Goal: Task Accomplishment & Management: Manage account settings

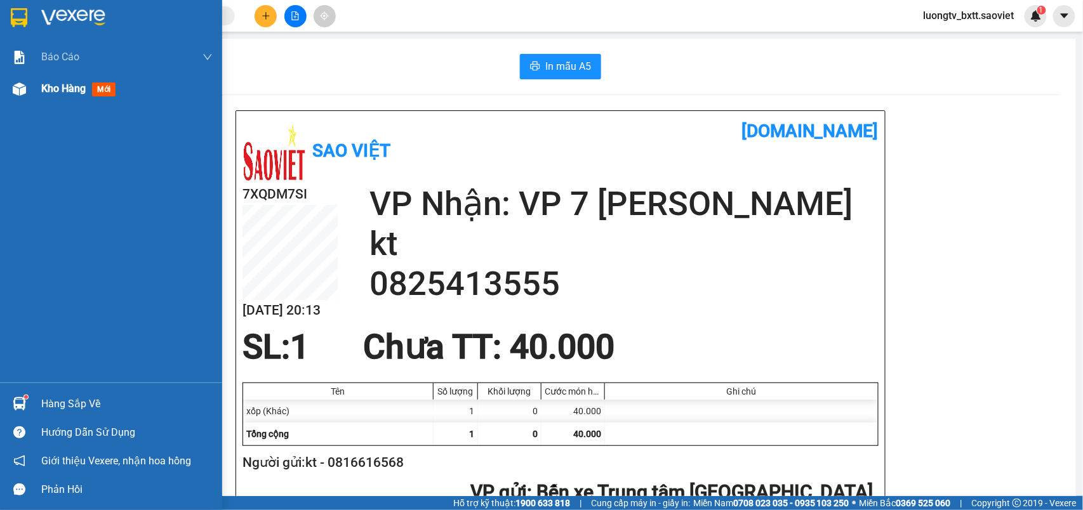
click at [59, 86] on span "Kho hàng" at bounding box center [63, 88] width 44 height 12
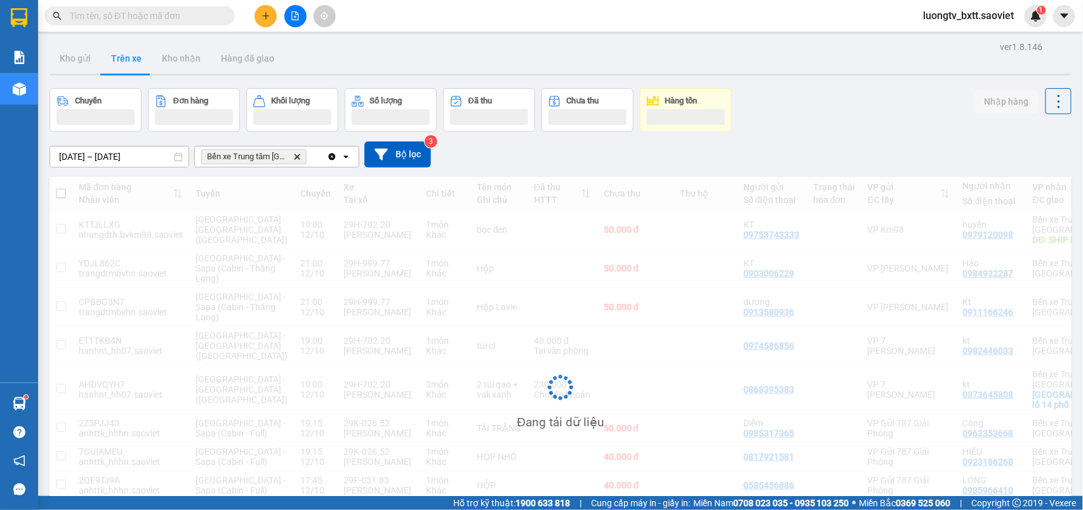
click at [877, 135] on div "[DATE] – [DATE] Press the down arrow key to interact with the calendar and sele…" at bounding box center [560, 154] width 1022 height 45
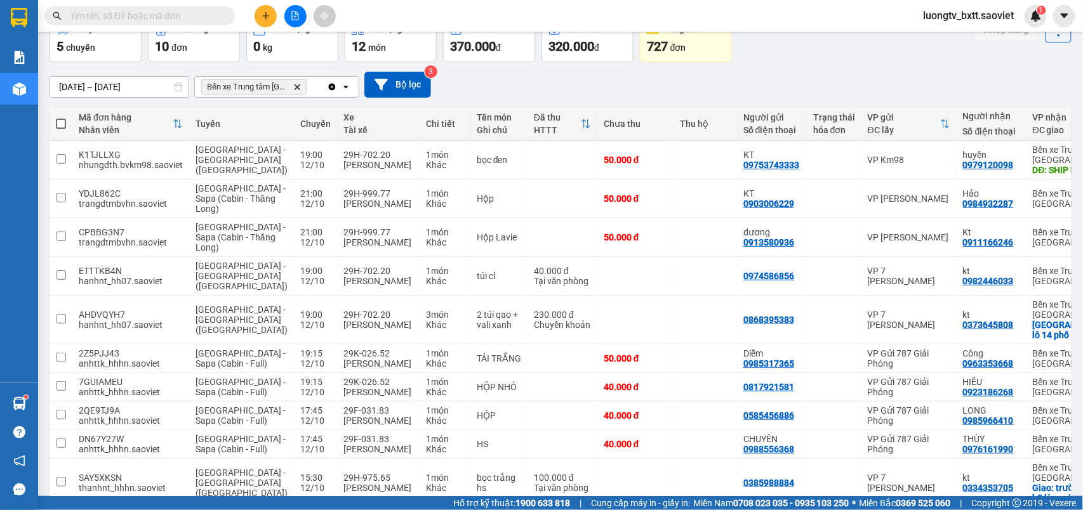
scroll to position [204, 0]
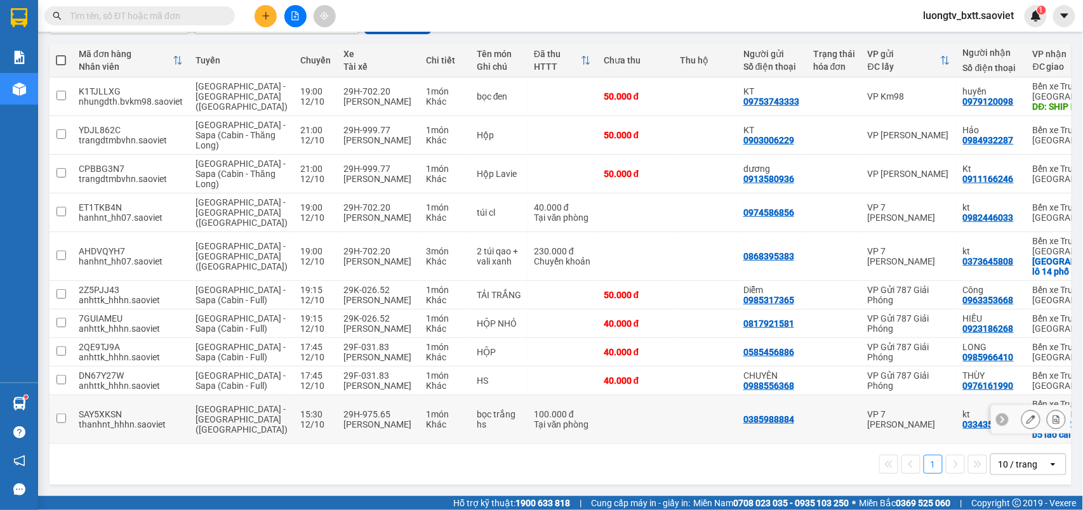
click at [620, 410] on td at bounding box center [635, 419] width 76 height 49
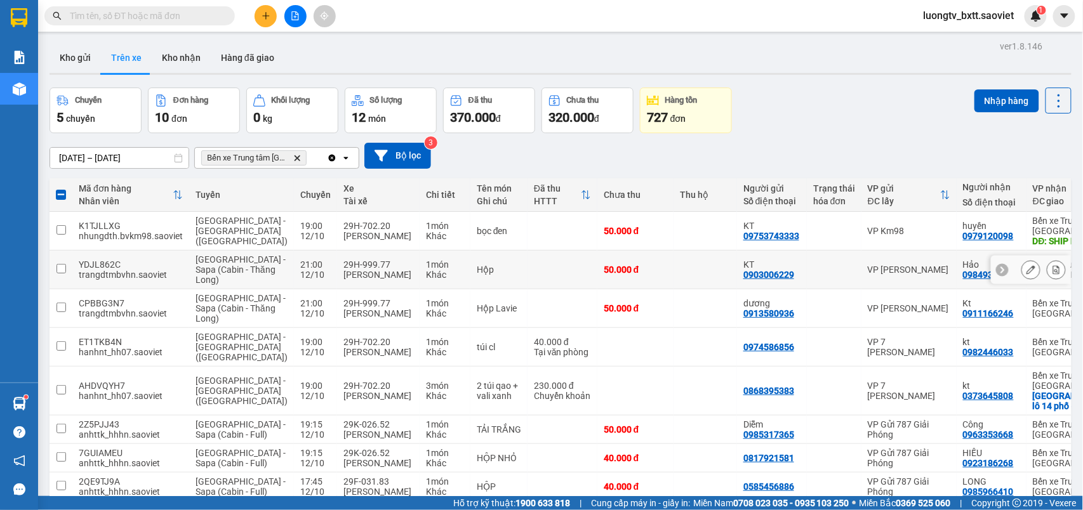
scroll to position [0, 0]
click at [979, 107] on button "Nhập hàng" at bounding box center [1006, 101] width 65 height 23
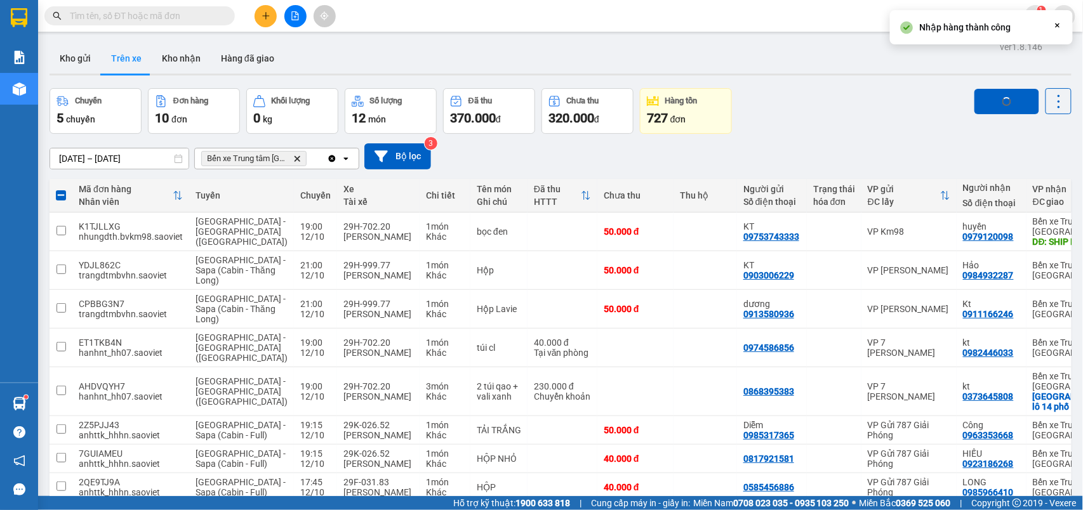
checkbox input "false"
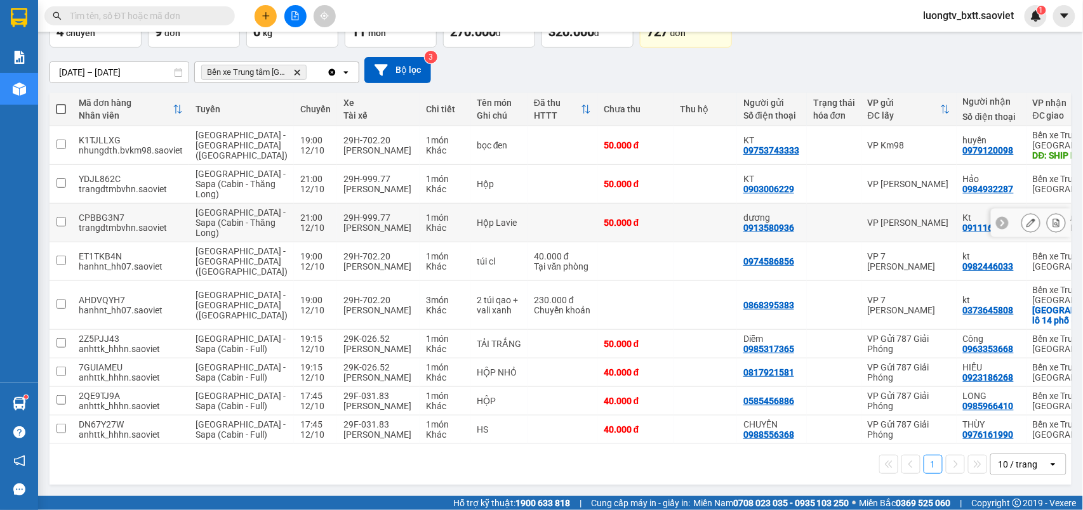
scroll to position [155, 0]
click at [264, 24] on button at bounding box center [265, 16] width 22 height 22
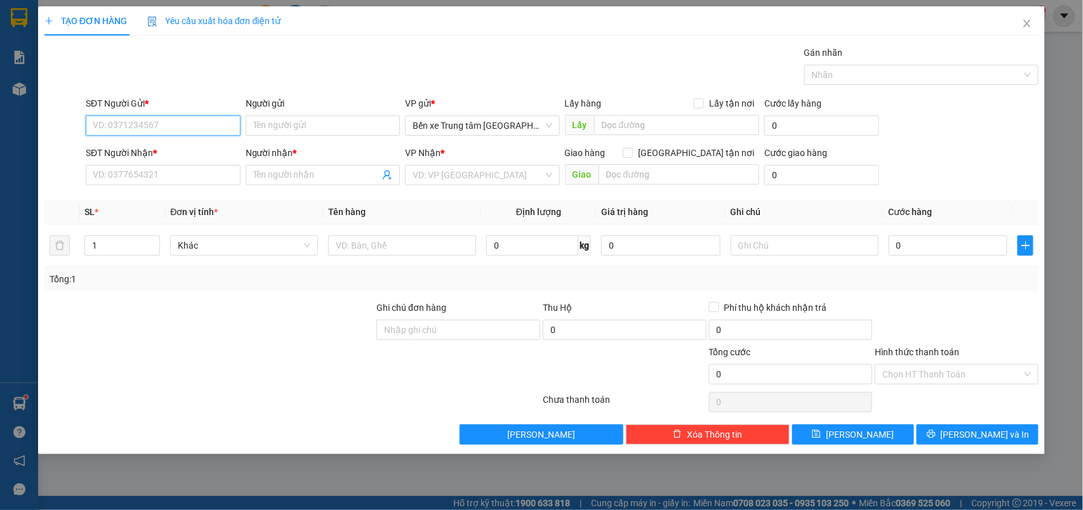
drag, startPoint x: 192, startPoint y: 118, endPoint x: 223, endPoint y: 95, distance: 39.5
click at [194, 110] on div "SĐT Người Gửi * VD: 0371234567" at bounding box center [163, 118] width 155 height 44
click at [138, 148] on div "0989356333 -" at bounding box center [163, 152] width 140 height 14
type input "0989356333"
type input "0983021826"
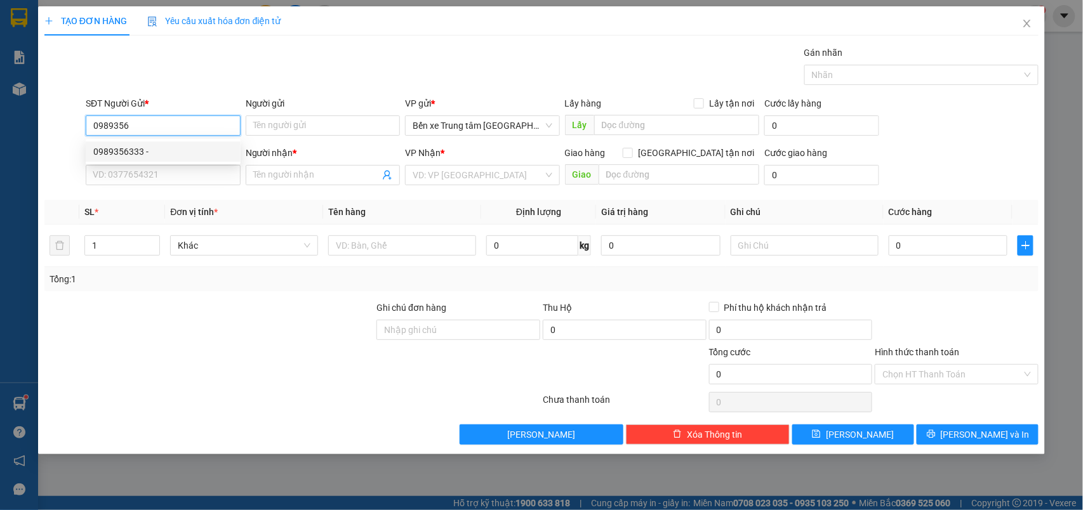
type input "a tấn"
checkbox input "true"
type input "383 ngõ 192 lê trọng tấn định công HN TRẢ PHÍ"
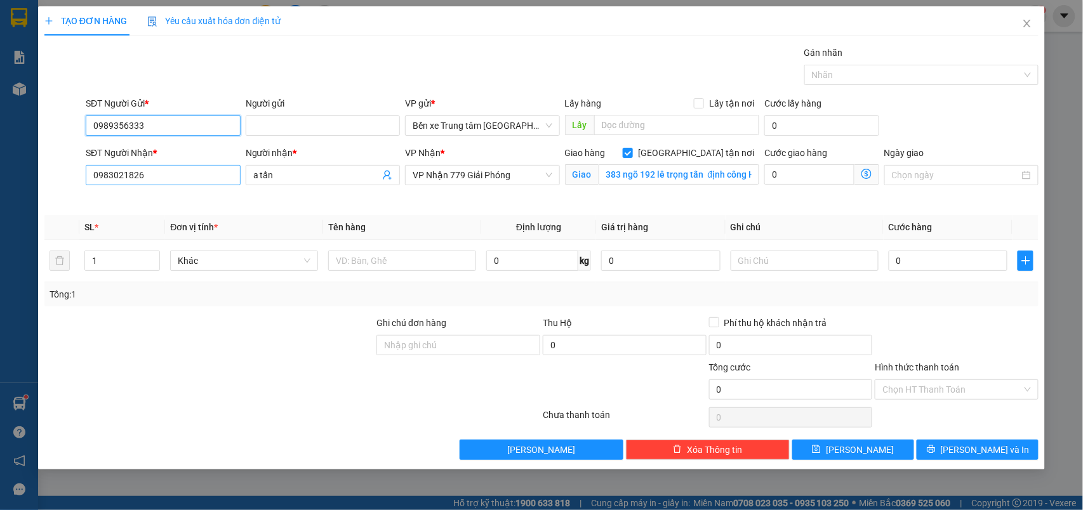
type input "0989356333"
drag, startPoint x: 153, startPoint y: 180, endPoint x: 74, endPoint y: 174, distance: 79.6
click at [74, 174] on div "SĐT Người Nhận * 0983021826 Người nhận * a tấn VP Nhận * VP Nhận 779 Giải Phóng…" at bounding box center [541, 176] width 997 height 60
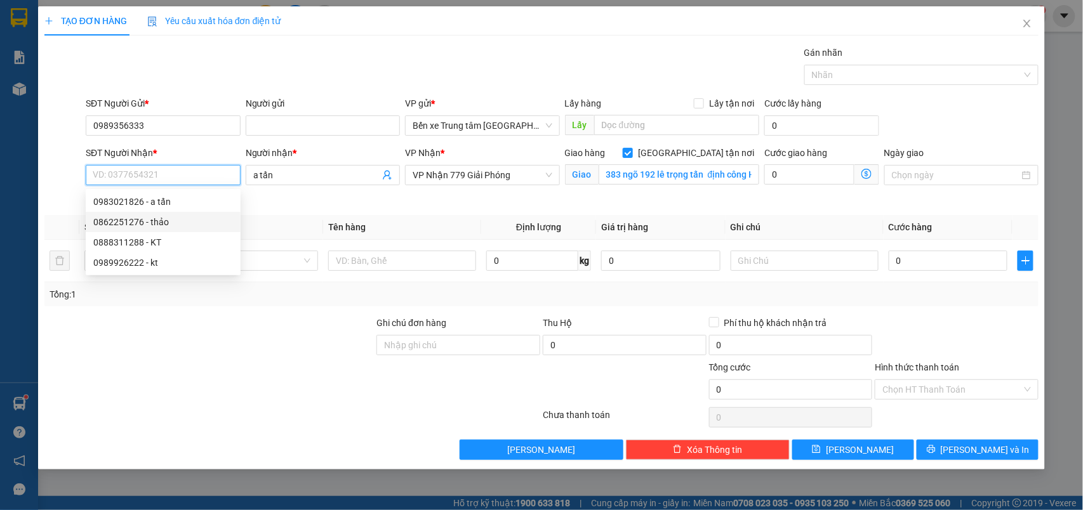
click at [133, 219] on div "0862251276 - thảo" at bounding box center [163, 222] width 140 height 14
type input "0862251276"
type input "thảo"
checkbox input "false"
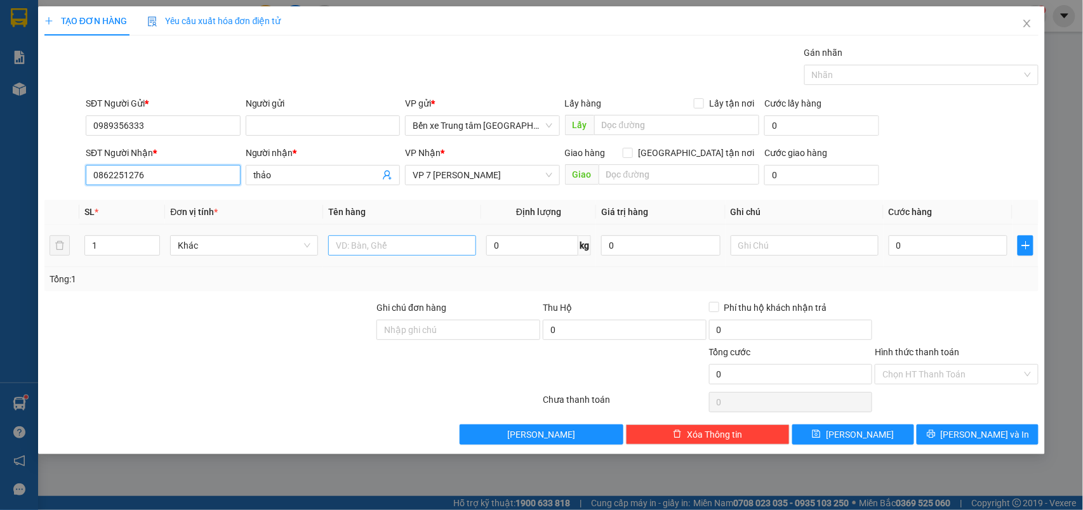
type input "0862251276"
click at [385, 251] on input "text" at bounding box center [402, 245] width 148 height 20
type input "lồng gà"
click at [901, 249] on input "0" at bounding box center [947, 245] width 119 height 20
type input "1"
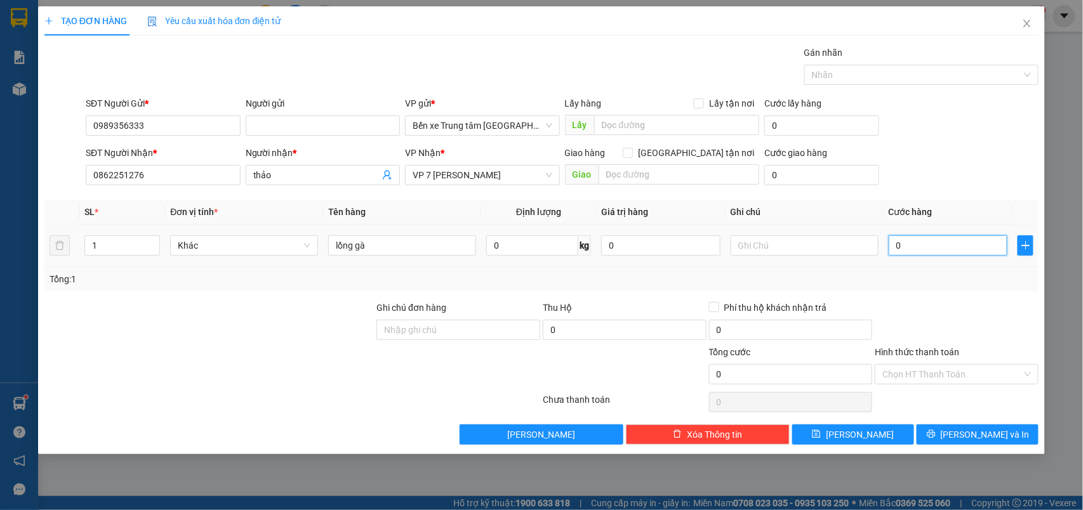
type input "1"
type input "10"
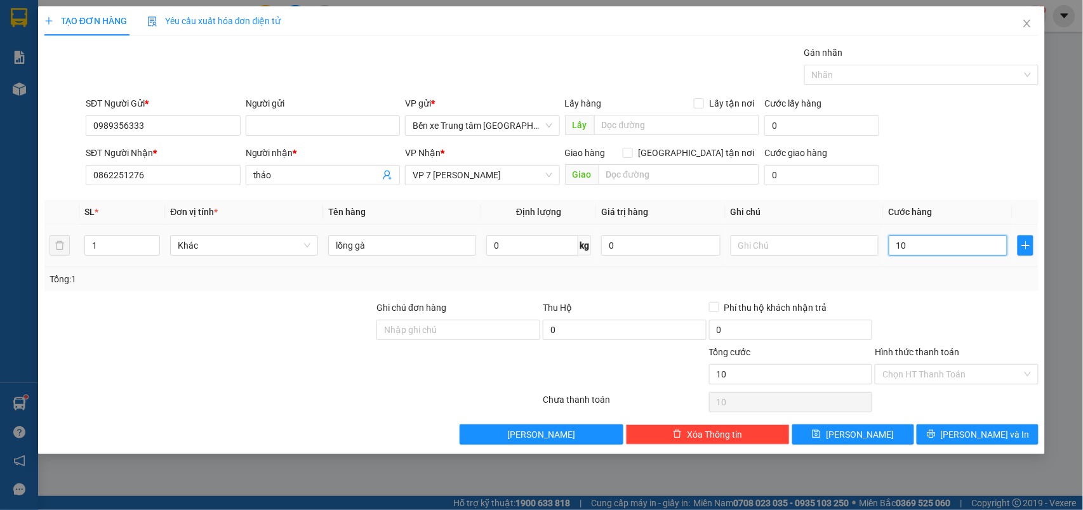
type input "100"
type input "100.000"
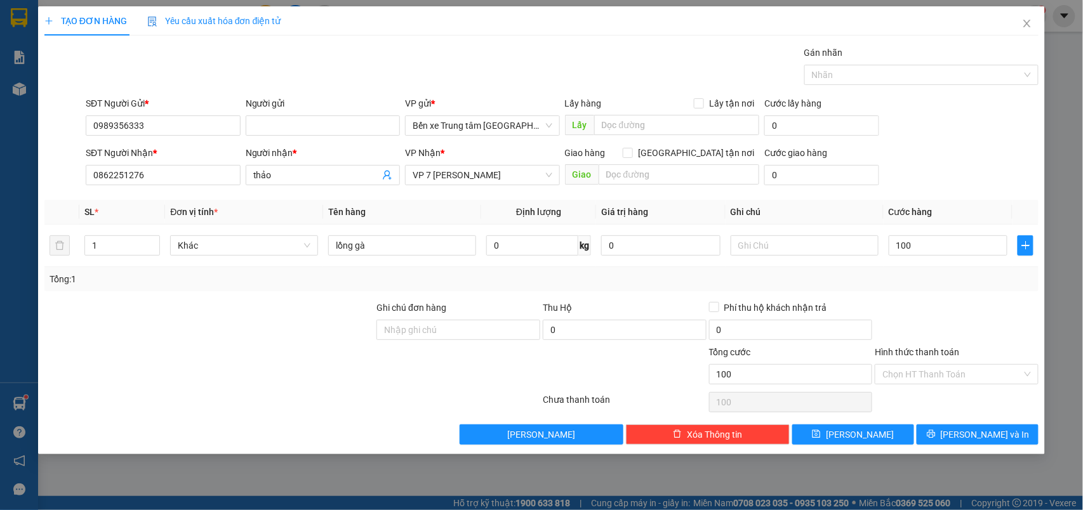
type input "100.000"
click at [925, 160] on div "SĐT Người Nhận * 0862251276 Người nhận * thảo VP Nhận * VP 7 Phạm Văn Đồng Giao…" at bounding box center [562, 168] width 958 height 44
click at [935, 437] on icon "printer" at bounding box center [930, 434] width 8 height 8
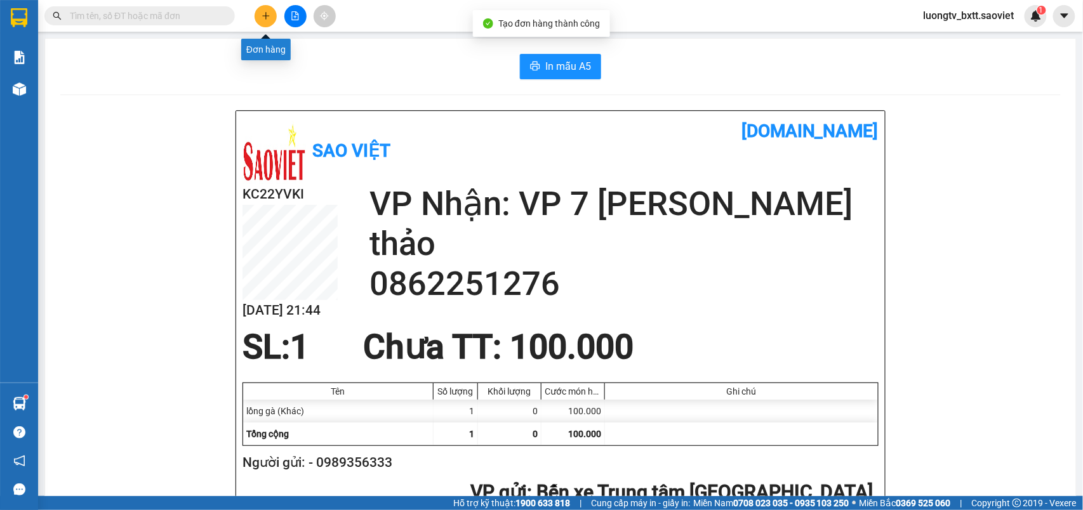
click at [264, 13] on icon "plus" at bounding box center [265, 15] width 9 height 9
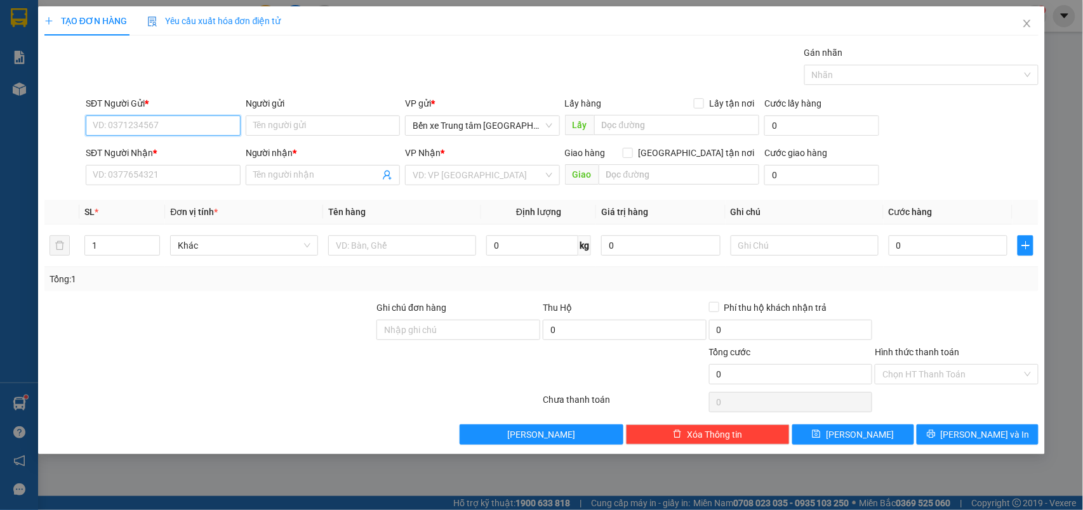
drag, startPoint x: 173, startPoint y: 127, endPoint x: 194, endPoint y: 123, distance: 21.3
click at [178, 127] on input "SĐT Người Gửi *" at bounding box center [163, 125] width 155 height 20
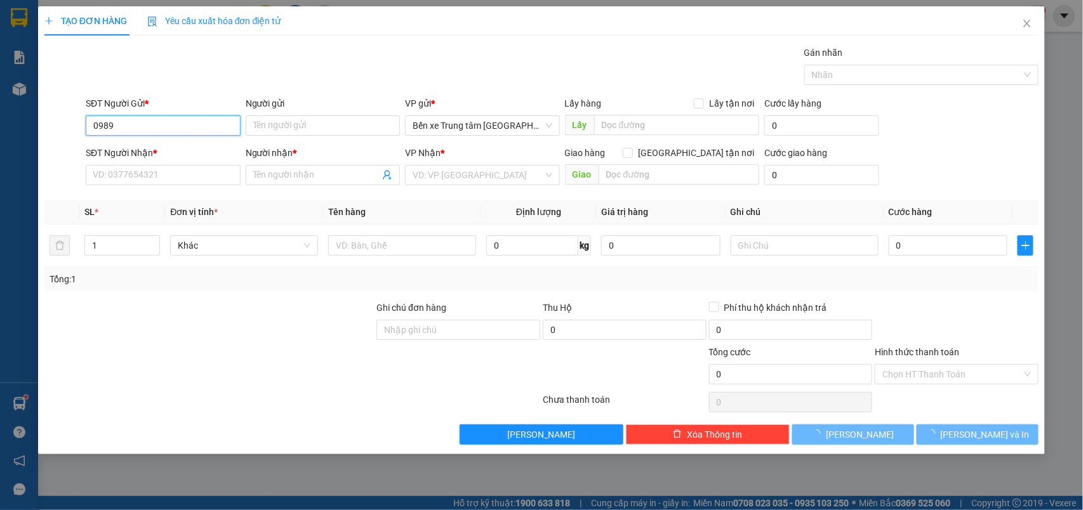
click at [195, 122] on input "0989" at bounding box center [163, 125] width 155 height 20
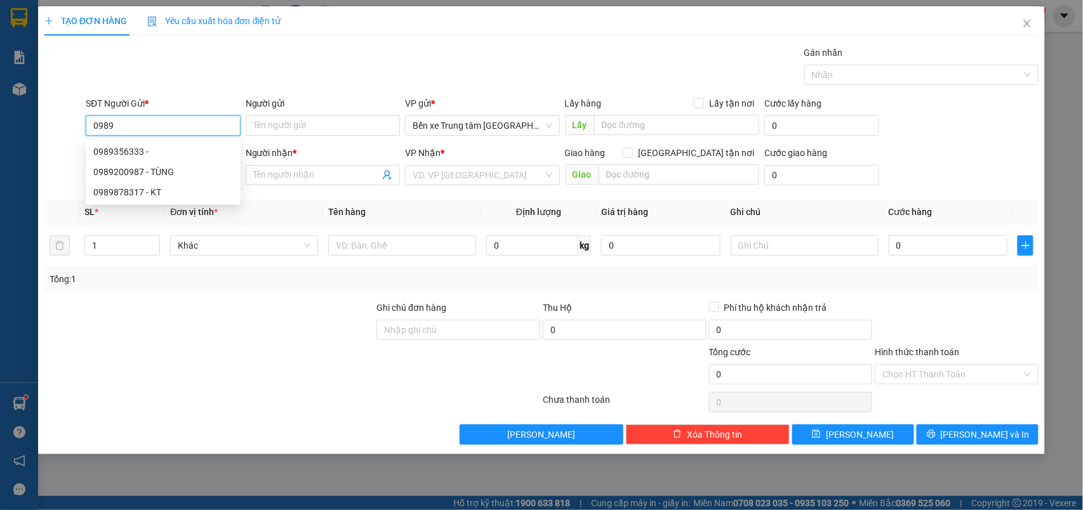
click at [176, 124] on input "0989" at bounding box center [163, 125] width 155 height 20
click at [146, 152] on div "0989356333 -" at bounding box center [163, 152] width 140 height 14
type input "0989356333"
type input "0862251276"
type input "thảo"
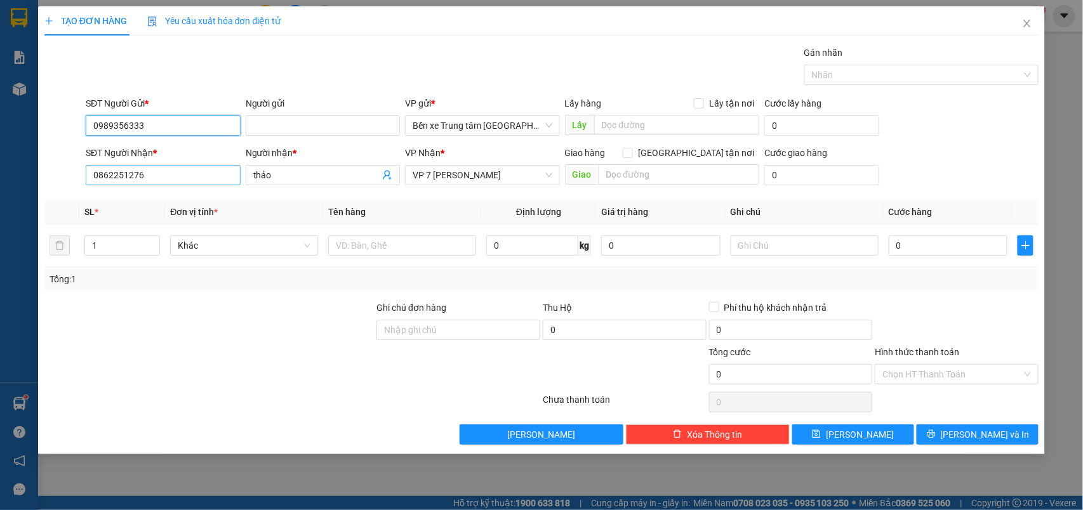
type input "0989356333"
drag, startPoint x: 161, startPoint y: 179, endPoint x: 79, endPoint y: 179, distance: 81.2
click at [79, 179] on div "SĐT Người Nhận * 0862251276 Người nhận * thảo VP Nhận * VP 7 Phạm Văn Đồng Giao…" at bounding box center [541, 168] width 997 height 44
type input "0866099023"
drag, startPoint x: 284, startPoint y: 179, endPoint x: 242, endPoint y: 179, distance: 42.5
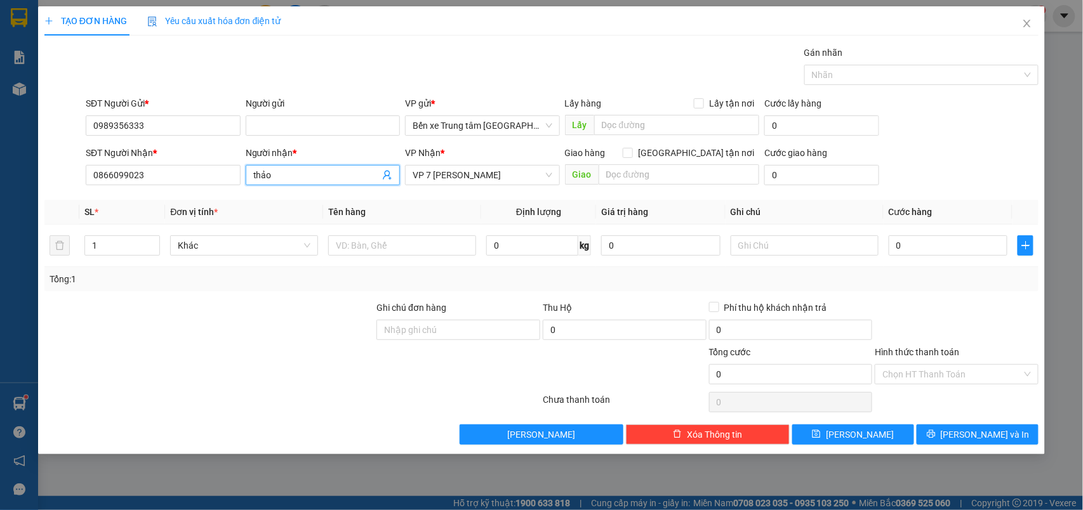
click at [242, 179] on div "SĐT Người Nhận * 0866099023 Người nhận * thảo thảo VP Nhận * VP 7 Phạm Văn Đồng…" at bounding box center [562, 168] width 958 height 44
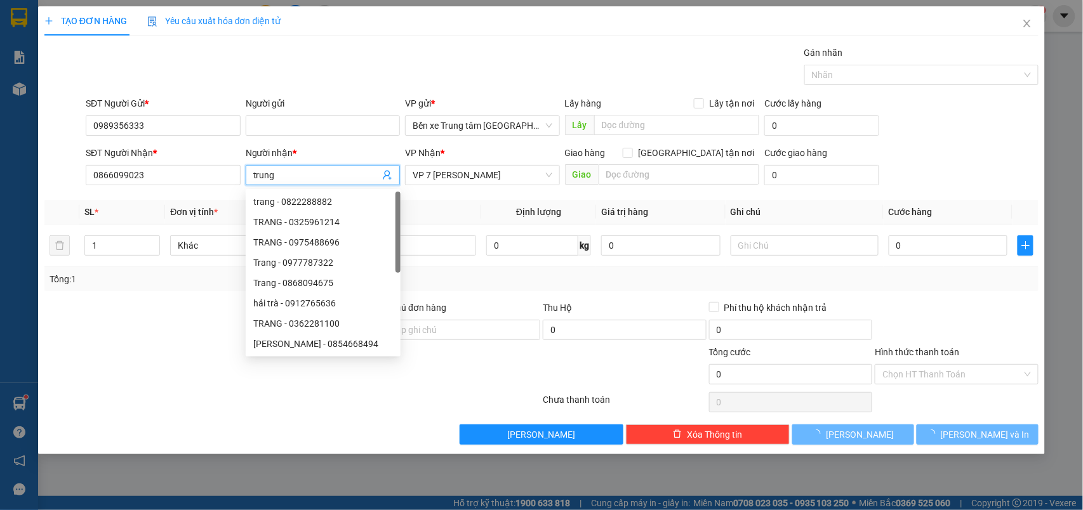
type input "trung"
click at [112, 362] on div at bounding box center [209, 367] width 333 height 44
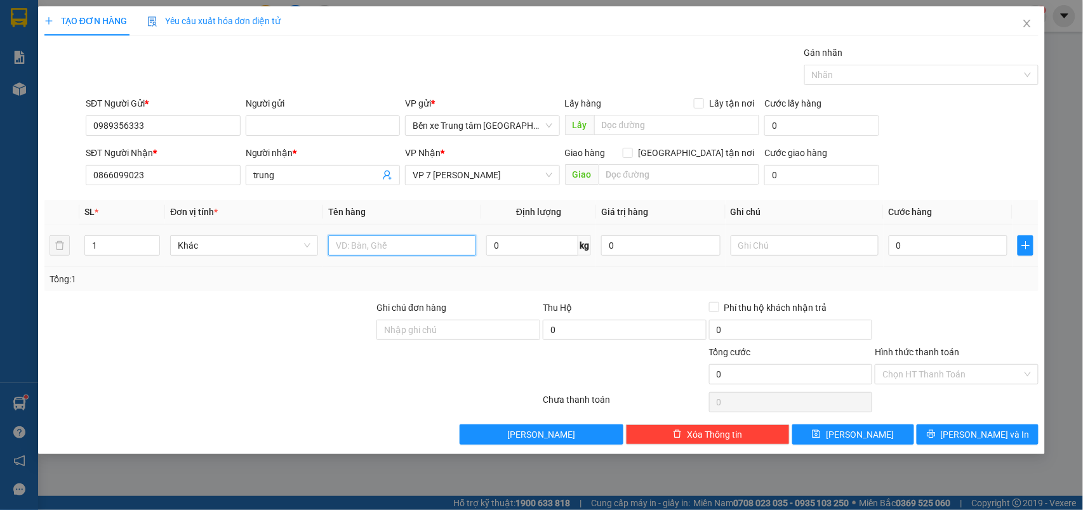
click at [402, 249] on input "text" at bounding box center [402, 245] width 148 height 20
type input "lồng gà"
click at [901, 252] on input "0" at bounding box center [947, 245] width 119 height 20
type input "1"
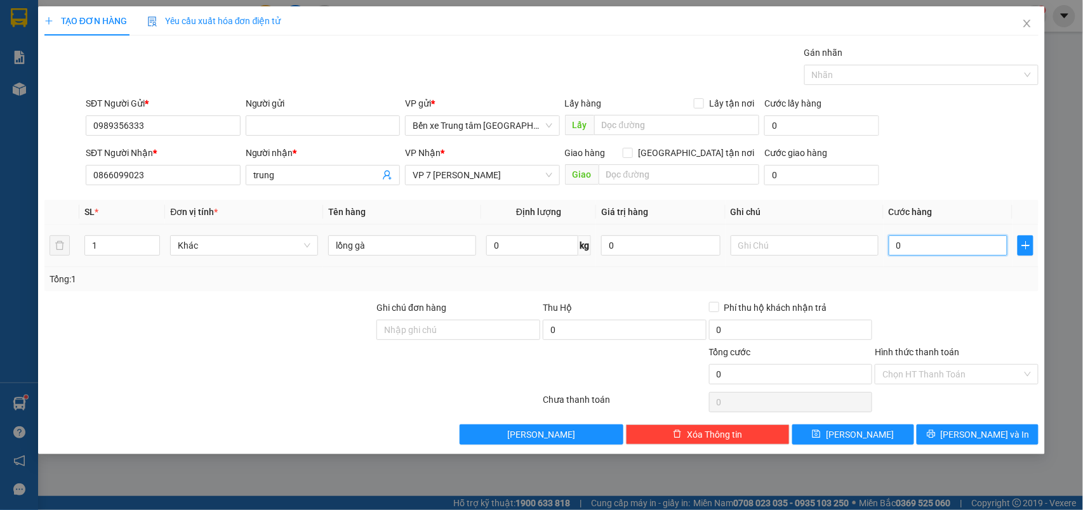
type input "1"
type input "10"
type input "100"
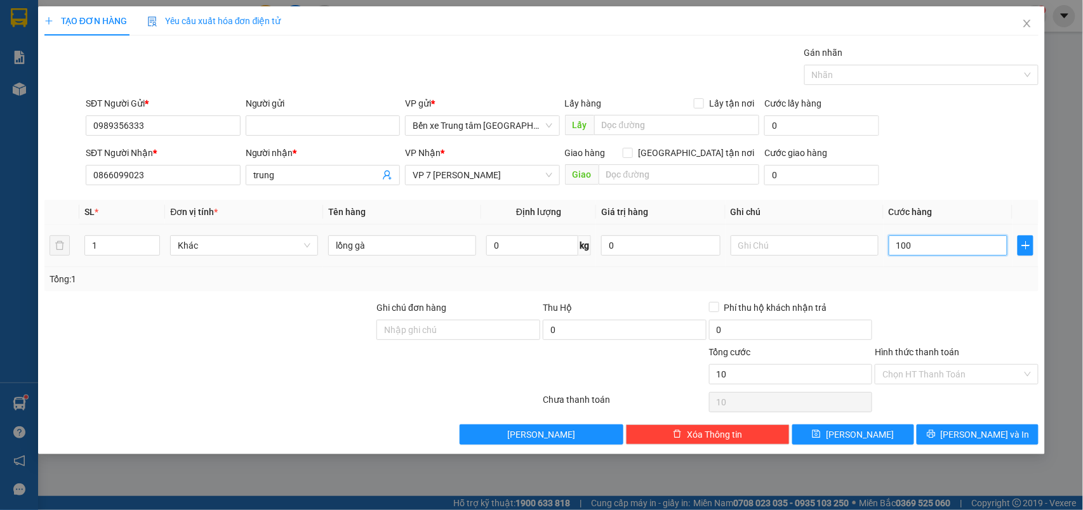
type input "100"
type input "100.000"
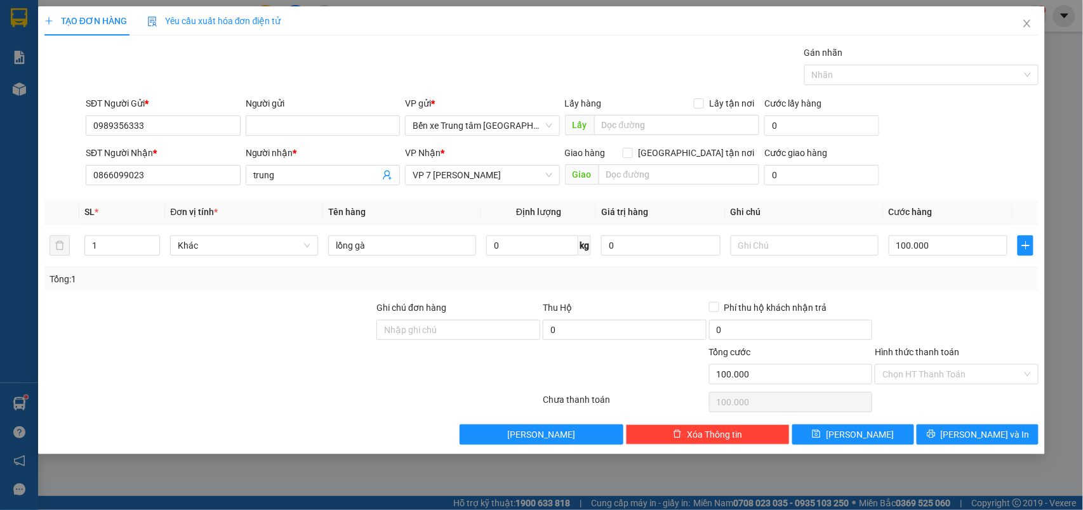
click at [934, 152] on div "SĐT Người Nhận * 0866099023 Người nhận * trung VP Nhận * VP 7 Phạm Văn Đồng Gia…" at bounding box center [562, 168] width 958 height 44
click at [944, 433] on button "[PERSON_NAME] và In" at bounding box center [977, 435] width 122 height 20
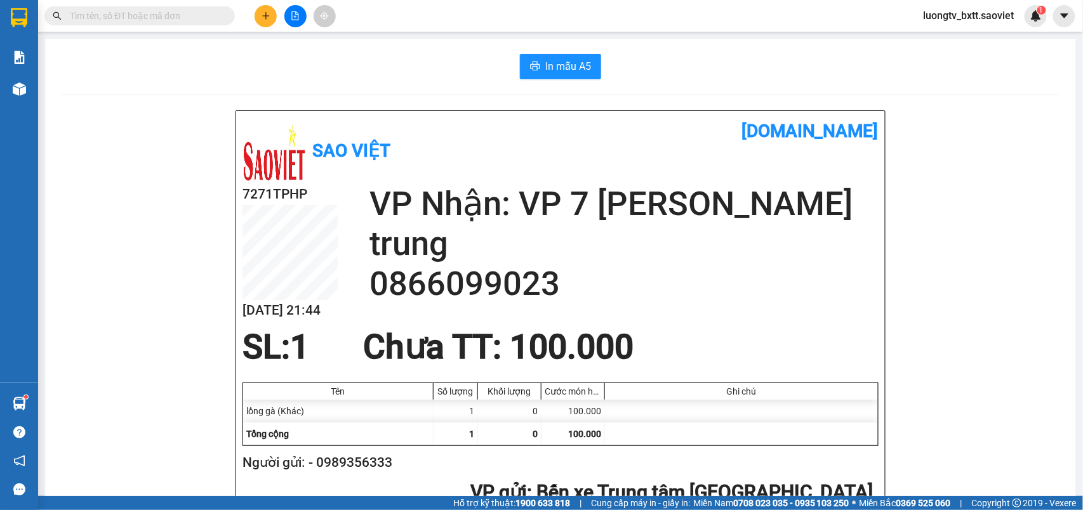
drag, startPoint x: 994, startPoint y: 288, endPoint x: 935, endPoint y: 275, distance: 59.9
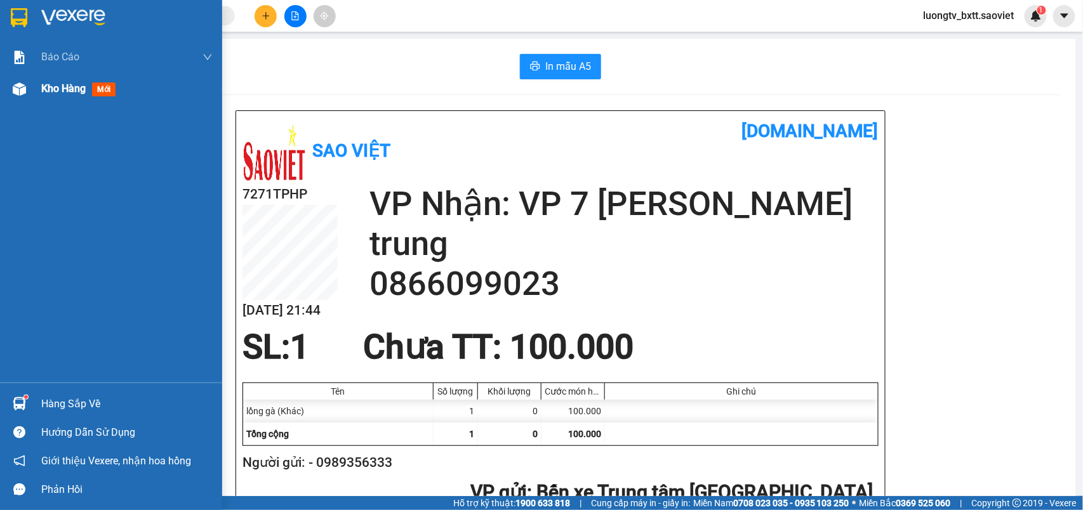
click at [66, 92] on span "Kho hàng" at bounding box center [63, 88] width 44 height 12
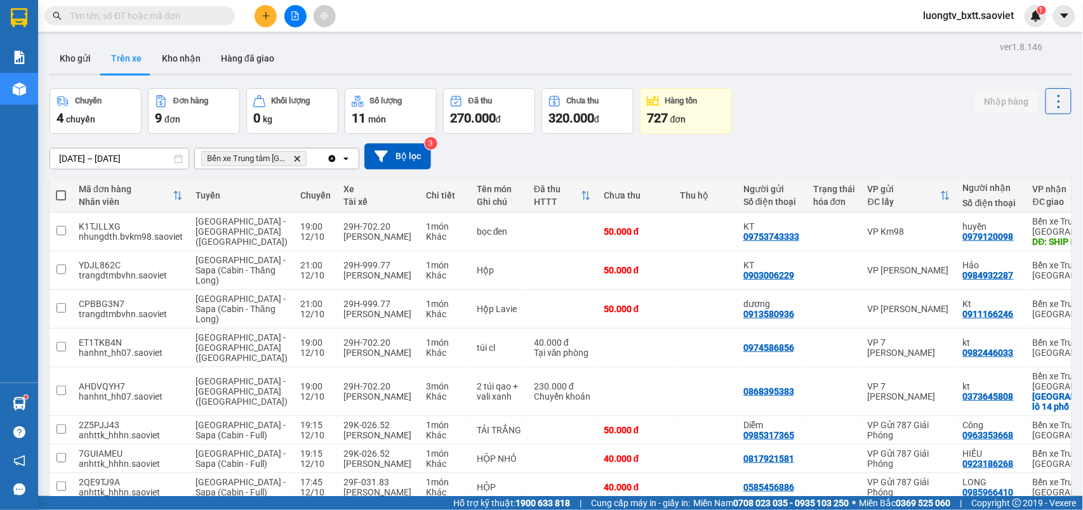
click at [756, 105] on div "Chuyến 4 chuyến Đơn hàng 9 đơn Khối lượng 0 kg Số lượng 11 món Đã thu 270.000 đ…" at bounding box center [560, 111] width 1022 height 46
click at [192, 55] on button "Kho nhận" at bounding box center [181, 58] width 59 height 30
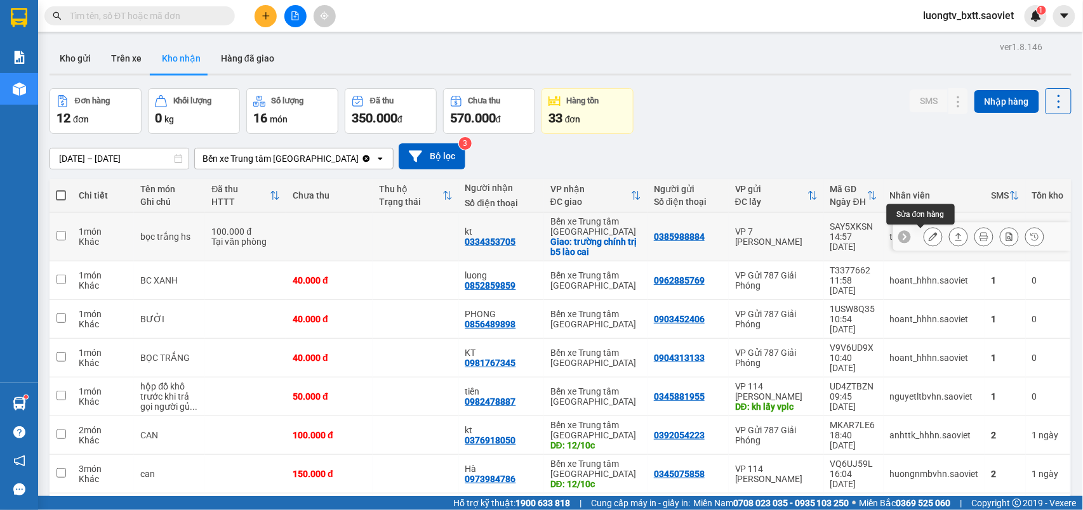
click at [924, 236] on button at bounding box center [933, 237] width 18 height 22
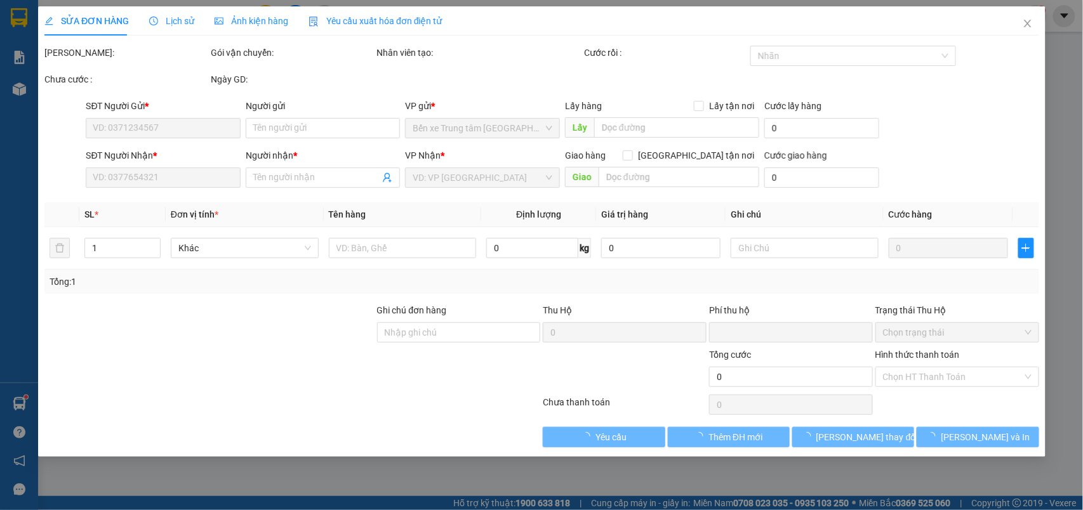
type input "0385988884"
type input "0334353705"
type input "kt"
checkbox input "true"
type input "trường chính trị b5 lào cai"
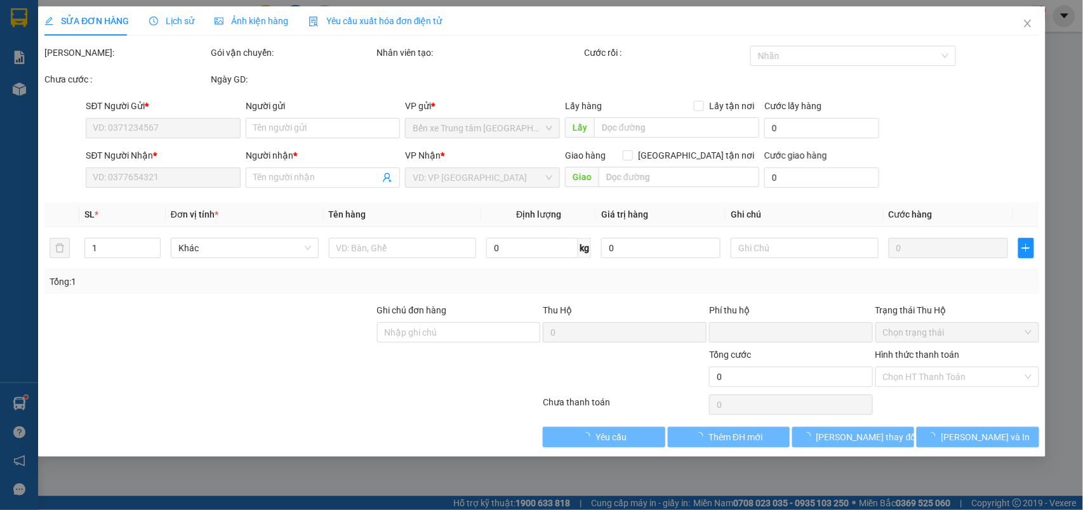
type input "0"
type input "100.000"
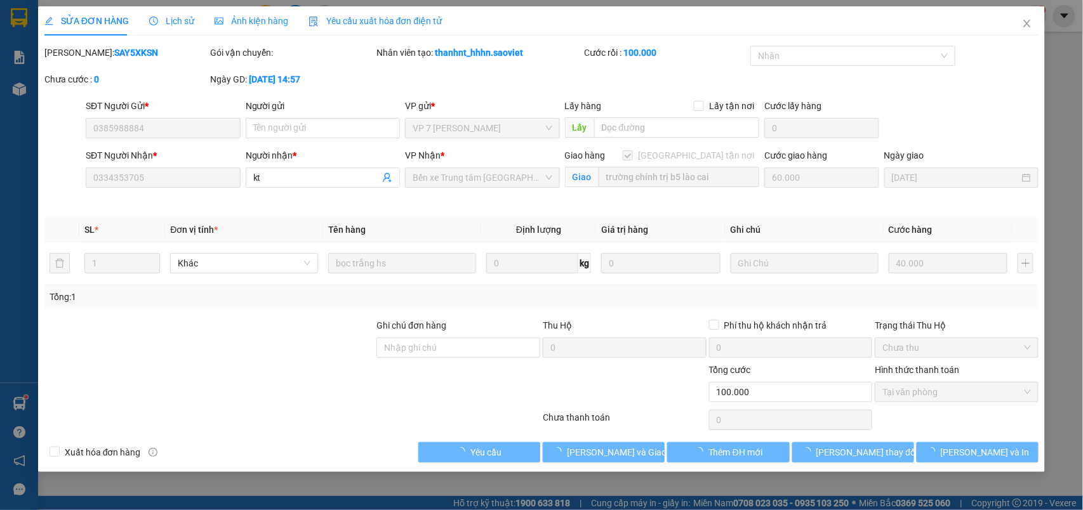
click at [925, 143] on div "SĐT Người Gửi * 0385988884 Người gửi Tên người gửi VP gửi * VP 7 Phạm Văn Đồng …" at bounding box center [562, 121] width 958 height 44
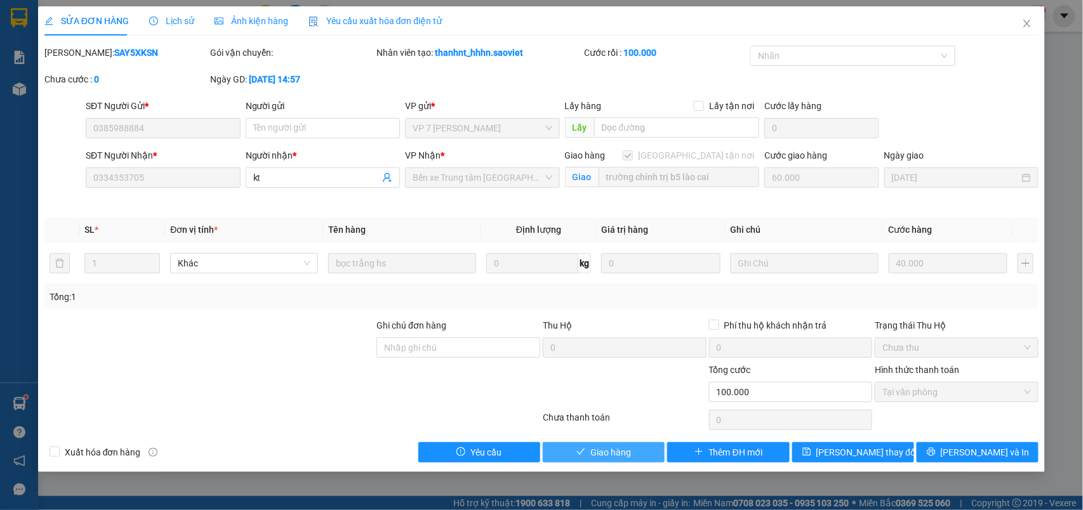
click at [641, 459] on button "Giao hàng" at bounding box center [604, 452] width 122 height 20
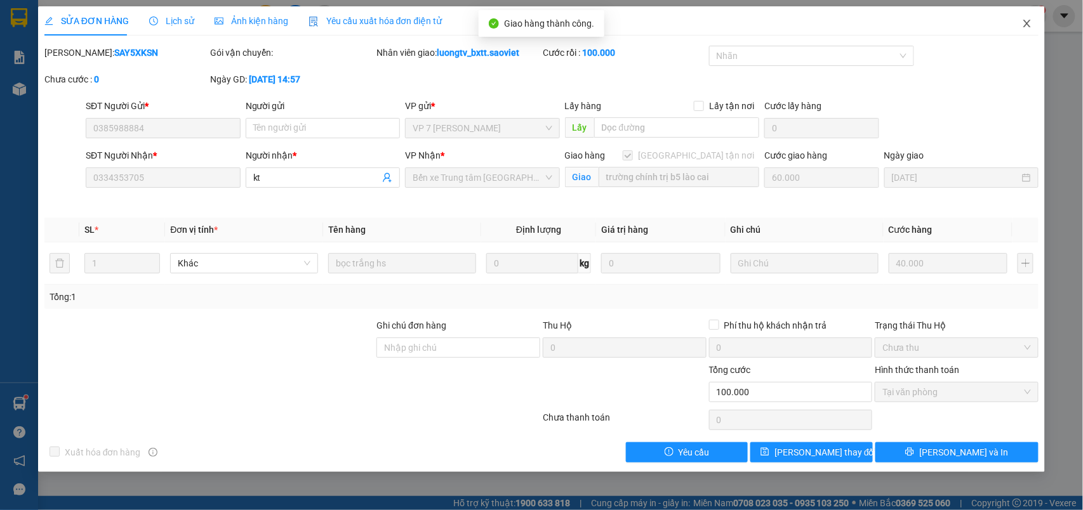
click at [1029, 23] on icon "close" at bounding box center [1027, 23] width 10 height 10
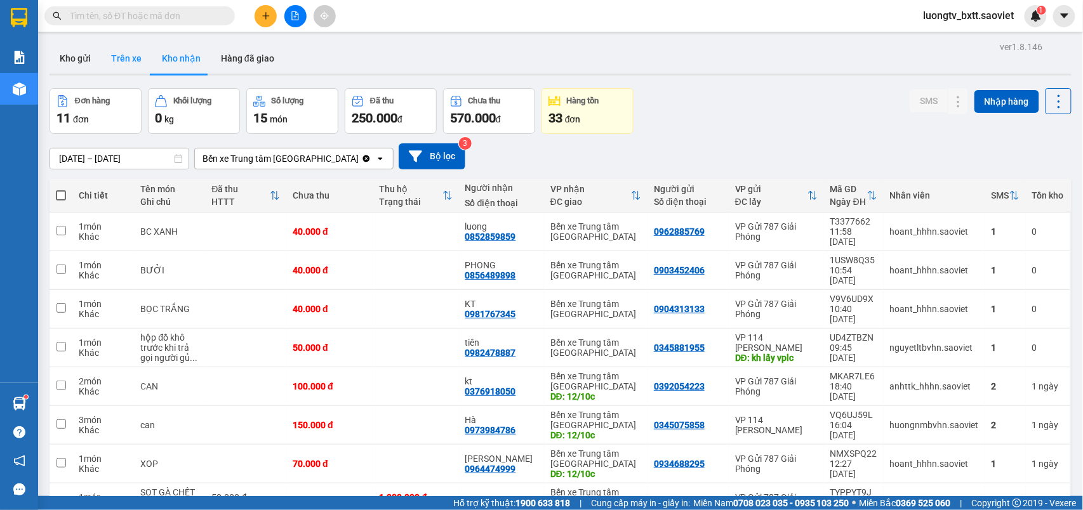
click at [130, 58] on button "Trên xe" at bounding box center [126, 58] width 51 height 30
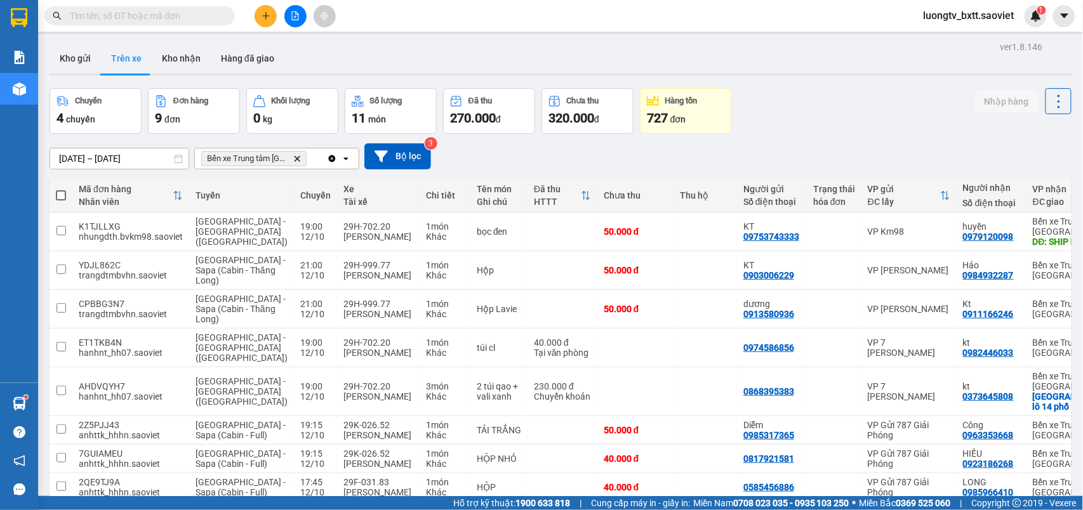
click at [825, 108] on div "Chuyến 4 chuyến Đơn hàng 9 đơn Khối lượng 0 kg Số lượng 11 món Đã thu 270.000 đ…" at bounding box center [560, 111] width 1022 height 46
click at [798, 125] on div "Chuyến 4 chuyến Đơn hàng 9 đơn Khối lượng 0 kg Số lượng 11 món Đã thu 270.000 đ…" at bounding box center [560, 111] width 1022 height 46
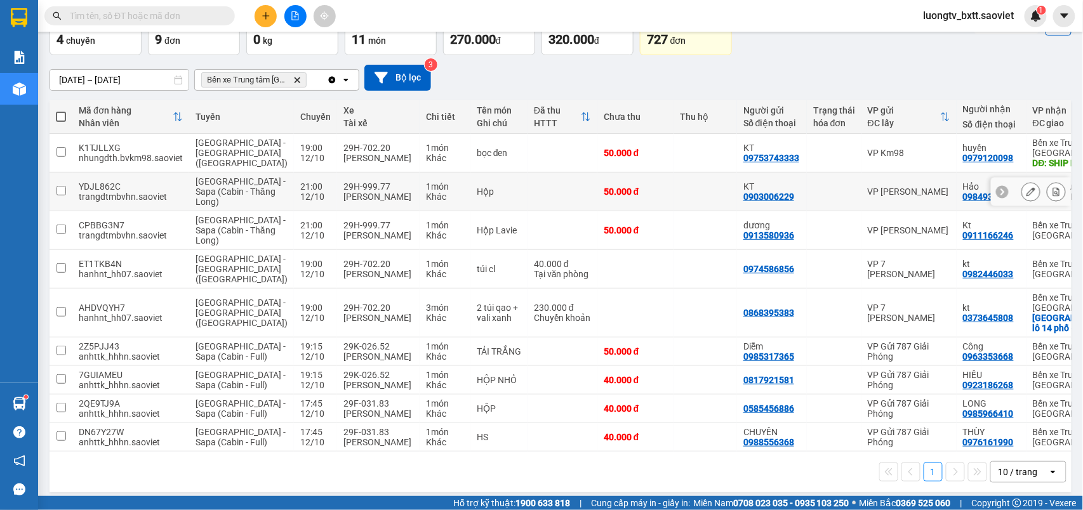
scroll to position [155, 0]
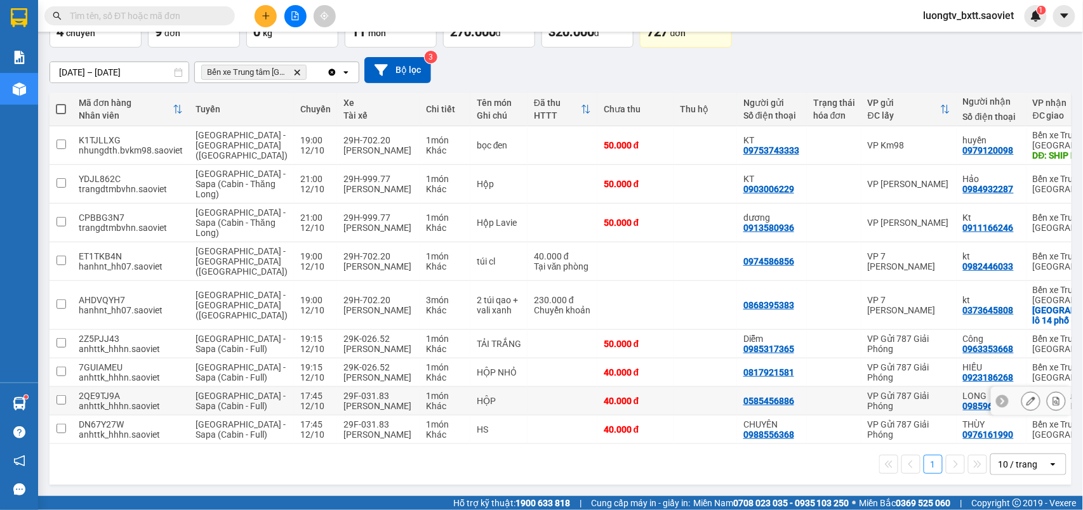
click at [477, 396] on div "HỘP" at bounding box center [499, 401] width 44 height 10
checkbox input "true"
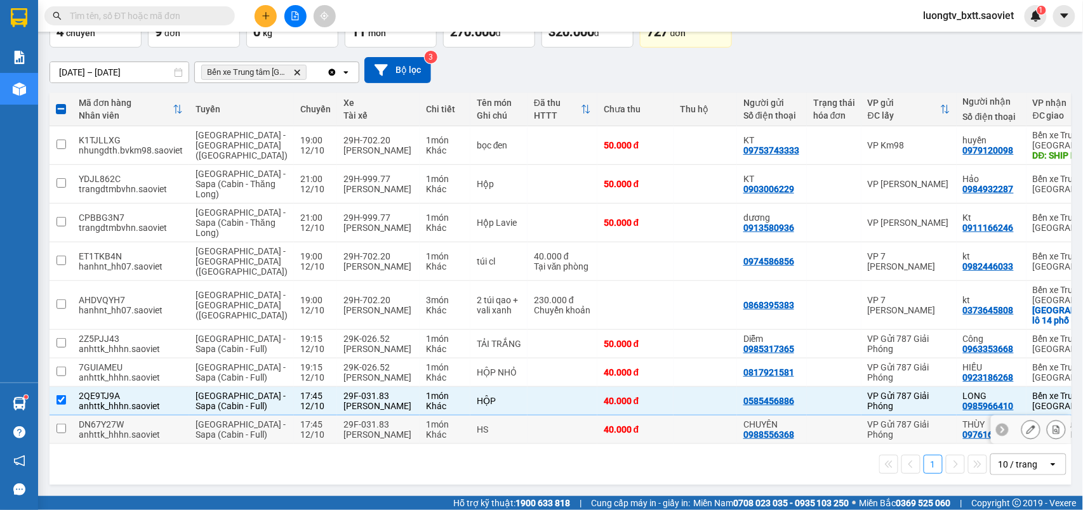
click at [477, 425] on div "HS" at bounding box center [499, 430] width 44 height 10
checkbox input "true"
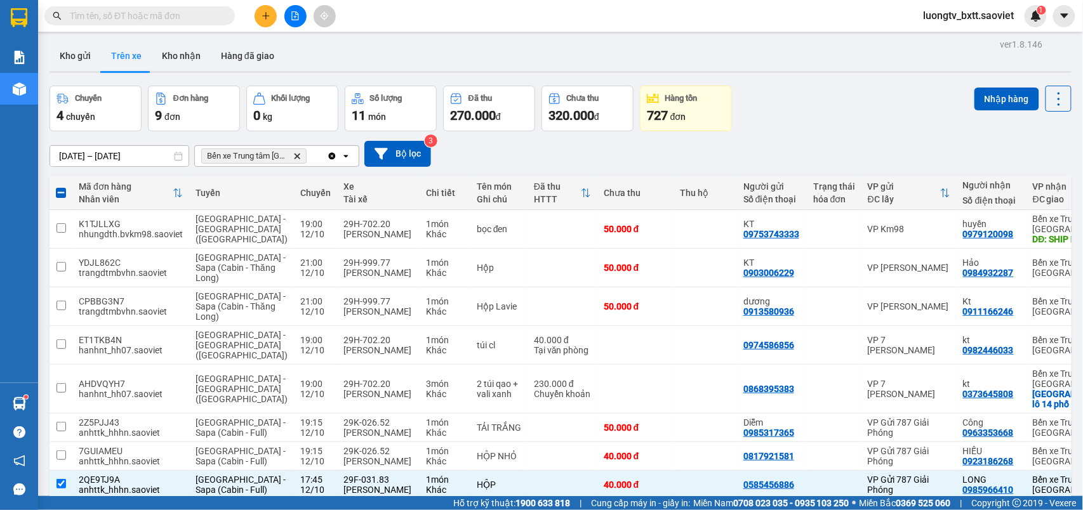
scroll to position [0, 0]
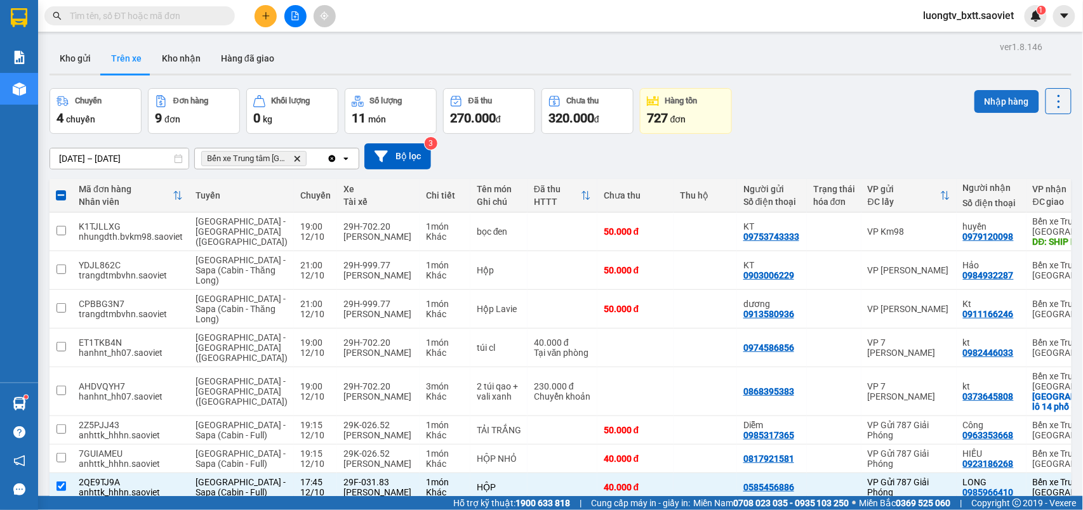
click at [1006, 93] on button "Nhập hàng" at bounding box center [1006, 101] width 65 height 23
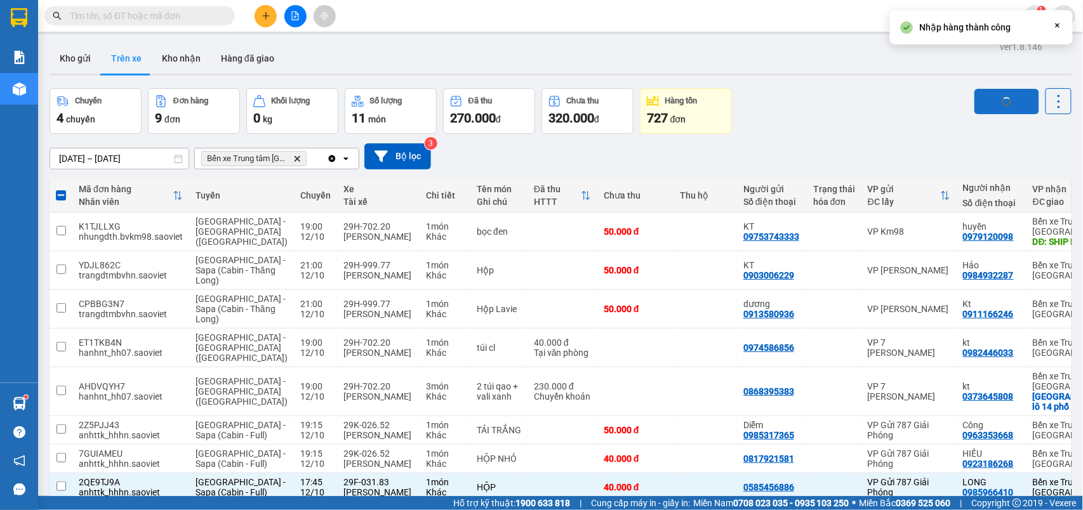
checkbox input "false"
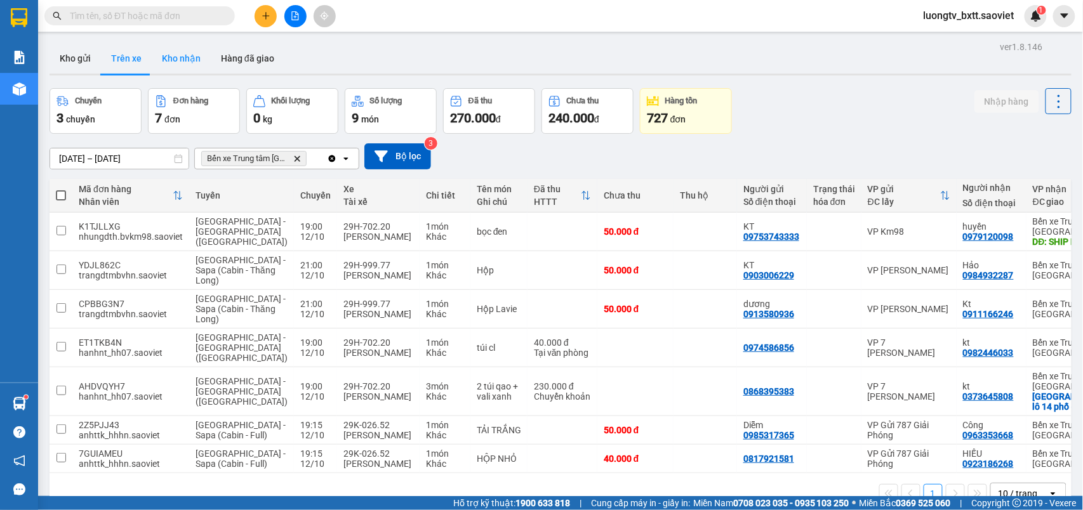
click at [188, 57] on button "Kho nhận" at bounding box center [181, 58] width 59 height 30
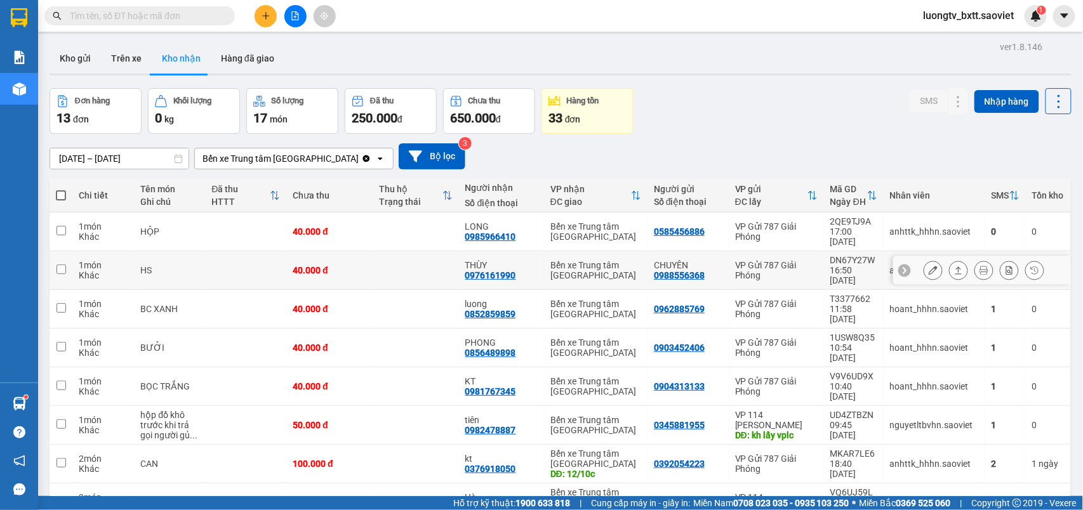
click at [711, 265] on td "CHUYÊN 0988556368" at bounding box center [687, 270] width 81 height 39
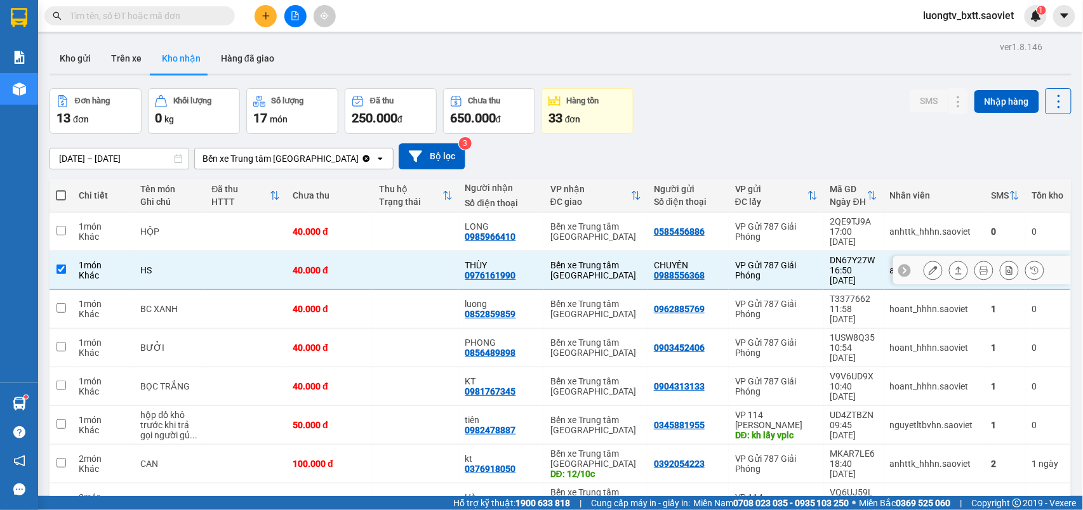
checkbox input "true"
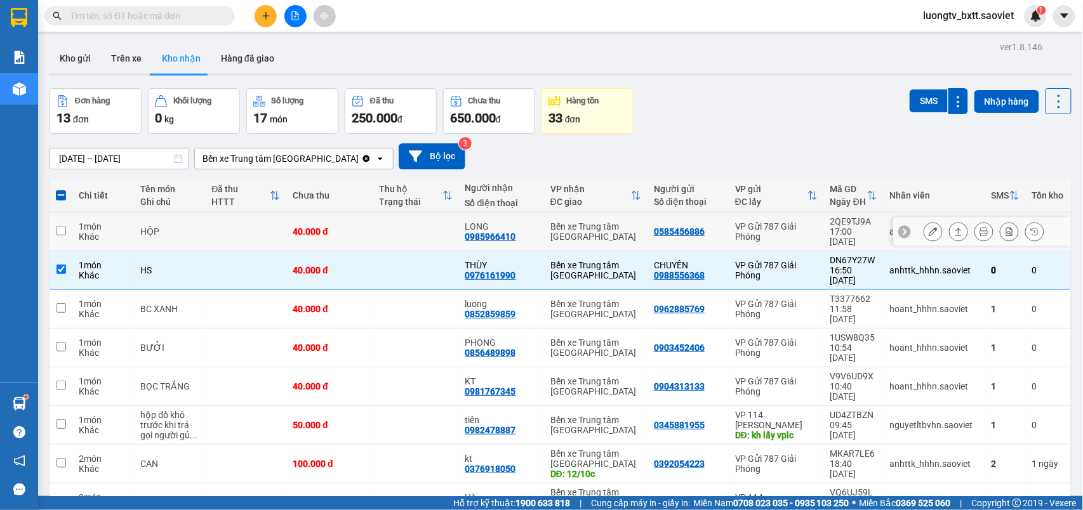
click at [704, 231] on div "0585456886" at bounding box center [688, 232] width 69 height 10
checkbox input "true"
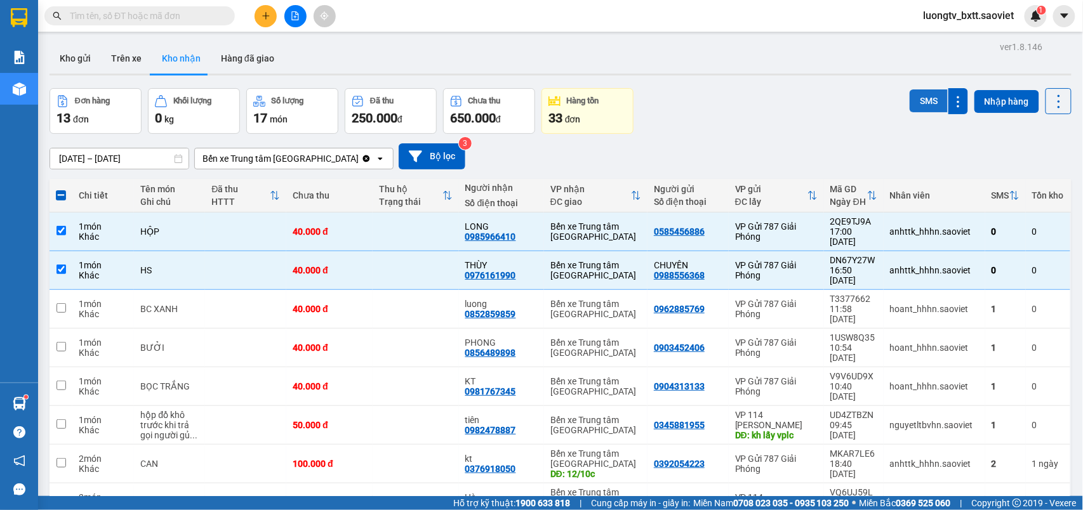
click at [910, 107] on button "SMS" at bounding box center [928, 100] width 38 height 23
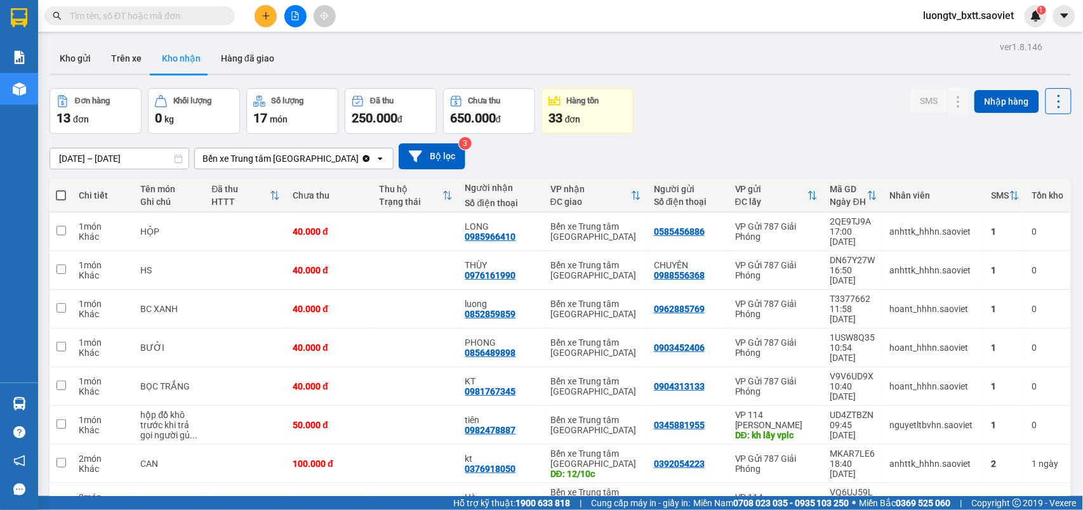
click at [186, 16] on input "text" at bounding box center [145, 16] width 150 height 14
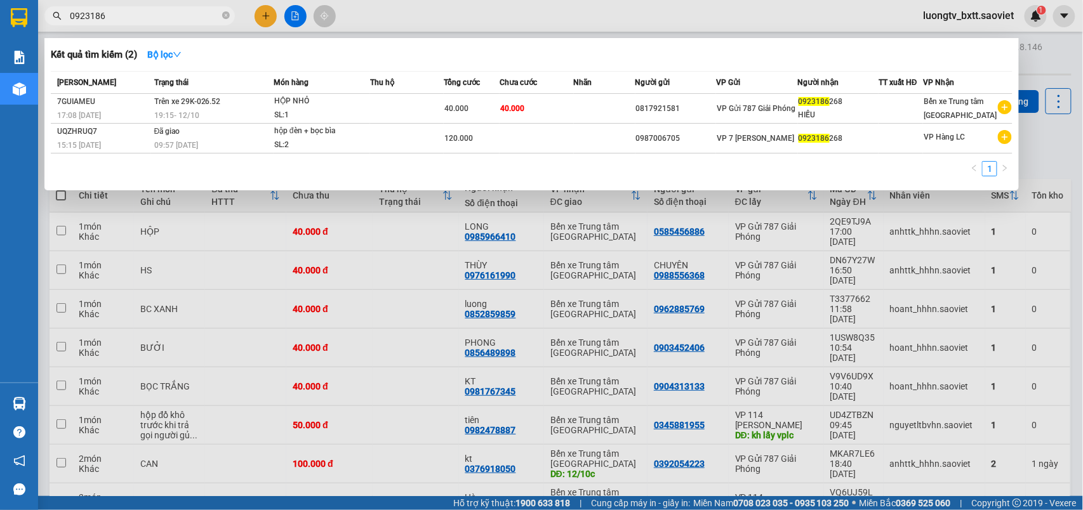
type input "0923186"
click at [778, 20] on div at bounding box center [541, 255] width 1083 height 510
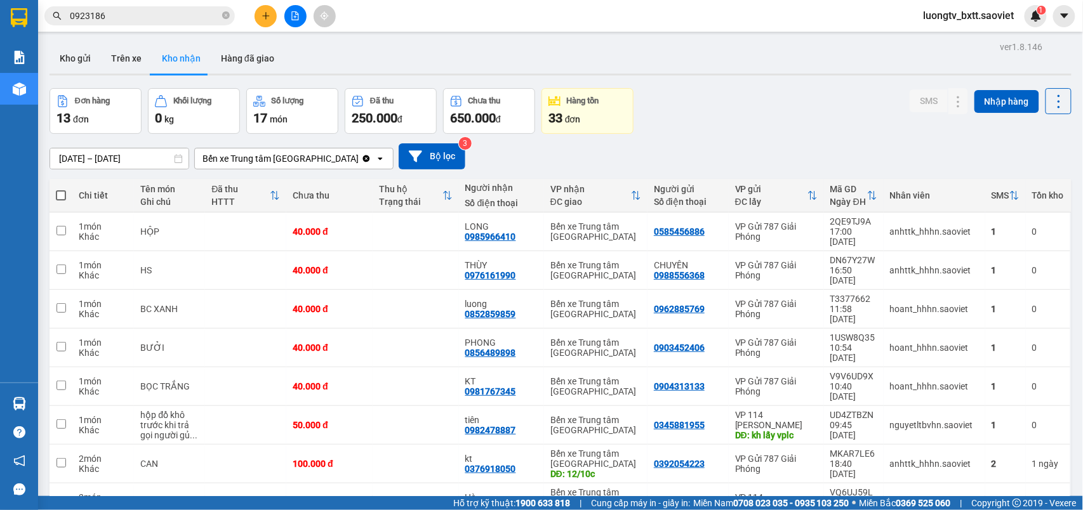
click at [138, 15] on input "0923186" at bounding box center [145, 16] width 150 height 14
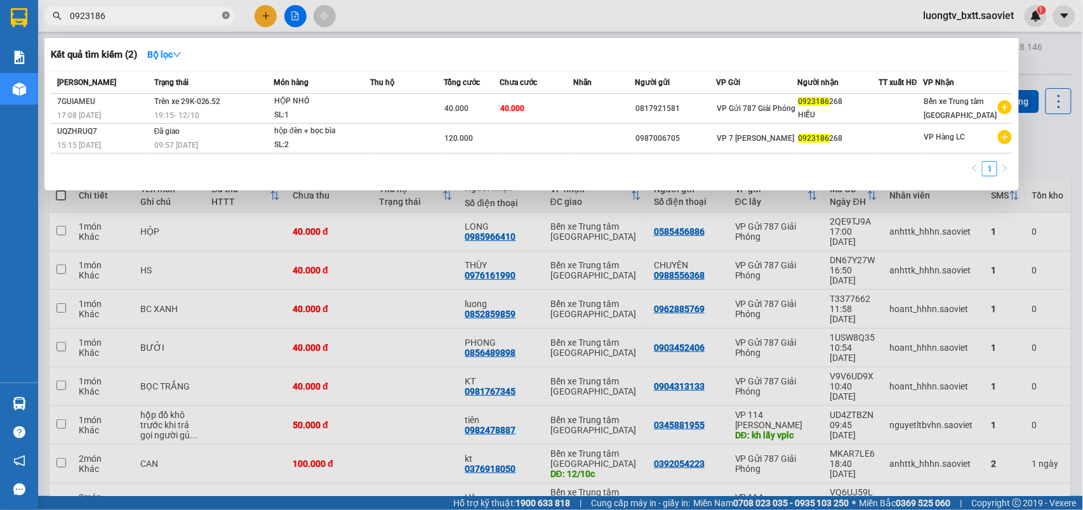
click at [223, 16] on icon "close-circle" at bounding box center [226, 15] width 8 height 8
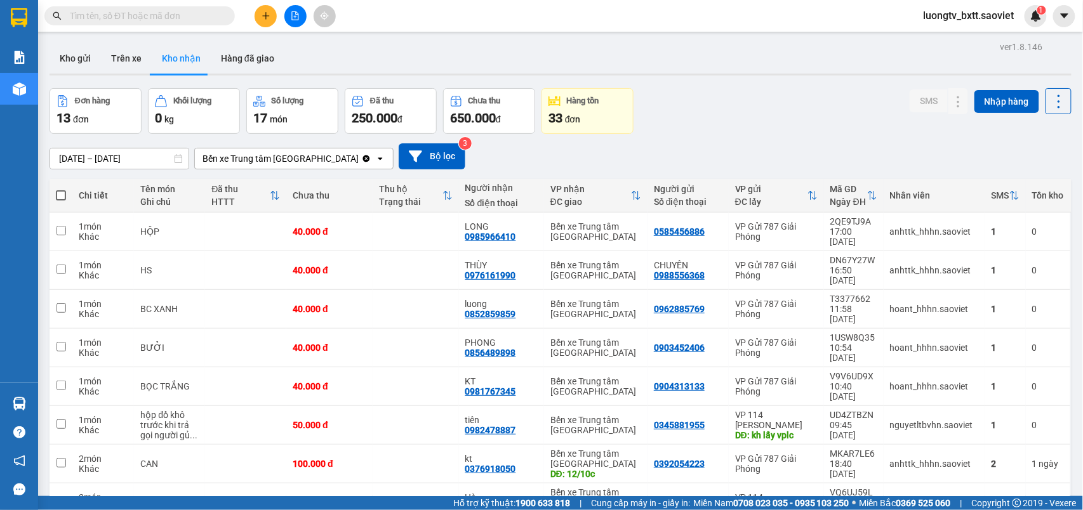
click at [720, 120] on div "Đơn hàng 13 đơn Khối lượng 0 kg Số lượng 17 món Đã thu 250.000 đ Chưa thu 650.0…" at bounding box center [560, 111] width 1022 height 46
click at [267, 13] on icon "plus" at bounding box center [265, 15] width 9 height 9
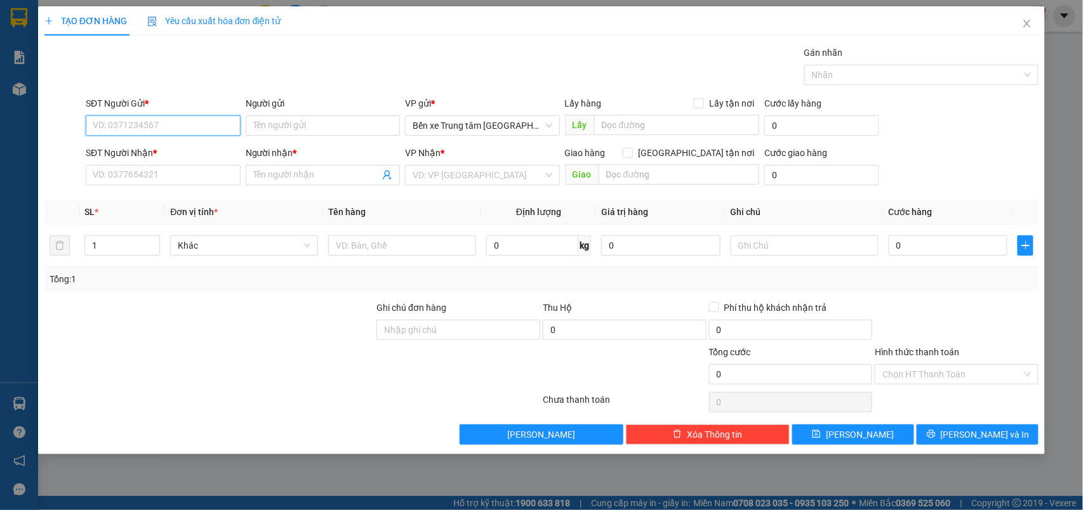
click at [211, 126] on input "SĐT Người Gửi *" at bounding box center [163, 125] width 155 height 20
click at [211, 125] on input "SĐT Người Gửi *" at bounding box center [163, 125] width 155 height 20
type input "0989892915"
click at [263, 121] on input "Người gửi" at bounding box center [323, 125] width 155 height 20
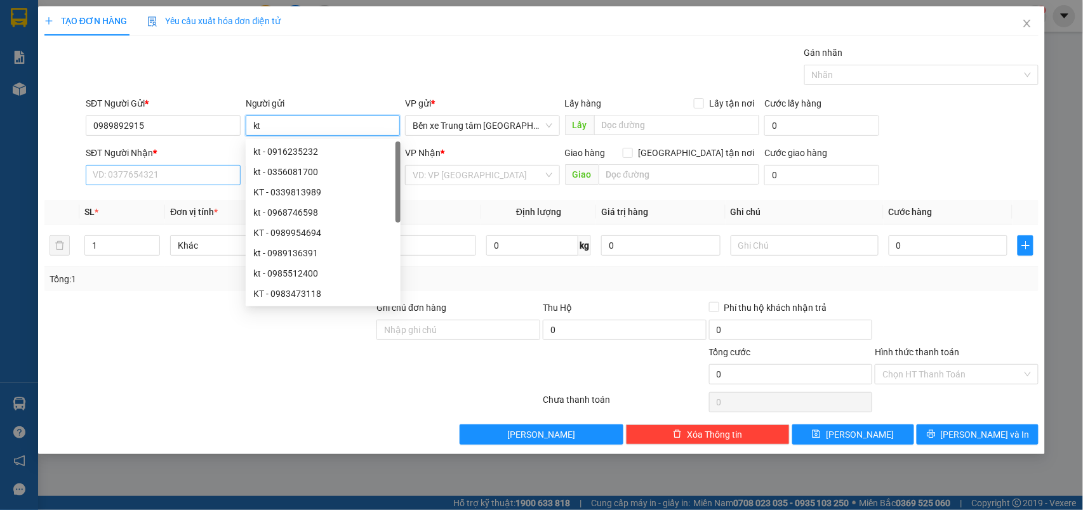
type input "kt"
click at [176, 183] on input "SĐT Người Nhận *" at bounding box center [163, 175] width 155 height 20
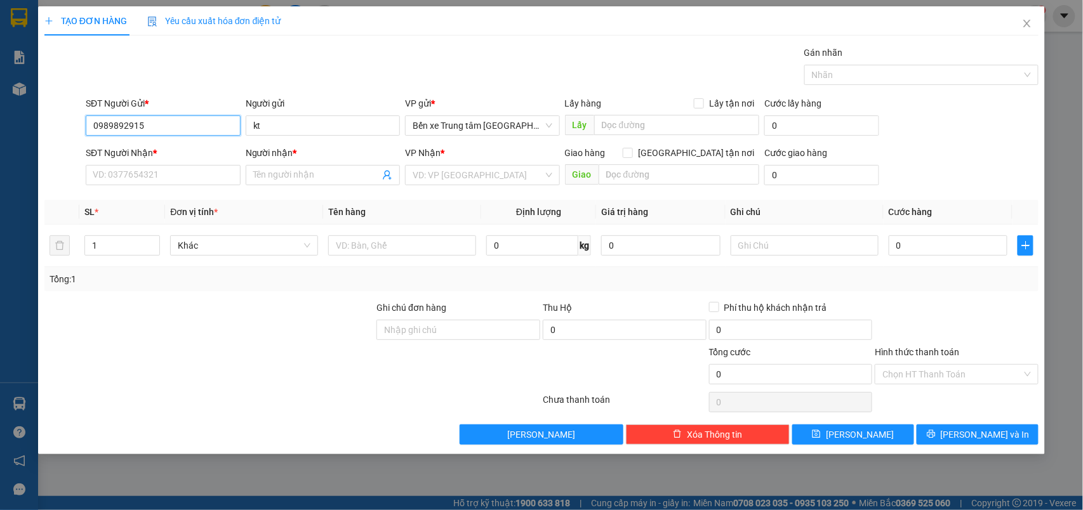
drag, startPoint x: 165, startPoint y: 122, endPoint x: 26, endPoint y: 150, distance: 141.8
click at [26, 150] on div "TẠO ĐƠN HÀNG Yêu cầu xuất hóa đơn điện tử Transit Pickup Surcharge Ids Transit …" at bounding box center [541, 255] width 1083 height 510
drag, startPoint x: 115, startPoint y: 128, endPoint x: 123, endPoint y: 175, distance: 47.6
click at [117, 128] on input "0989892915" at bounding box center [163, 125] width 155 height 20
click at [123, 176] on input "SĐT Người Nhận *" at bounding box center [163, 175] width 155 height 20
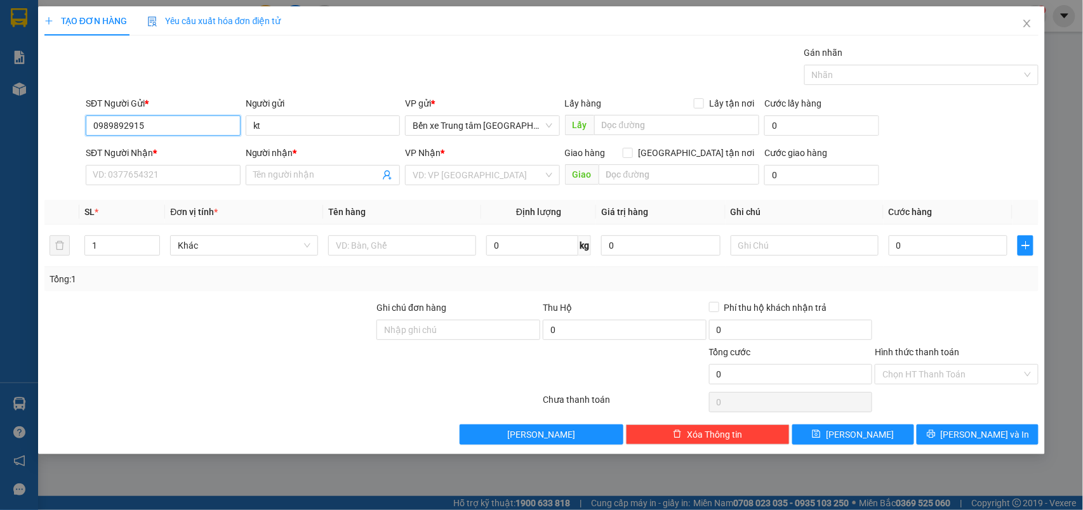
drag, startPoint x: 129, startPoint y: 127, endPoint x: 136, endPoint y: 147, distance: 21.3
click at [136, 147] on form "SĐT Người Gửi * 0989892915 0989892915 Người gửi kt VP gửi * Bến xe Trung tâm Là…" at bounding box center [541, 143] width 994 height 94
click at [204, 77] on div "Gán nhãn Nhãn" at bounding box center [562, 68] width 958 height 44
drag, startPoint x: 150, startPoint y: 128, endPoint x: 79, endPoint y: 131, distance: 70.5
click at [79, 131] on div "SĐT Người Gửi * 0989892915 0989892915 Người gửi kt VP gửi * Bến xe Trung tâm Là…" at bounding box center [541, 118] width 997 height 44
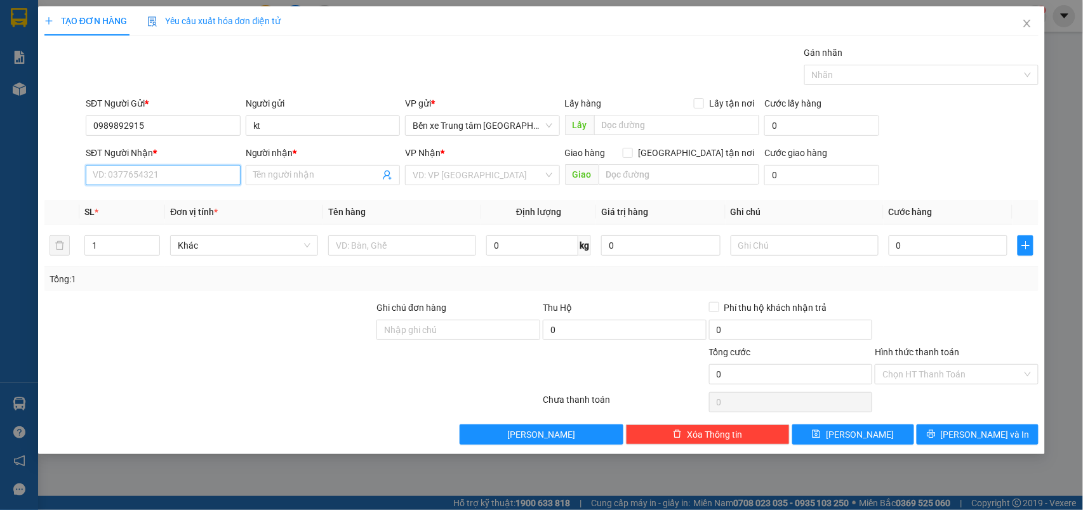
drag, startPoint x: 122, startPoint y: 168, endPoint x: 122, endPoint y: 159, distance: 9.5
click at [122, 159] on div "SĐT Người Nhận * VD: 0377654321" at bounding box center [163, 168] width 155 height 44
drag, startPoint x: 145, startPoint y: 125, endPoint x: 74, endPoint y: 122, distance: 71.1
click at [74, 122] on div "SĐT Người Gửi * 0989892915 0989892915 Người gửi kt VP gửi * Bến xe Trung tâm Là…" at bounding box center [541, 118] width 997 height 44
type input "0989892915"
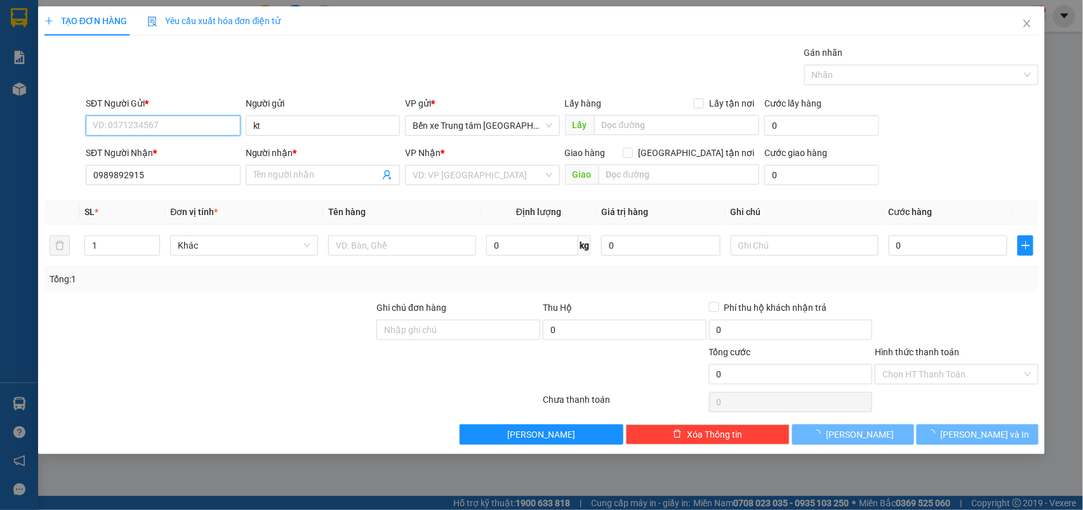
click at [150, 125] on input "SĐT Người Gửi *" at bounding box center [163, 125] width 155 height 20
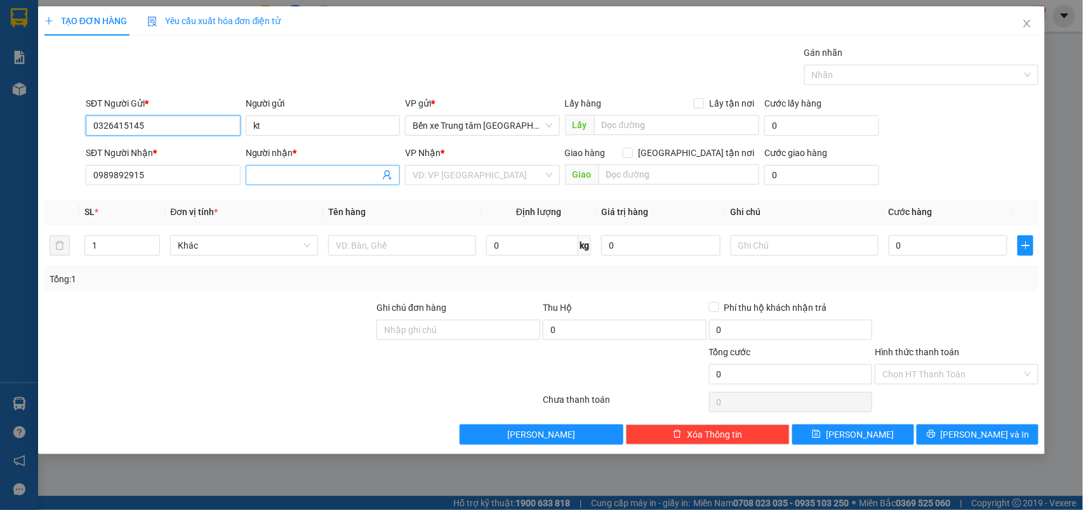
type input "0326415145"
click at [278, 178] on input "Người nhận *" at bounding box center [316, 175] width 127 height 14
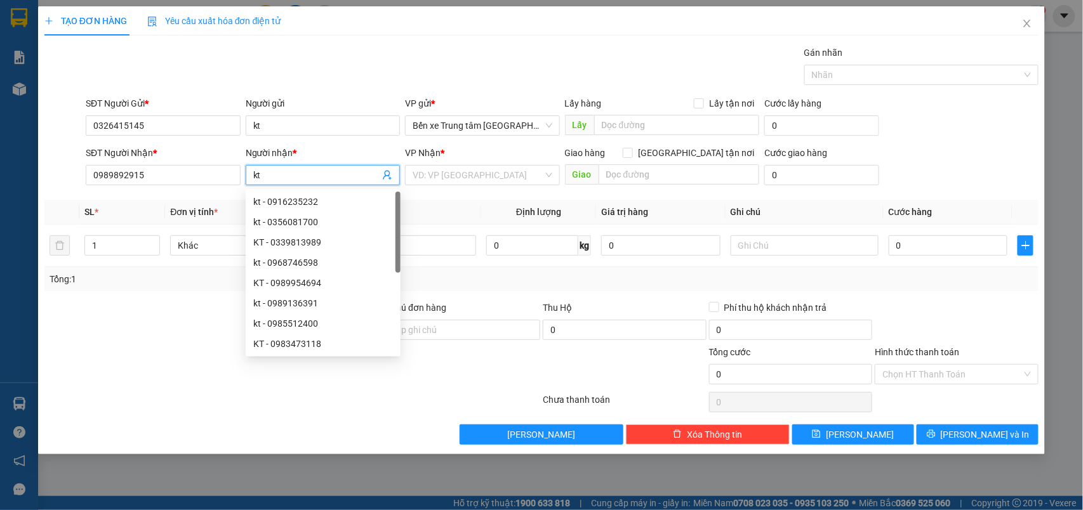
type input "kt"
click at [118, 363] on div at bounding box center [209, 367] width 333 height 44
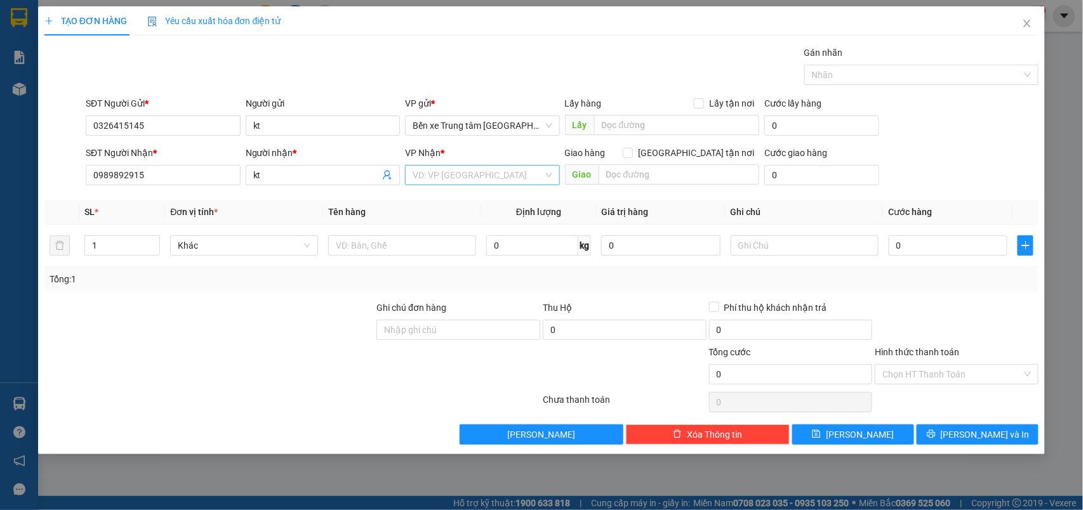
click at [475, 178] on input "search" at bounding box center [477, 175] width 131 height 19
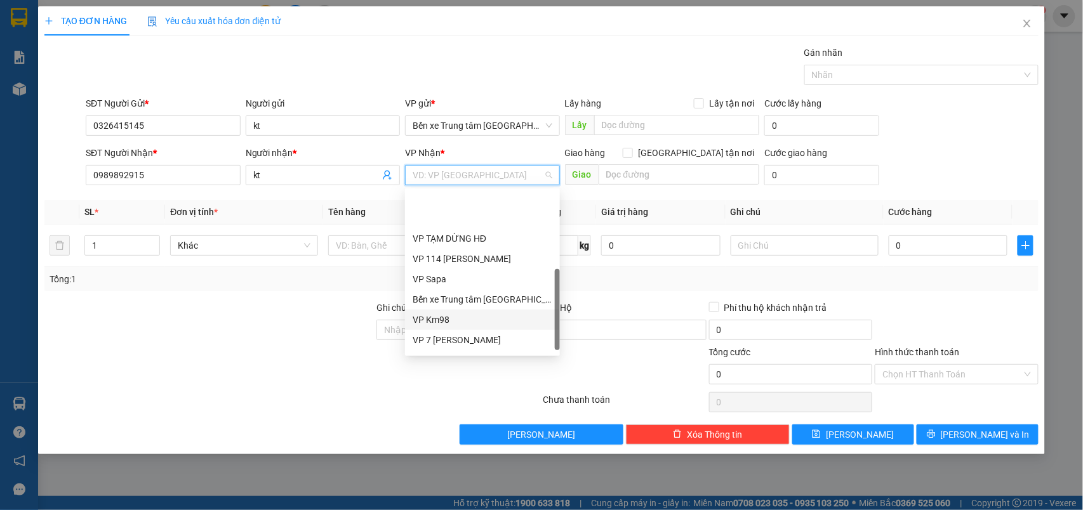
scroll to position [137, 0]
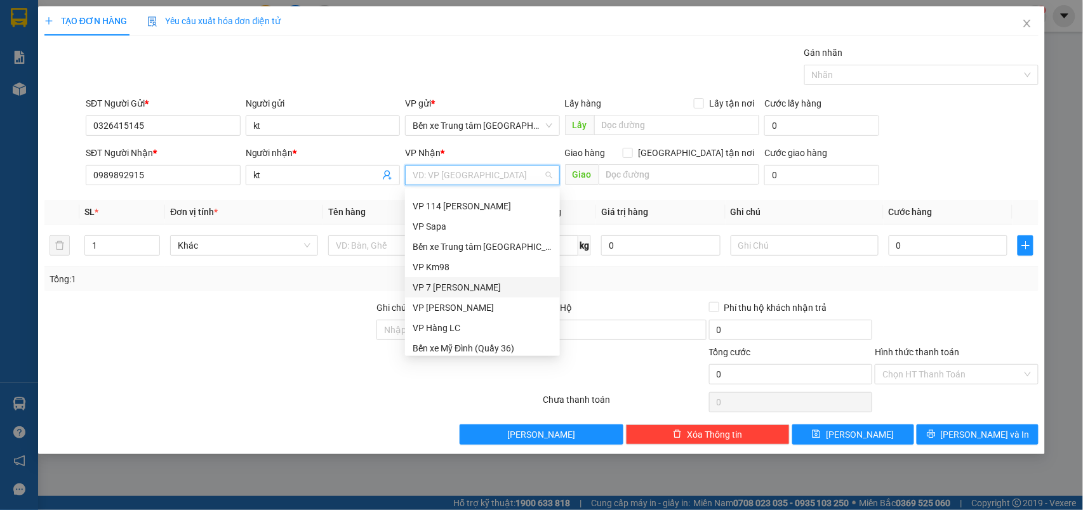
click at [485, 282] on div "VP 7 [PERSON_NAME]" at bounding box center [482, 287] width 140 height 14
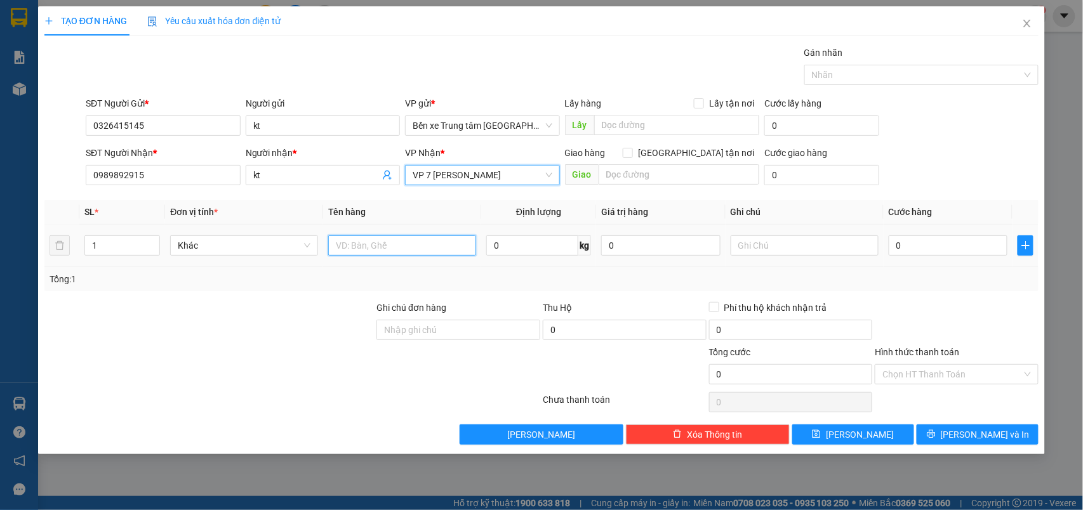
click at [432, 247] on input "text" at bounding box center [402, 245] width 148 height 20
type input "tải"
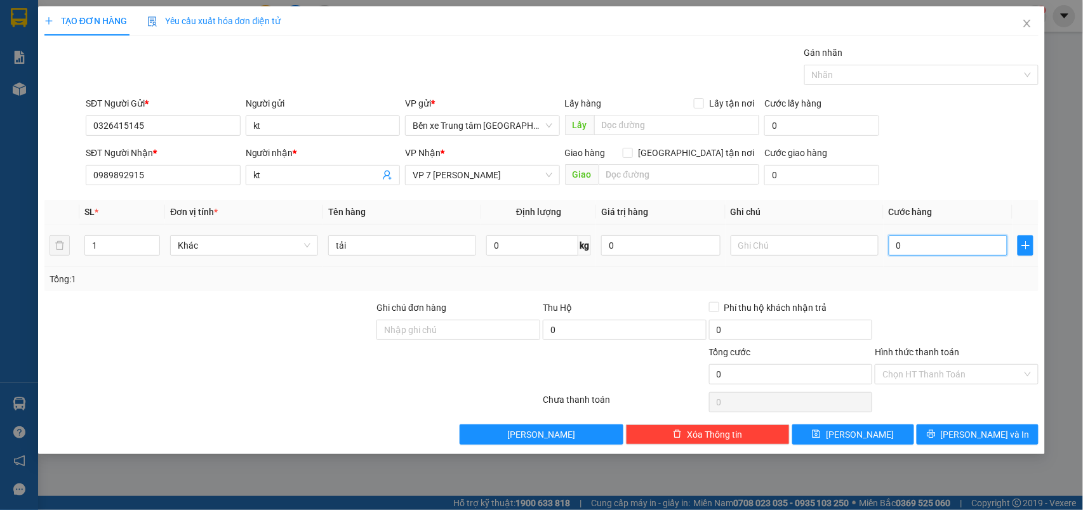
click at [920, 246] on input "0" at bounding box center [947, 245] width 119 height 20
type input "7"
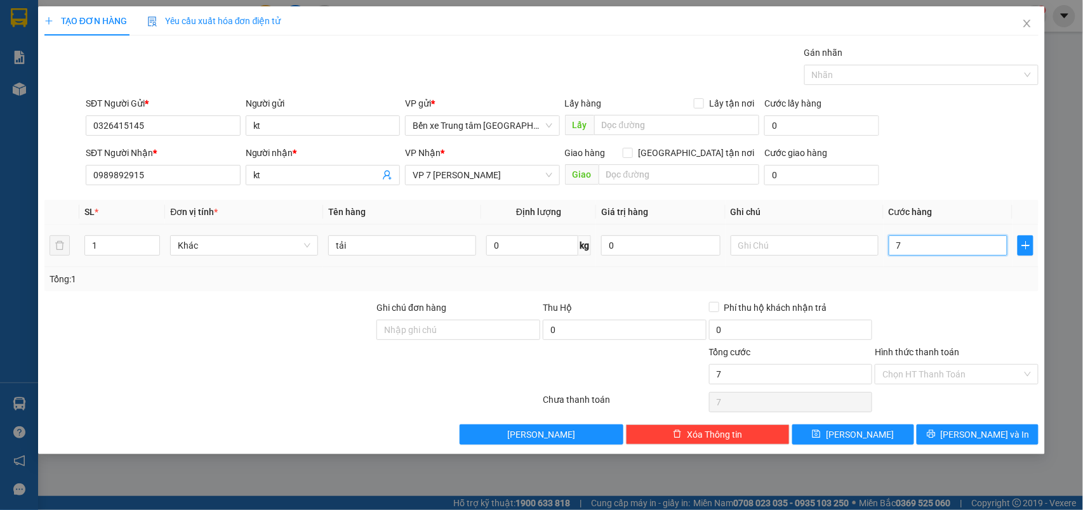
type input "70"
type input "70.000"
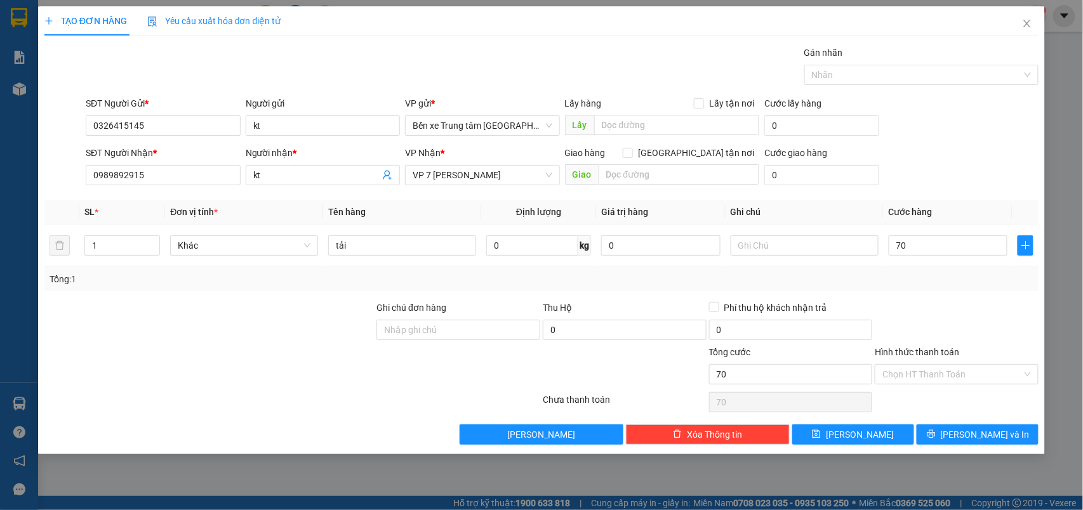
type input "70.000"
click at [920, 155] on div "SĐT Người Nhận * 0989892915 Người nhận * kt VP Nhận * VP 7 Phạm Văn Đồng Giao h…" at bounding box center [562, 168] width 958 height 44
click at [967, 434] on button "[PERSON_NAME] và In" at bounding box center [977, 435] width 122 height 20
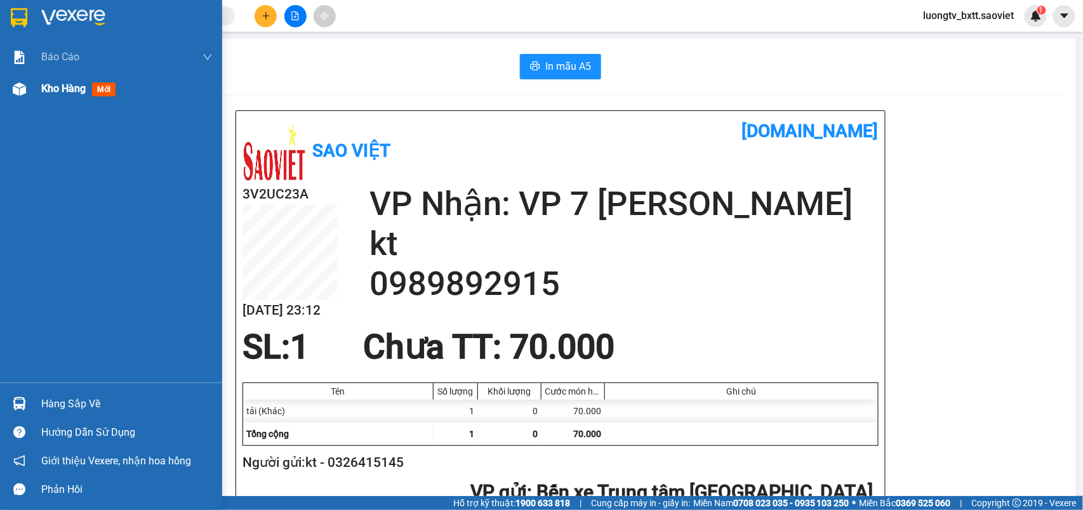
click at [33, 86] on div "Kho hàng mới" at bounding box center [111, 89] width 222 height 32
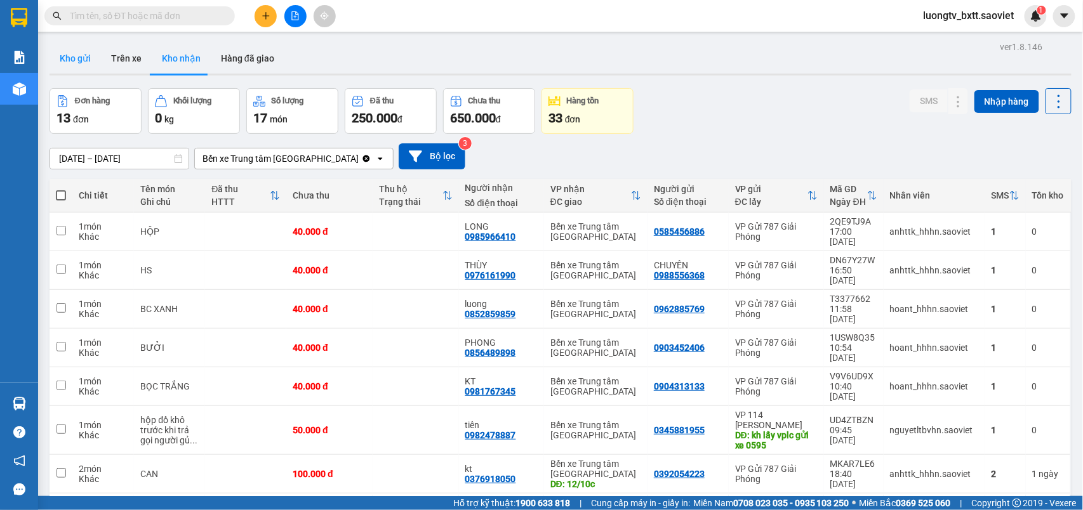
click at [86, 53] on button "Kho gửi" at bounding box center [74, 58] width 51 height 30
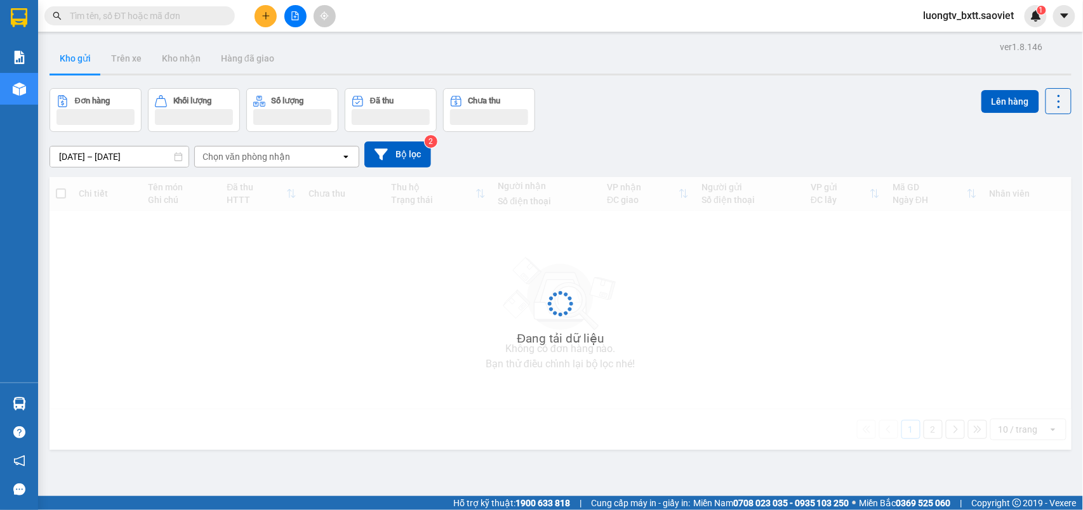
click at [86, 53] on button "Kho gửi" at bounding box center [74, 58] width 51 height 30
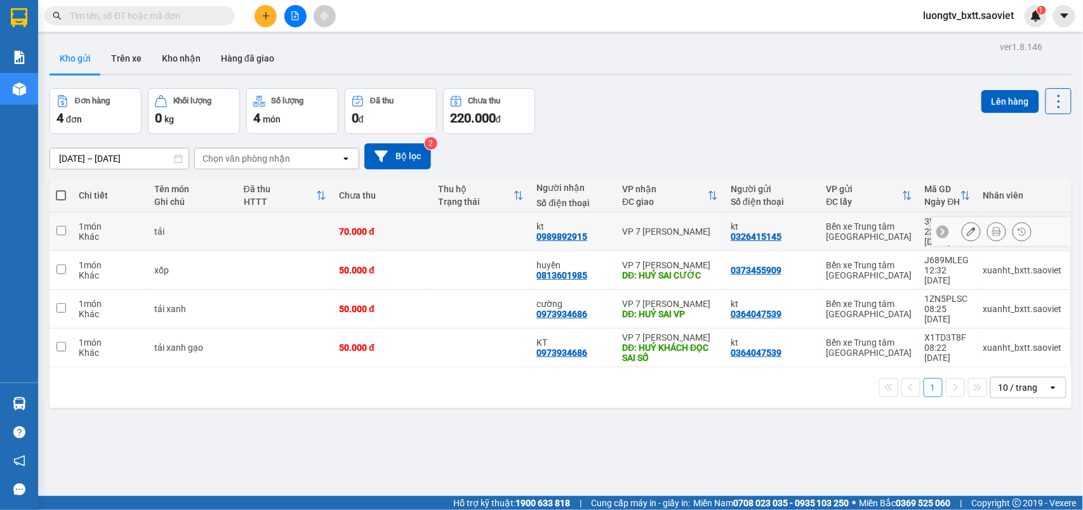
click at [377, 227] on div "70.000 đ" at bounding box center [382, 232] width 86 height 10
checkbox input "true"
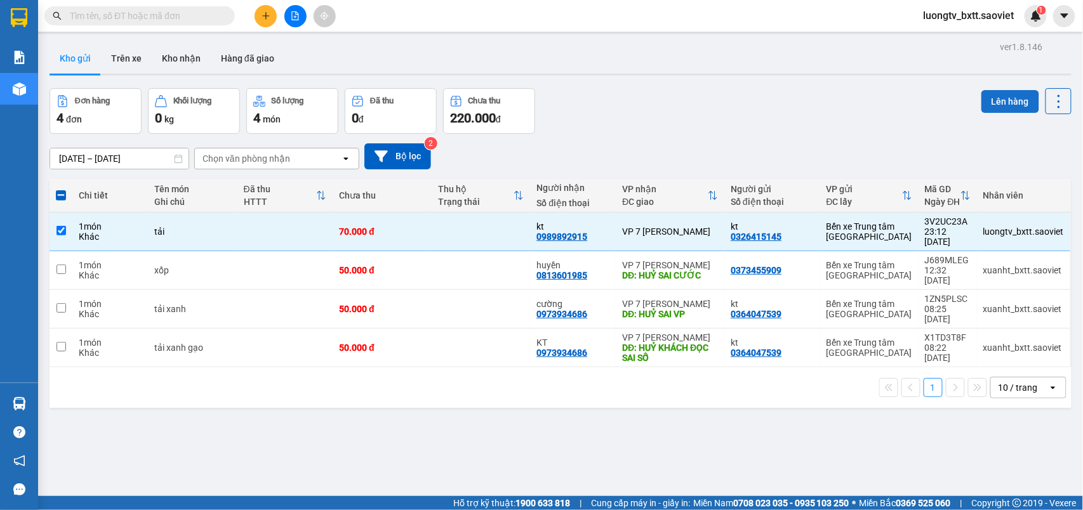
click at [990, 107] on button "Lên hàng" at bounding box center [1010, 101] width 58 height 23
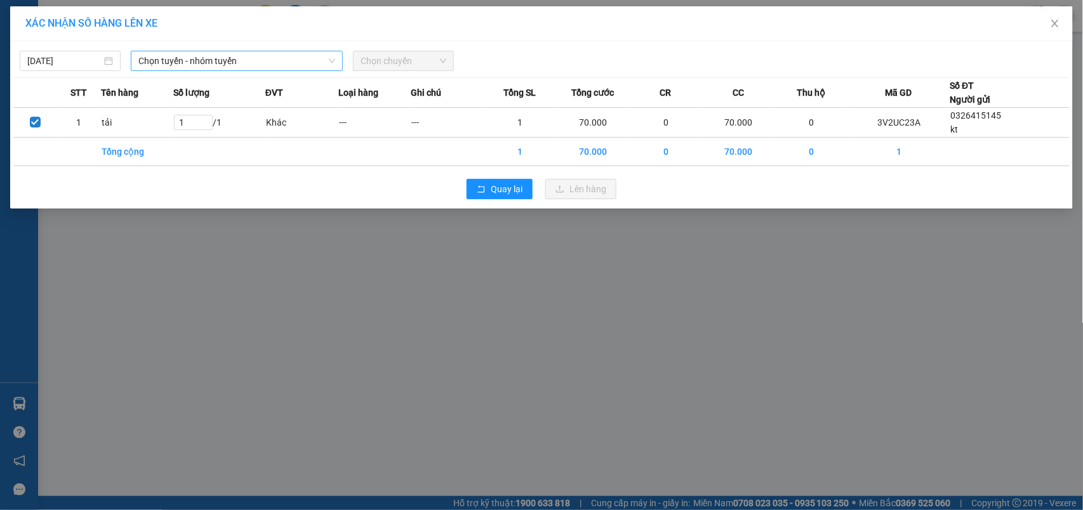
click at [284, 61] on span "Chọn tuyến - nhóm tuyến" at bounding box center [236, 60] width 197 height 19
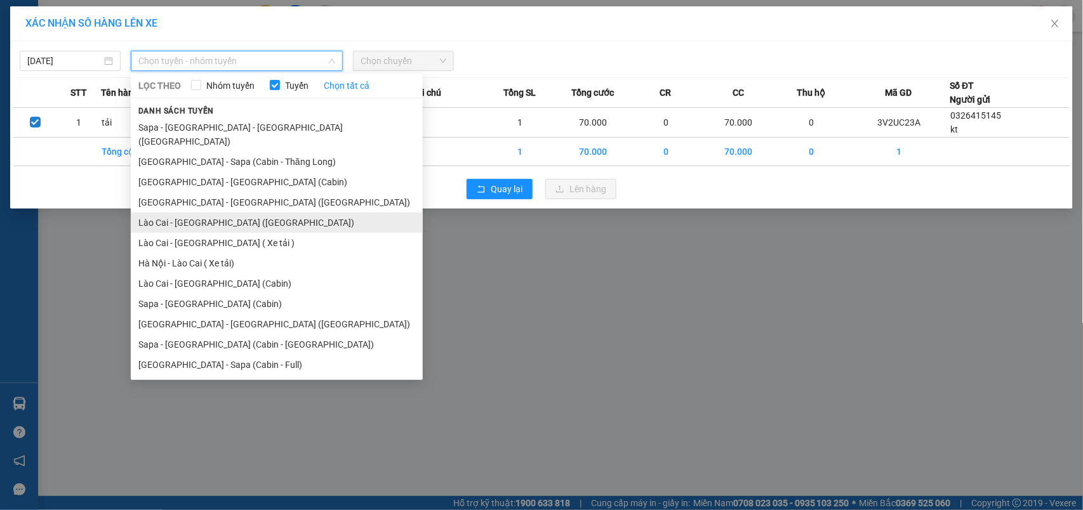
click at [178, 213] on li "Lào Cai - [GEOGRAPHIC_DATA] ([GEOGRAPHIC_DATA])" at bounding box center [277, 223] width 292 height 20
click at [178, 207] on div "12/10/2025 Chọn tuyến - nhóm tuyến LỌC THEO Nhóm tuyến Tuyến Chọn tất cả Danh s…" at bounding box center [541, 125] width 1062 height 168
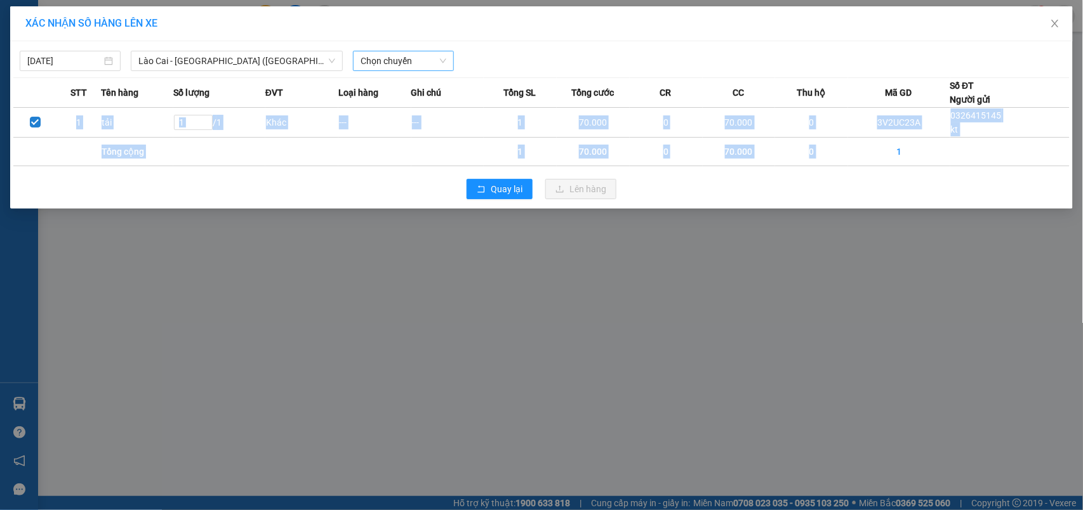
click at [416, 60] on span "Chọn chuyến" at bounding box center [403, 60] width 86 height 19
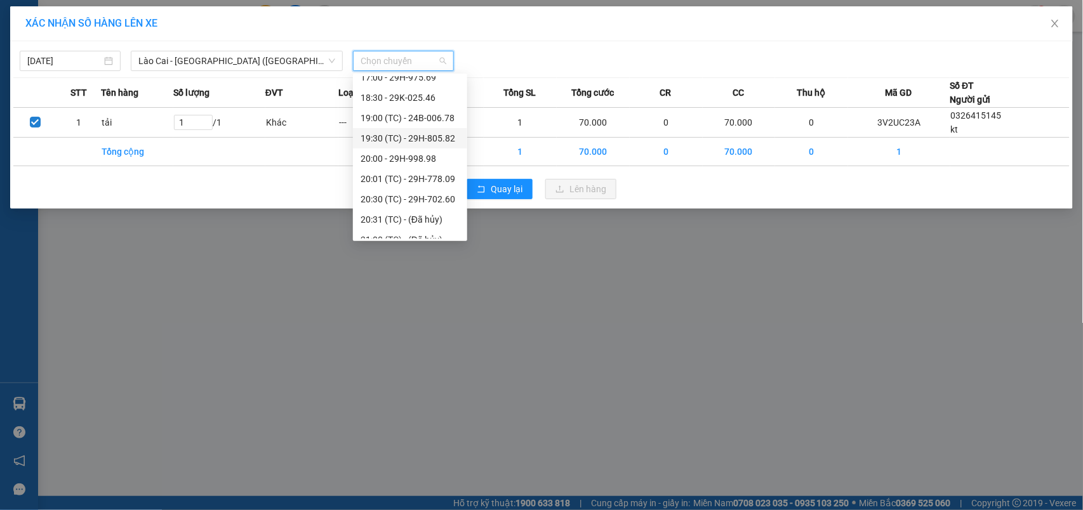
scroll to position [223, 0]
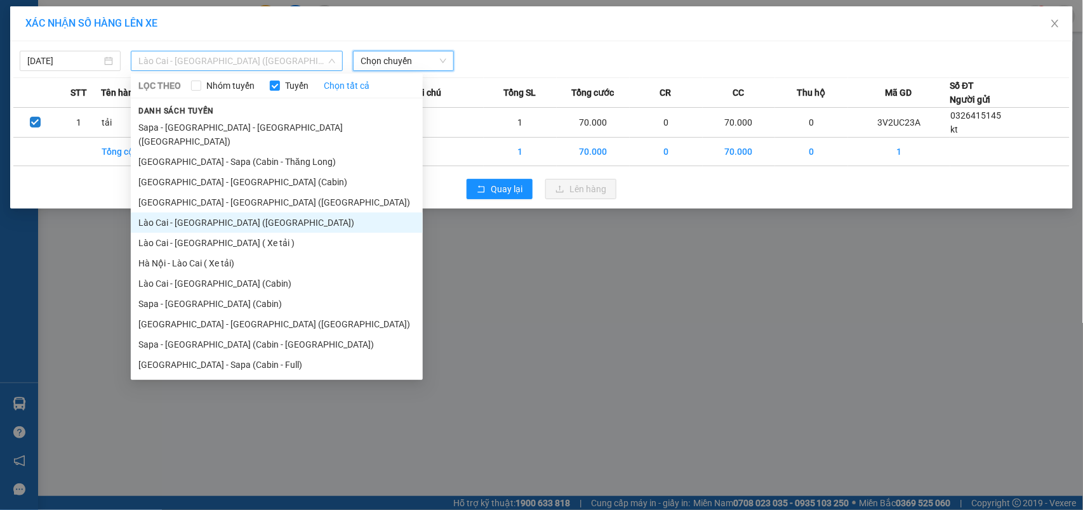
click at [231, 63] on span "Lào Cai - [GEOGRAPHIC_DATA] ([GEOGRAPHIC_DATA])" at bounding box center [236, 60] width 197 height 19
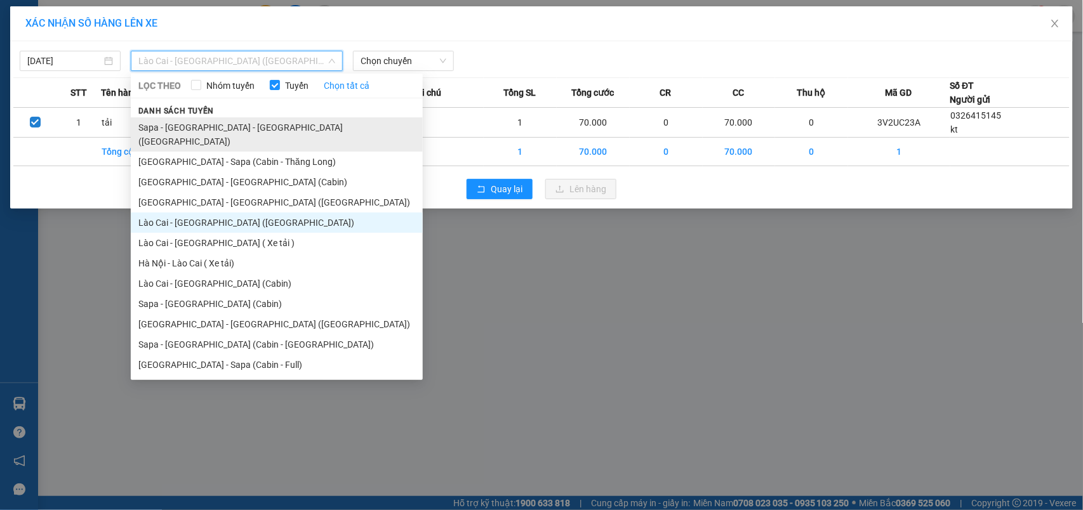
click at [227, 128] on li "Sapa - [GEOGRAPHIC_DATA] - [GEOGRAPHIC_DATA] ([GEOGRAPHIC_DATA])" at bounding box center [277, 134] width 292 height 34
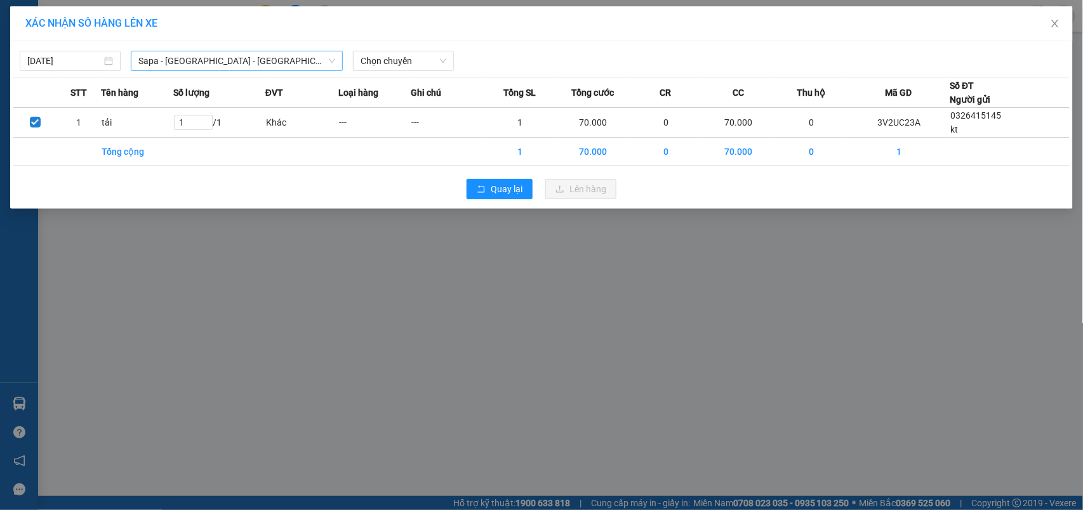
click at [227, 128] on td "1 / 1" at bounding box center [219, 123] width 92 height 30
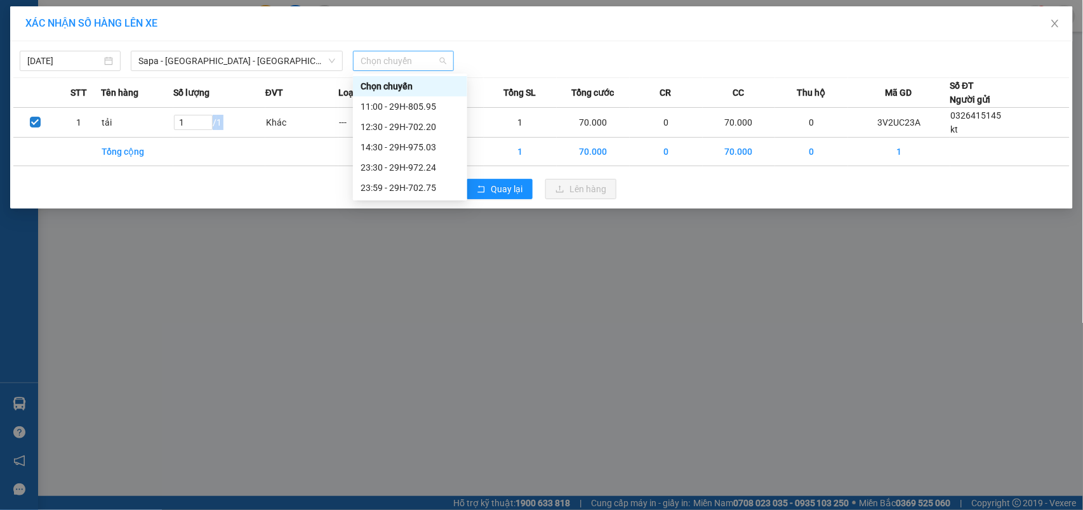
click at [388, 60] on span "Chọn chuyến" at bounding box center [403, 60] width 86 height 19
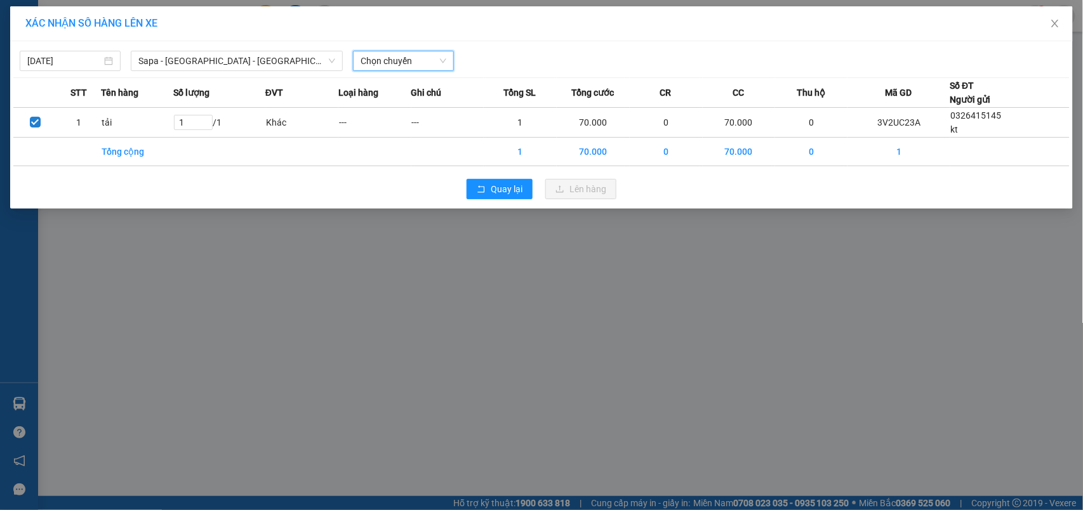
click at [374, 57] on span "Chọn chuyến" at bounding box center [403, 60] width 86 height 19
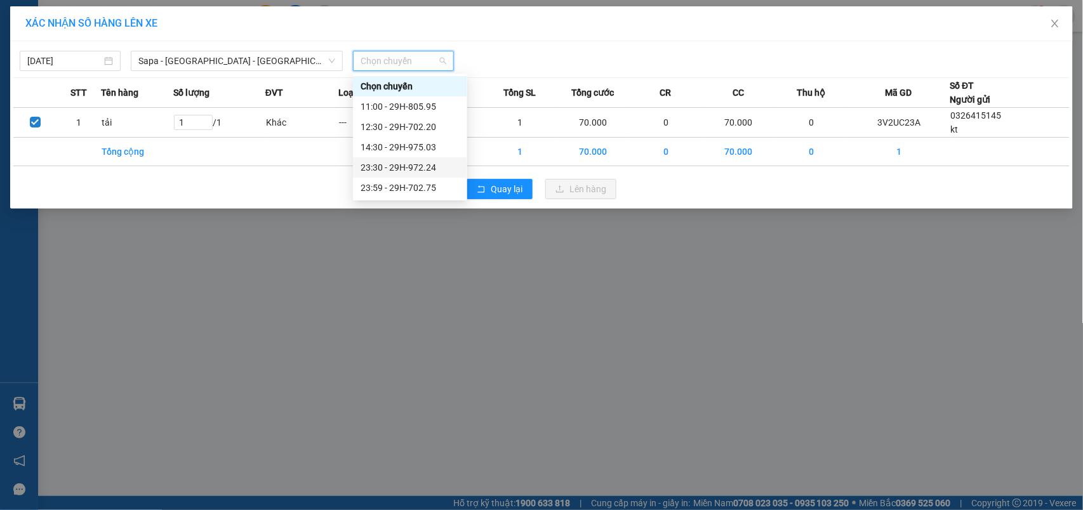
click at [401, 164] on div "23:30 - 29H-972.24" at bounding box center [409, 168] width 99 height 14
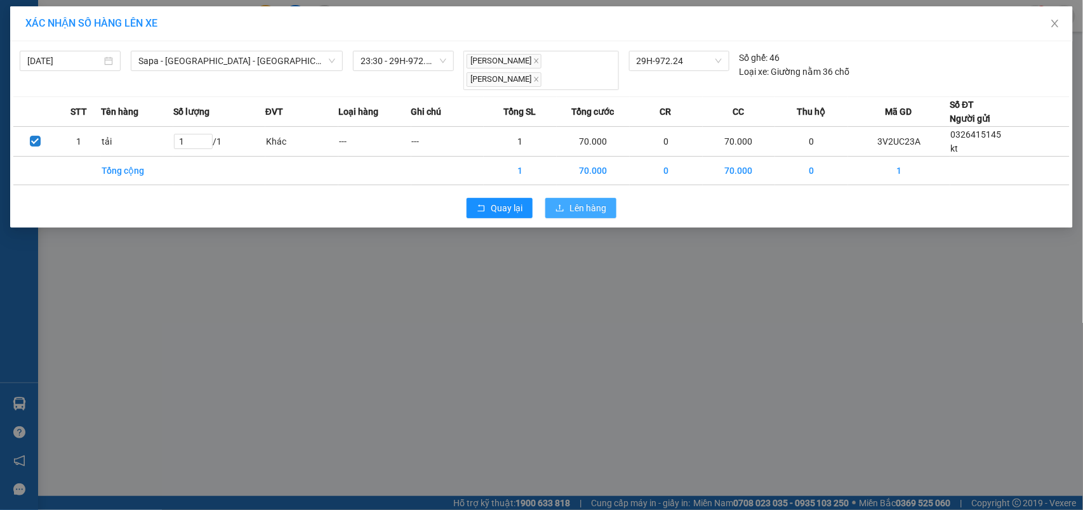
click at [582, 208] on span "Lên hàng" at bounding box center [587, 208] width 37 height 14
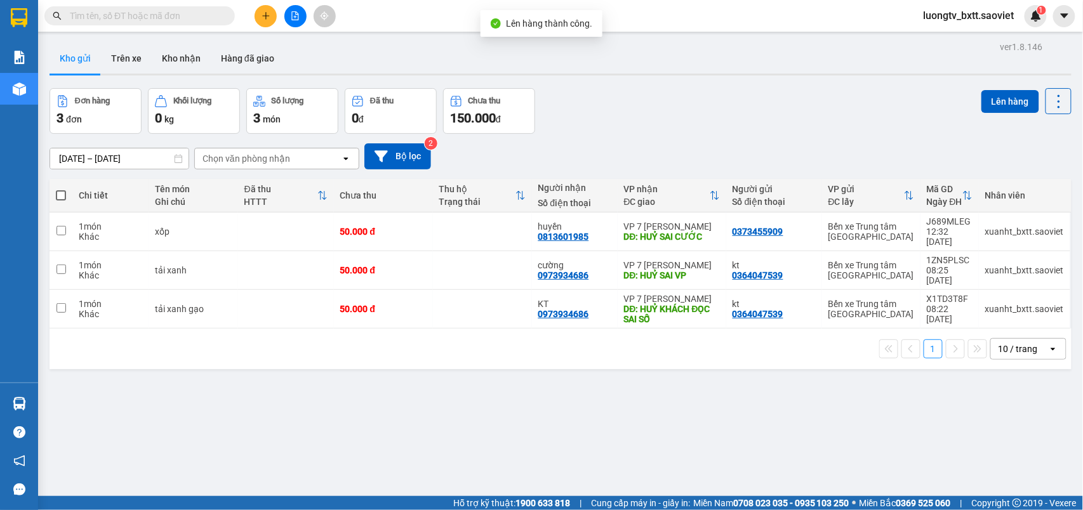
click at [650, 127] on div "Đơn hàng 3 đơn Khối lượng 0 kg Số lượng 3 món Đã thu 0 đ Chưa thu 150.000 đ Lên…" at bounding box center [560, 111] width 1022 height 46
click at [650, 128] on div "Đơn hàng 3 đơn Khối lượng 0 kg Số lượng 3 món Đã thu 0 đ Chưa thu 150.000 đ Lên…" at bounding box center [560, 111] width 1022 height 46
click at [659, 146] on div "10/10/2025 – 12/10/2025 Press the down arrow key to interact with the calendar …" at bounding box center [560, 156] width 1022 height 26
click at [74, 59] on button "Kho gửi" at bounding box center [74, 58] width 51 height 30
click at [715, 90] on div "Đơn hàng 3 đơn Khối lượng 0 kg Số lượng 3 món Đã thu 0 đ Chưa thu 150.000 đ Lên…" at bounding box center [560, 111] width 1022 height 46
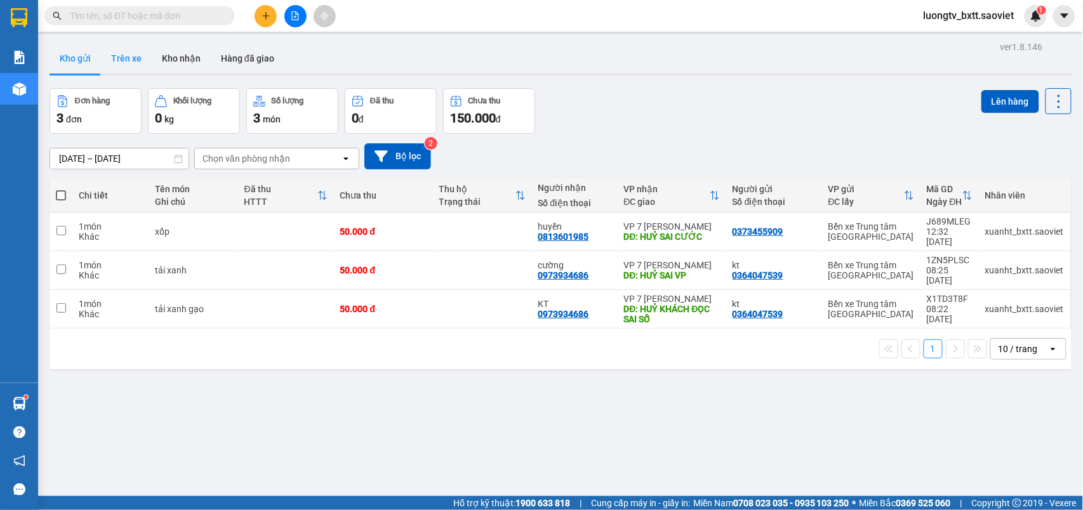
click at [124, 54] on button "Trên xe" at bounding box center [126, 58] width 51 height 30
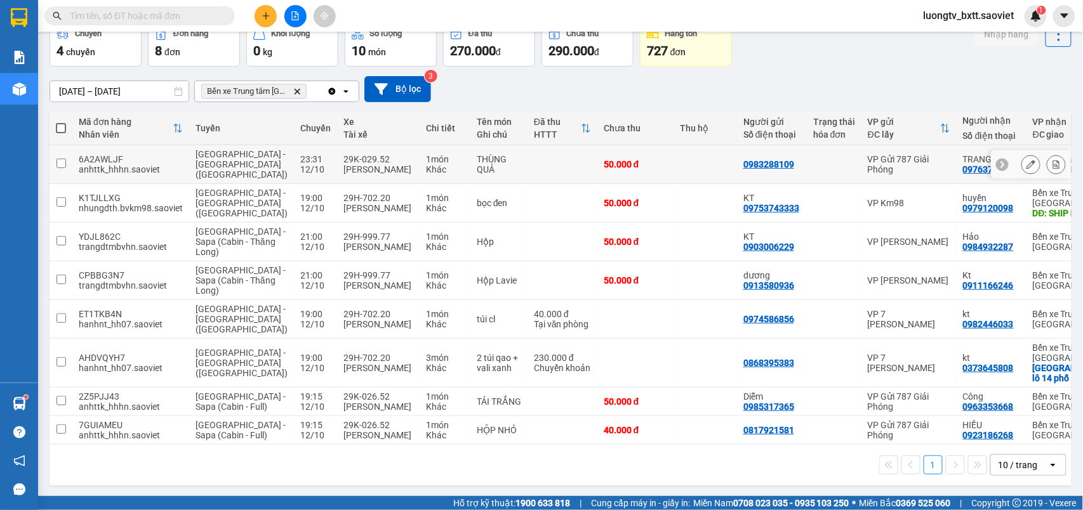
scroll to position [117, 0]
click at [261, 16] on icon "plus" at bounding box center [265, 15] width 9 height 9
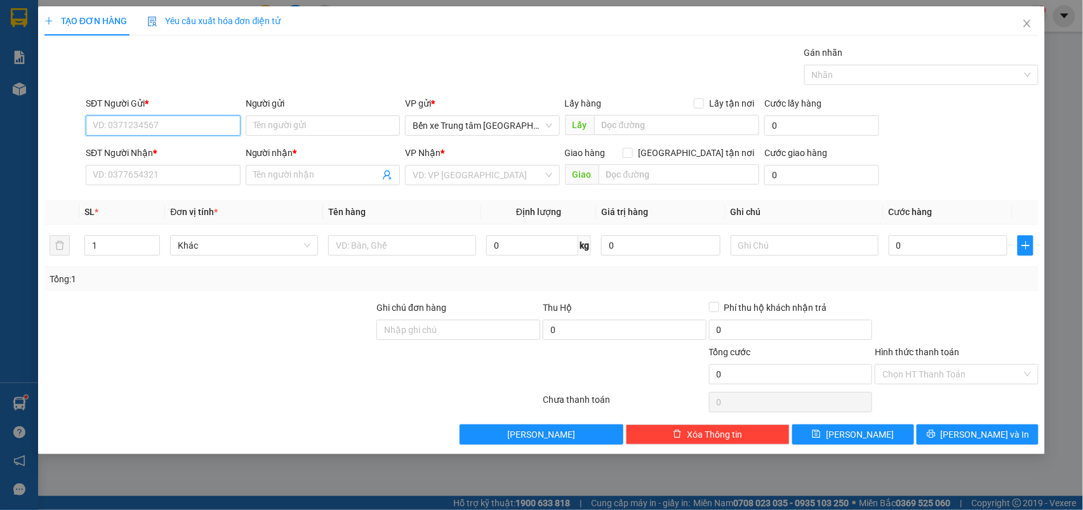
click at [196, 125] on input "SĐT Người Gửi *" at bounding box center [163, 125] width 155 height 20
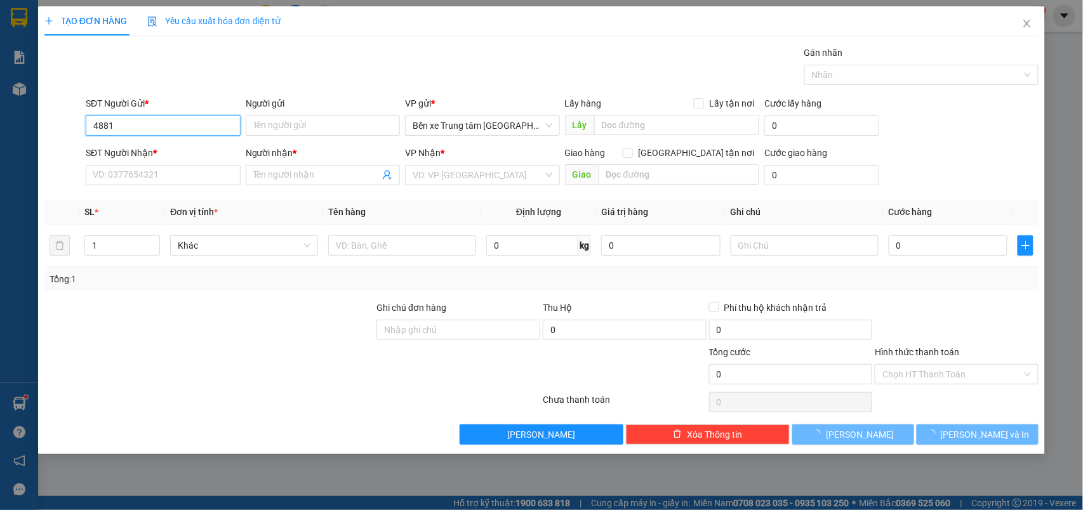
click at [195, 120] on input "4881" at bounding box center [163, 125] width 155 height 20
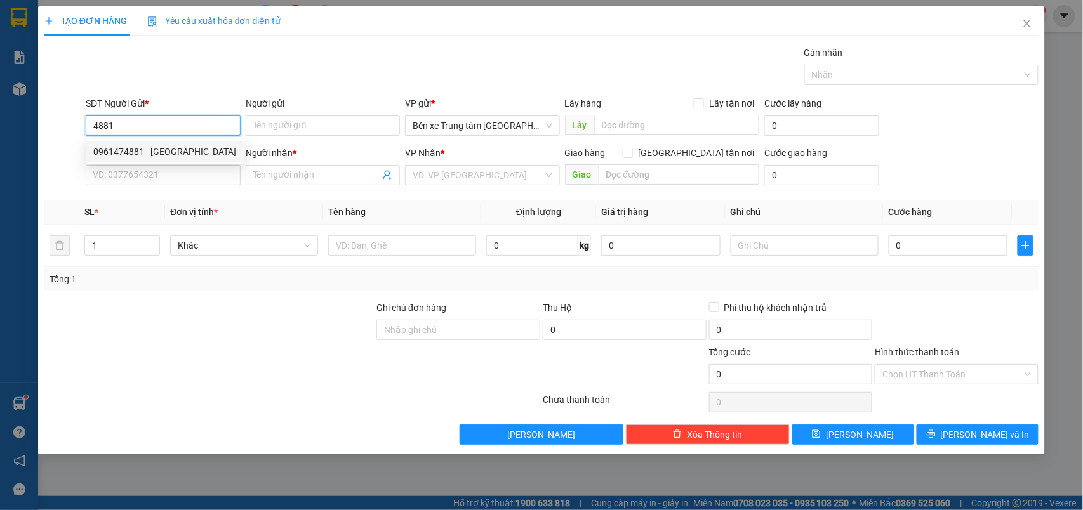
click at [169, 150] on div "0961474881 - HỒNG HÀ" at bounding box center [164, 152] width 143 height 14
type input "0961474881"
type input "[PERSON_NAME]"
type input "0961474881"
type input "[PERSON_NAME]"
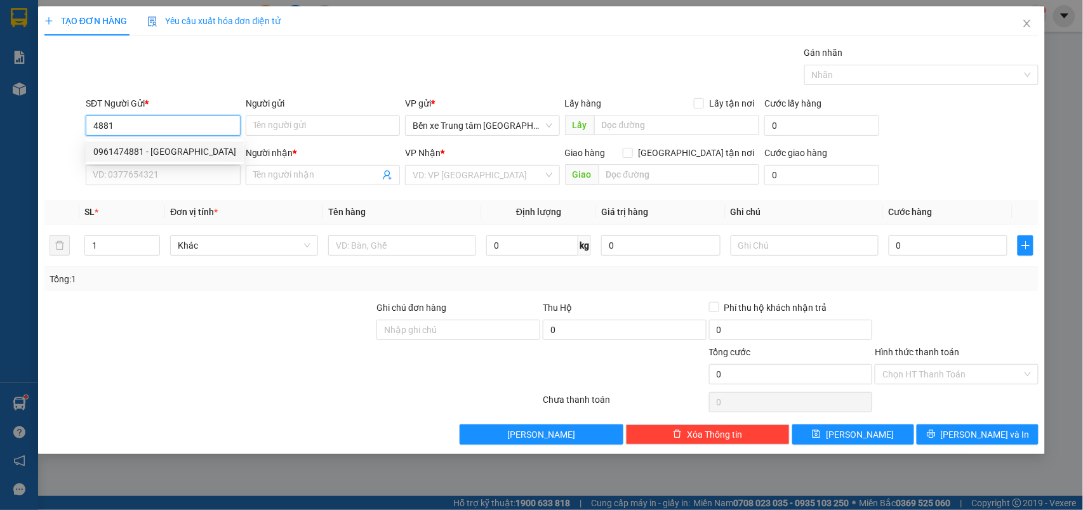
type input "đã gọi klh ok 11/10"
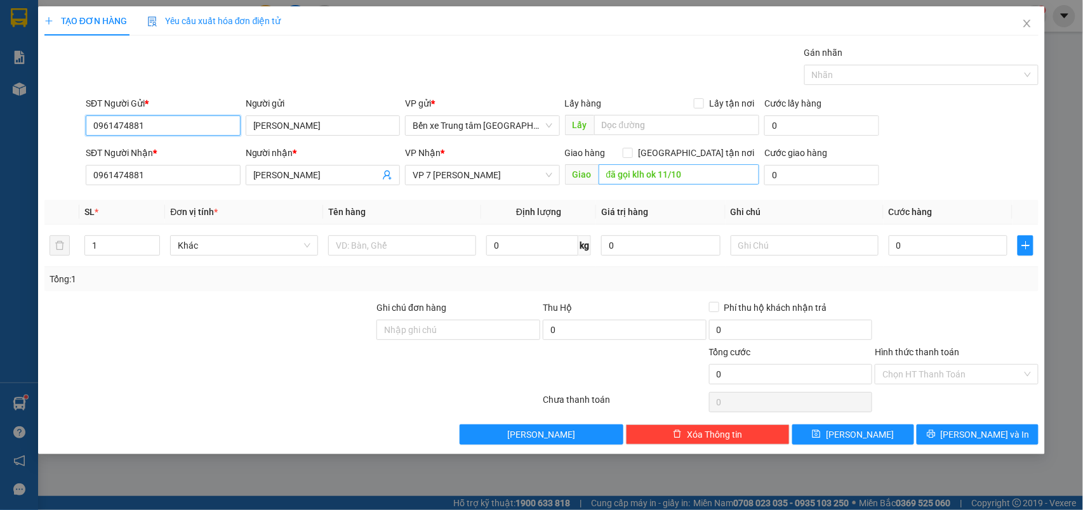
type input "0961474881"
click at [704, 171] on input "đã gọi klh ok 11/10" at bounding box center [678, 174] width 161 height 20
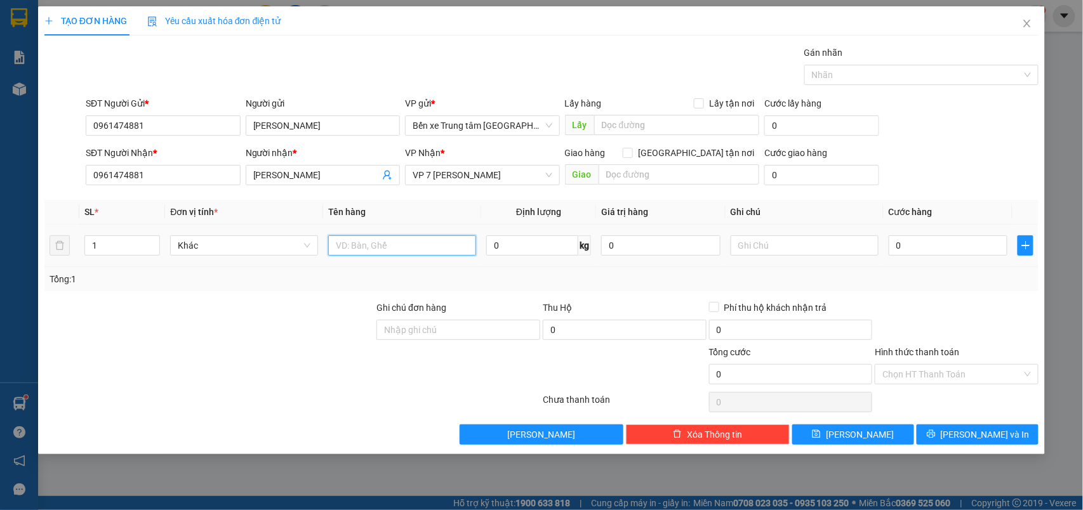
click at [348, 250] on input "text" at bounding box center [402, 245] width 148 height 20
type input "1 can"
click at [911, 251] on input "0" at bounding box center [947, 245] width 119 height 20
type input "5"
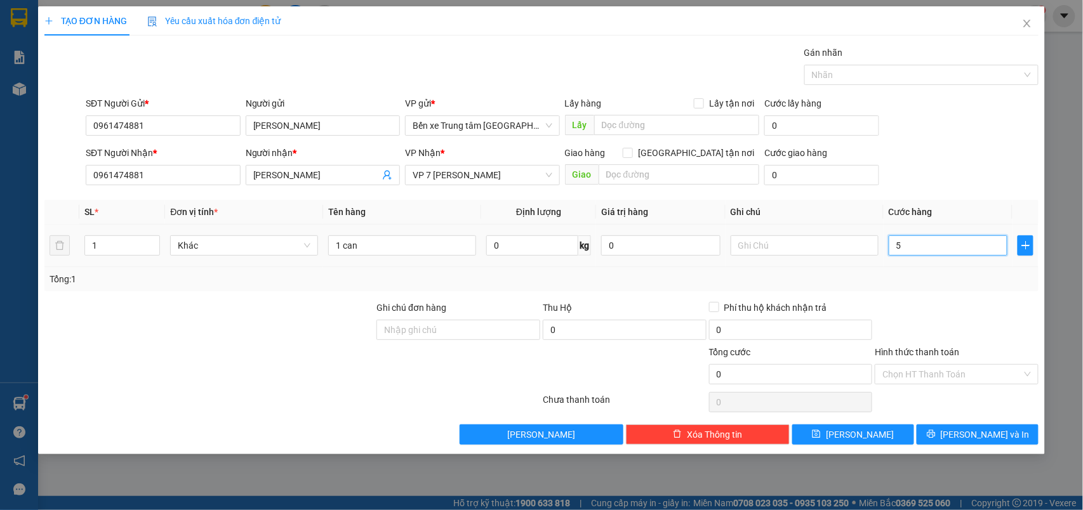
type input "5"
type input "50"
type input "50.000"
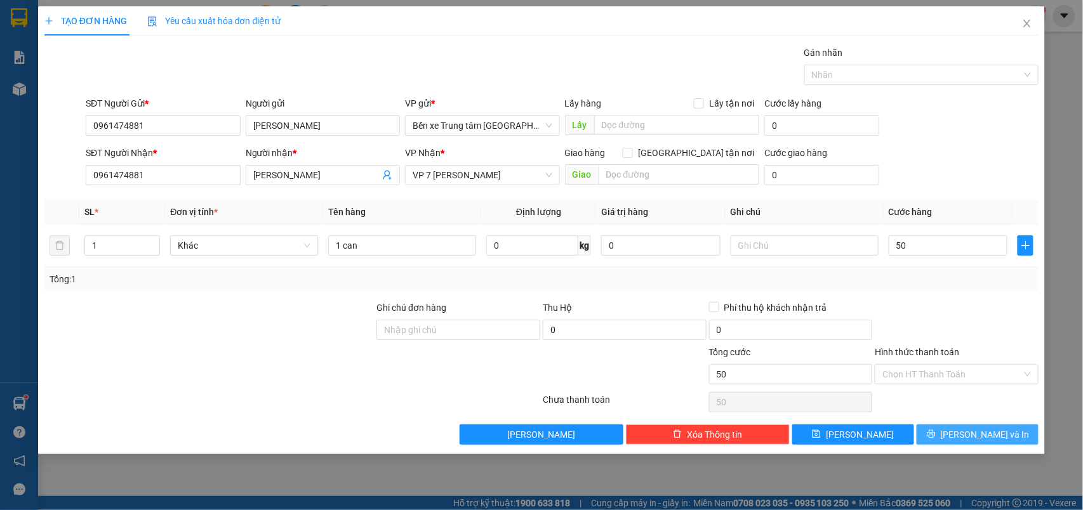
type input "50.000"
click at [985, 438] on span "[PERSON_NAME] và In" at bounding box center [984, 435] width 89 height 14
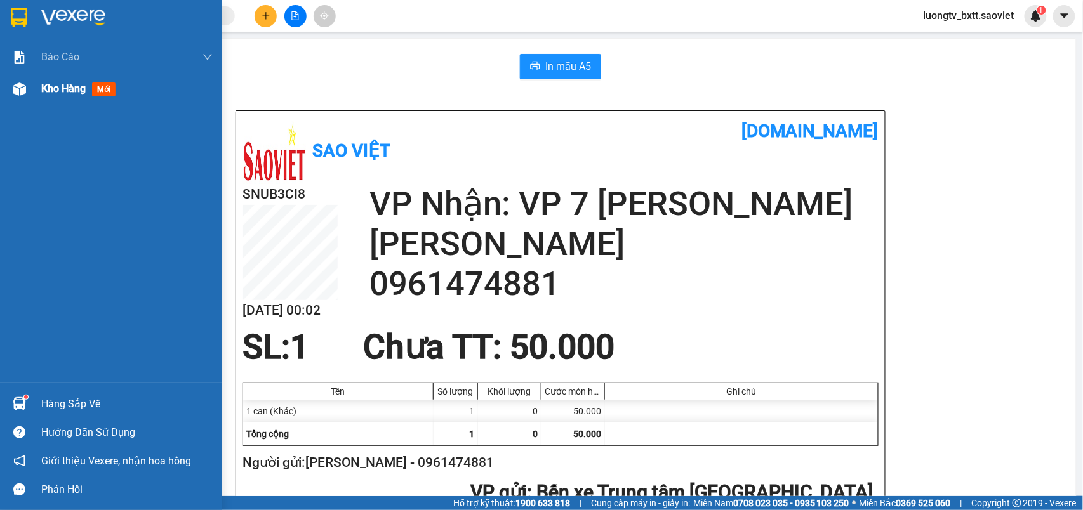
click at [55, 92] on span "Kho hàng" at bounding box center [63, 88] width 44 height 12
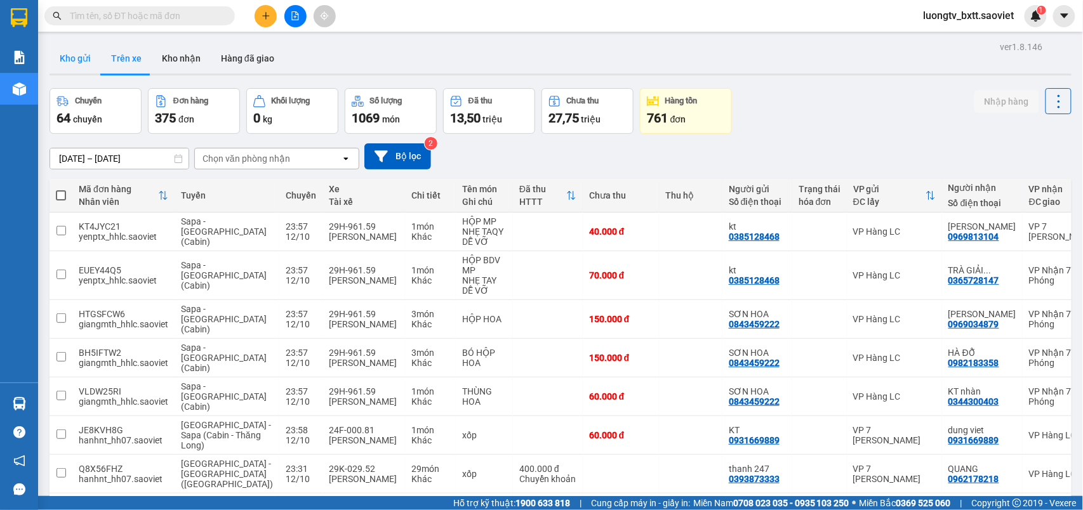
click at [60, 51] on button "Kho gửi" at bounding box center [74, 58] width 51 height 30
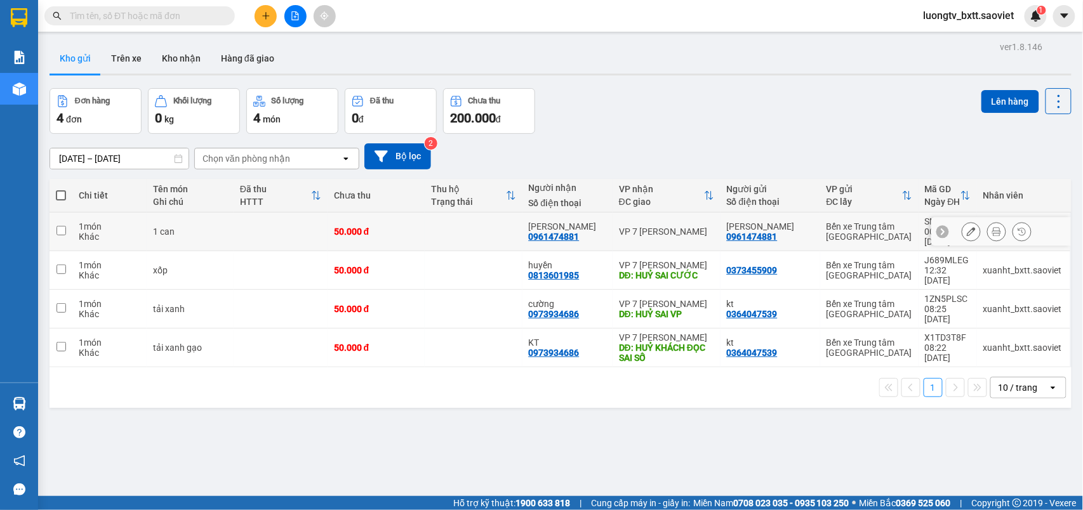
click at [463, 227] on td at bounding box center [473, 232] width 97 height 39
checkbox input "true"
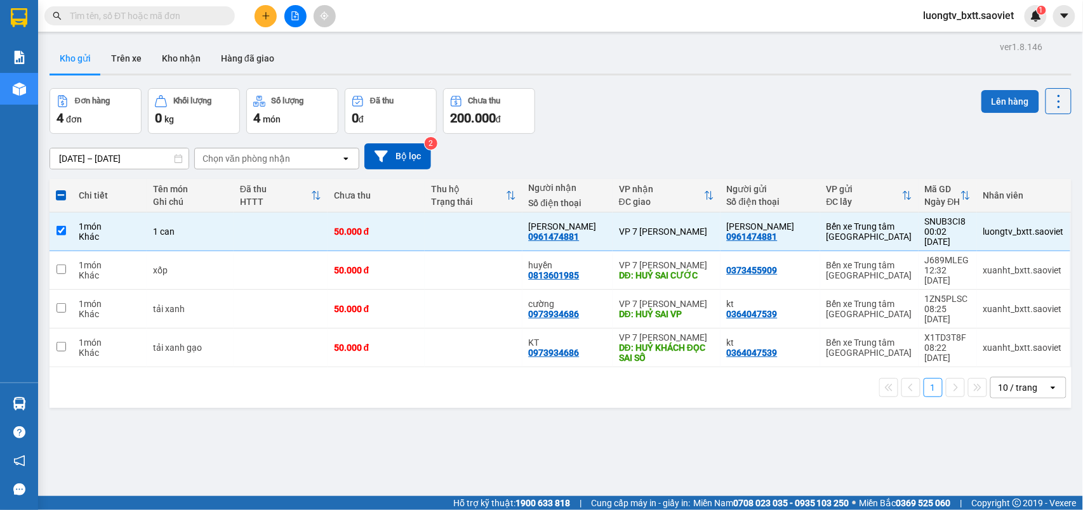
click at [996, 107] on button "Lên hàng" at bounding box center [1010, 101] width 58 height 23
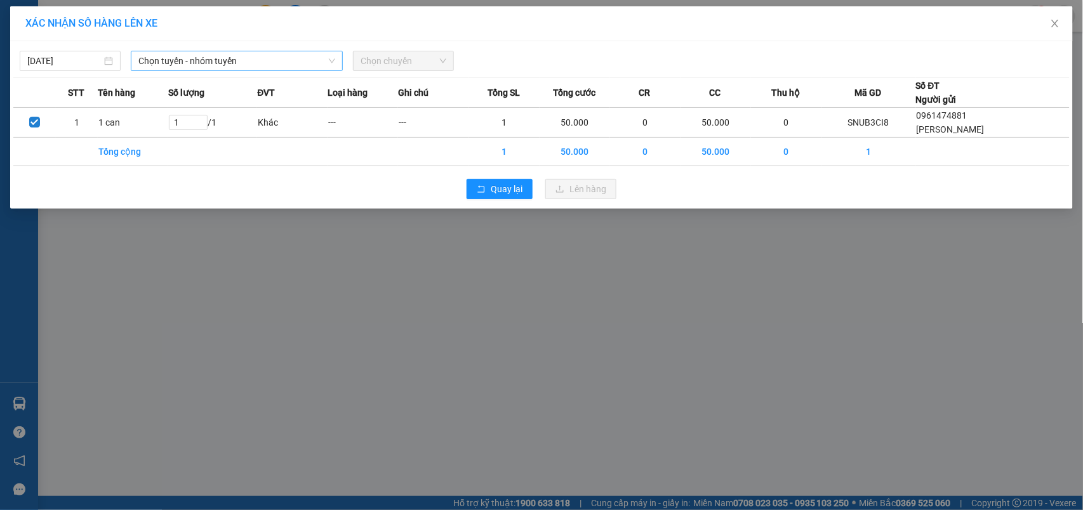
click at [256, 64] on span "Chọn tuyến - nhóm tuyến" at bounding box center [236, 60] width 197 height 19
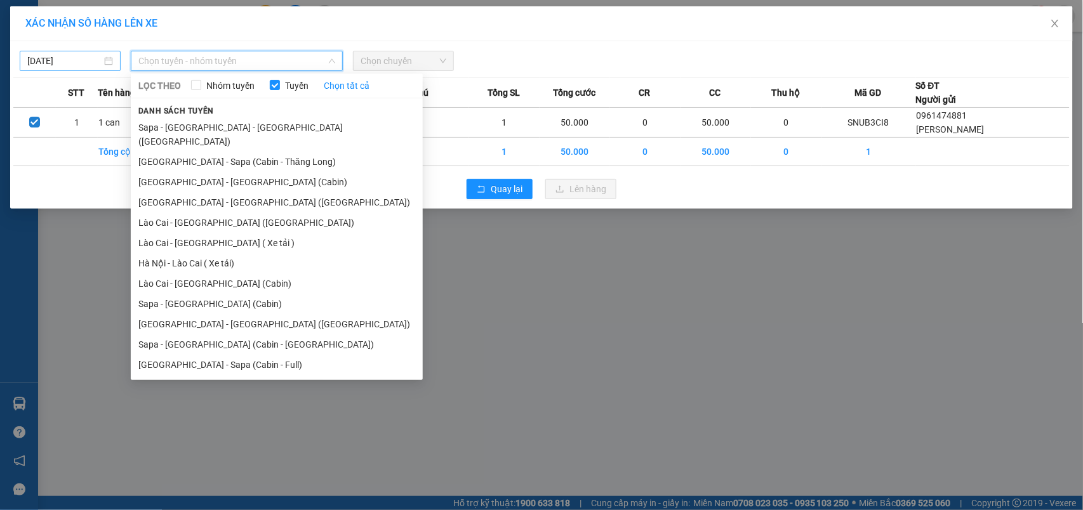
click at [72, 62] on input "[DATE]" at bounding box center [64, 61] width 74 height 14
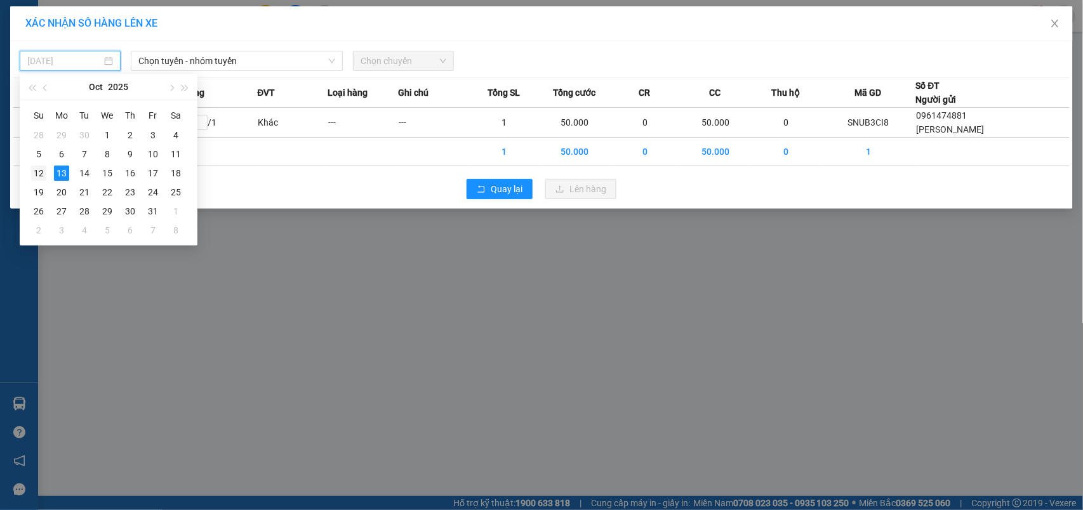
click at [41, 171] on div "12" at bounding box center [38, 173] width 15 height 15
type input "[DATE]"
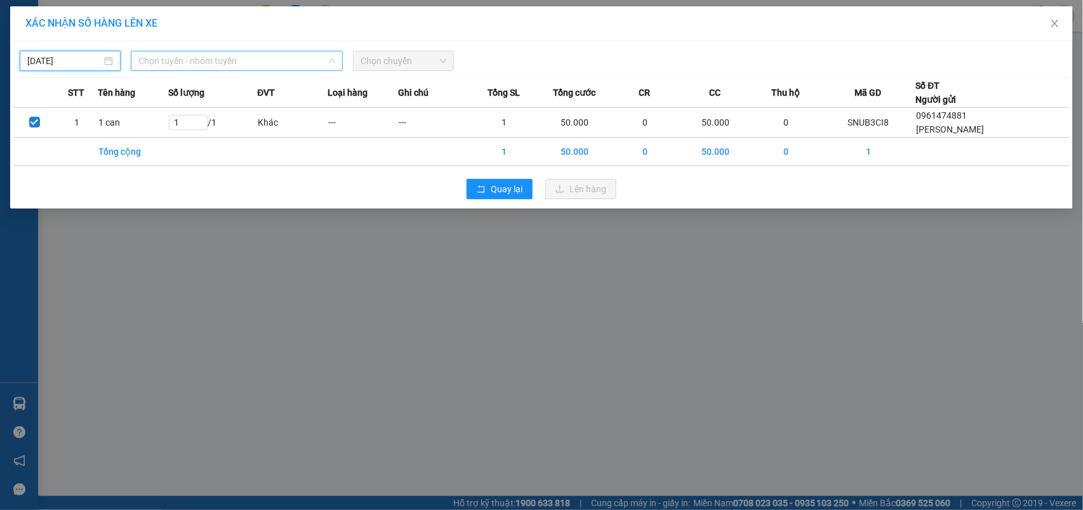
click at [219, 56] on span "Chọn tuyến - nhóm tuyến" at bounding box center [236, 60] width 197 height 19
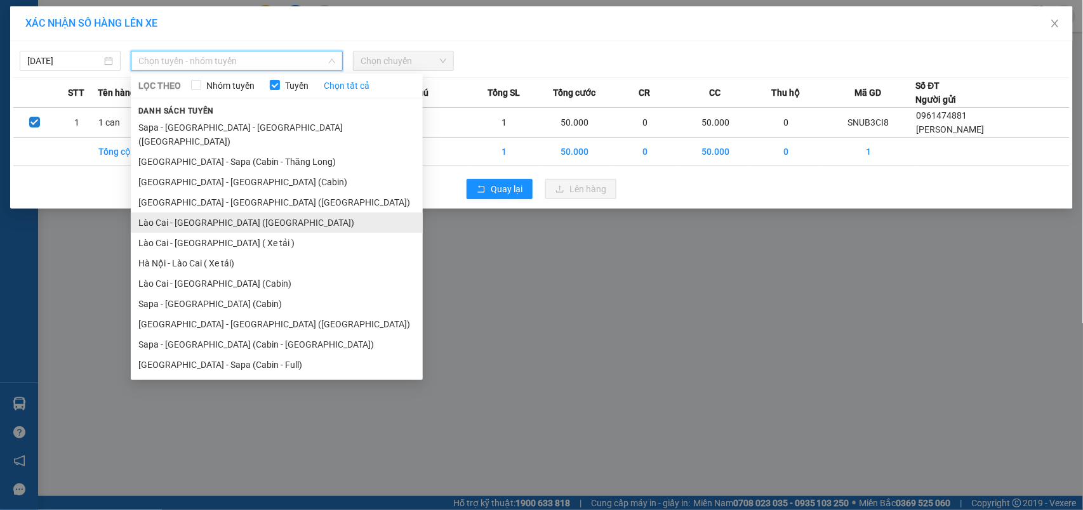
click at [216, 213] on li "Lào Cai - [GEOGRAPHIC_DATA] ([GEOGRAPHIC_DATA])" at bounding box center [277, 223] width 292 height 20
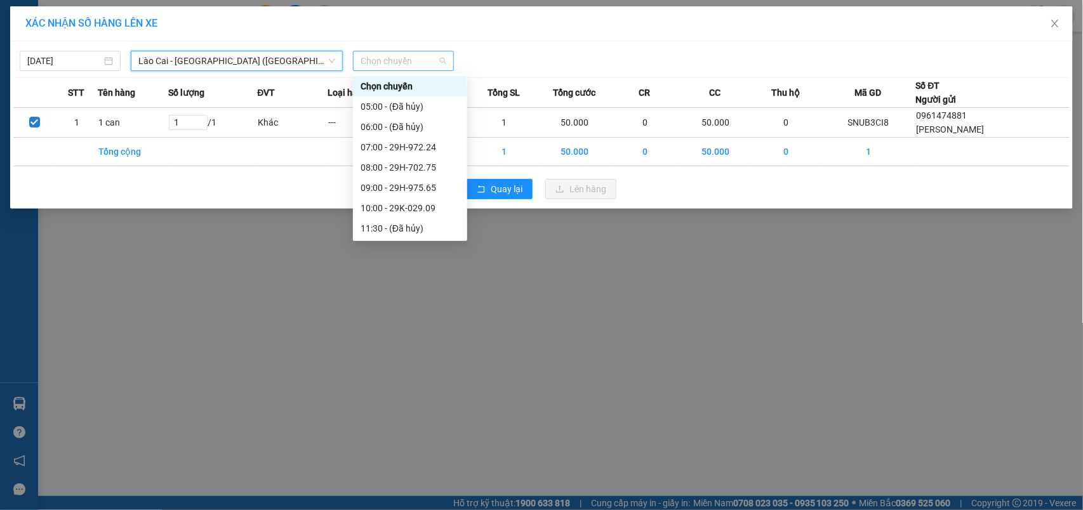
click at [392, 61] on span "Chọn chuyến" at bounding box center [403, 60] width 86 height 19
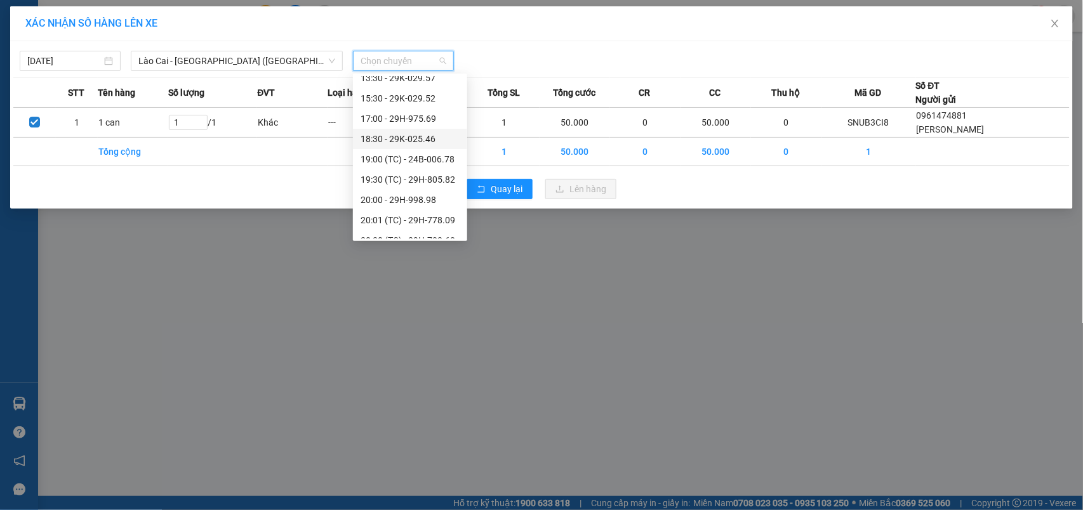
scroll to position [223, 0]
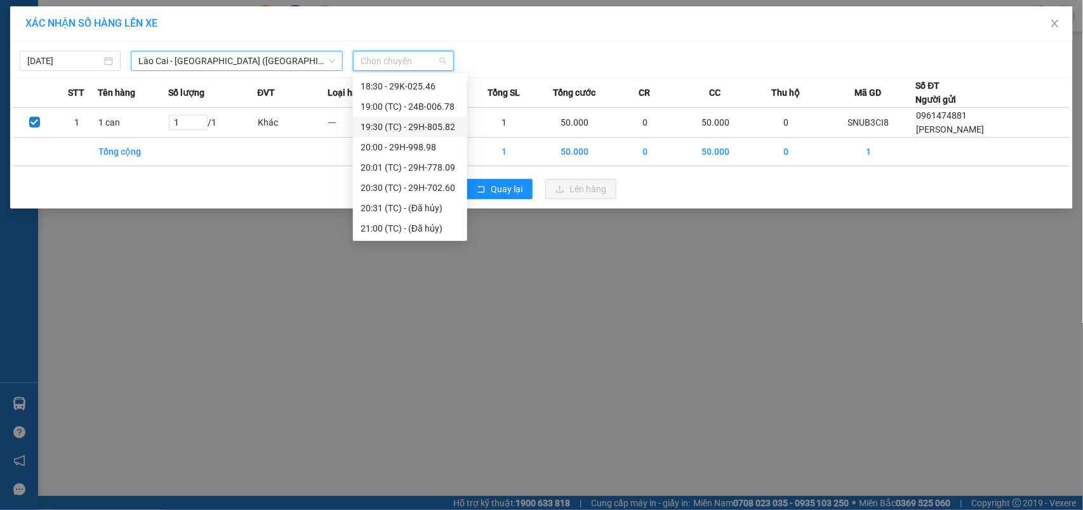
click at [218, 62] on span "Lào Cai - [GEOGRAPHIC_DATA] ([GEOGRAPHIC_DATA])" at bounding box center [236, 60] width 197 height 19
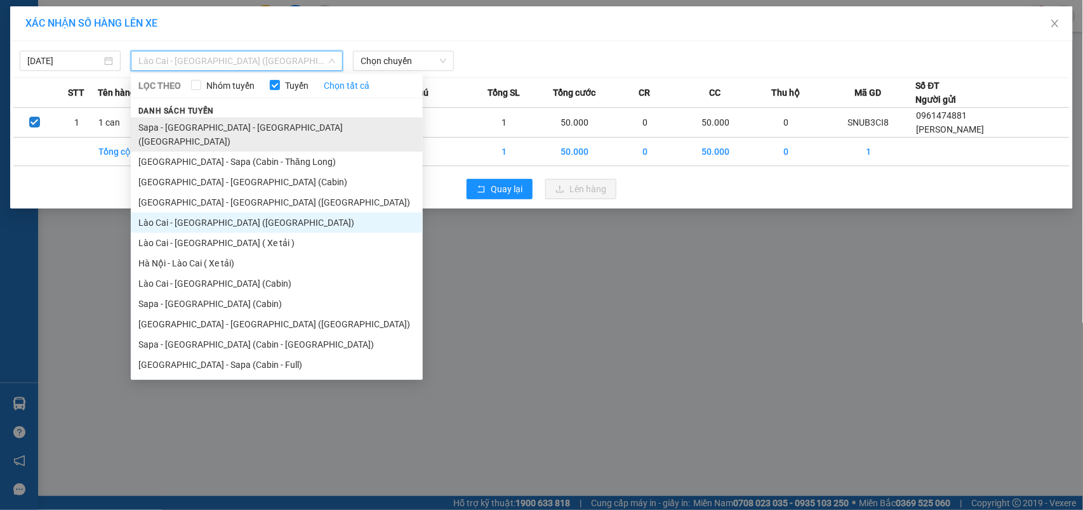
click at [237, 125] on li "Sapa - [GEOGRAPHIC_DATA] - [GEOGRAPHIC_DATA] ([GEOGRAPHIC_DATA])" at bounding box center [277, 134] width 292 height 34
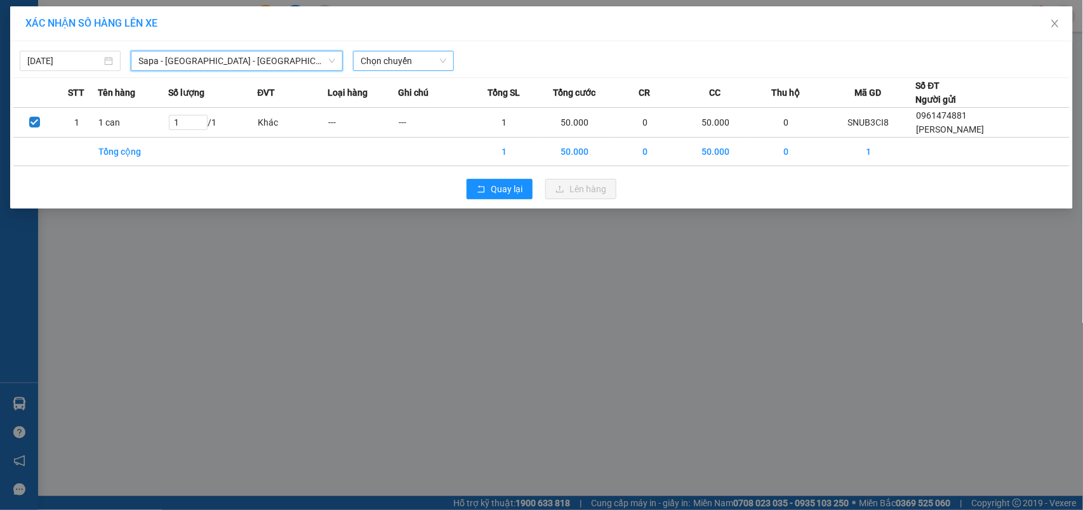
click at [386, 62] on span "Chọn chuyến" at bounding box center [403, 60] width 86 height 19
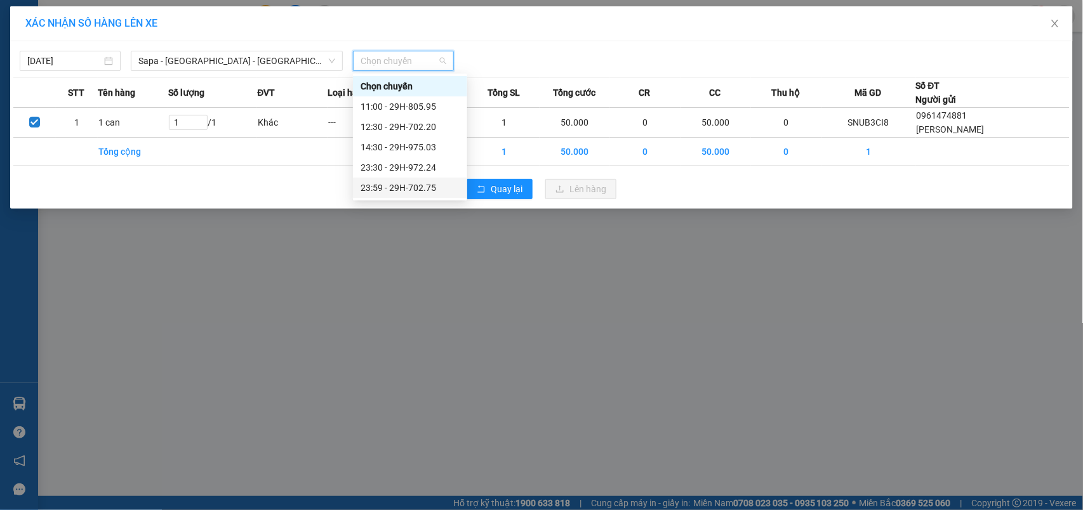
click at [399, 181] on div "23:59 - 29H-702.75" at bounding box center [409, 188] width 99 height 14
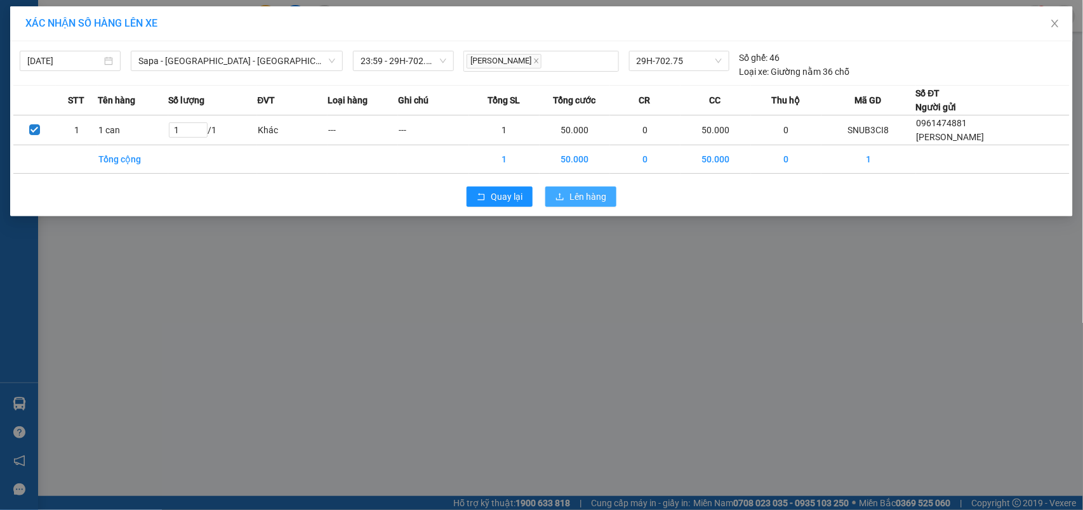
click at [574, 203] on span "Lên hàng" at bounding box center [587, 197] width 37 height 14
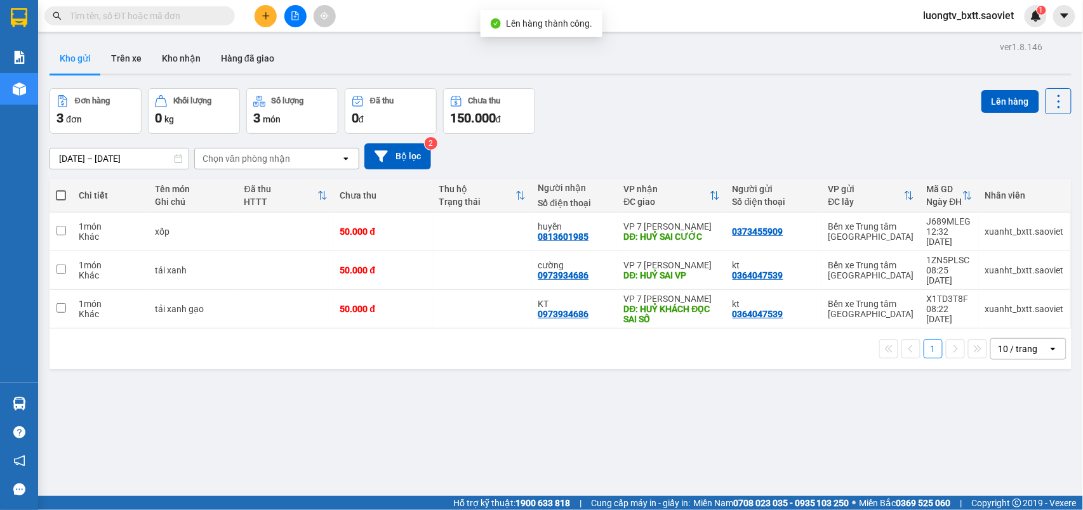
click at [661, 104] on div "Đơn hàng 3 đơn Khối lượng 0 kg Số lượng 3 món Đã thu 0 đ Chưa thu 150.000 đ Lên…" at bounding box center [560, 111] width 1022 height 46
click at [121, 56] on button "Trên xe" at bounding box center [126, 58] width 51 height 30
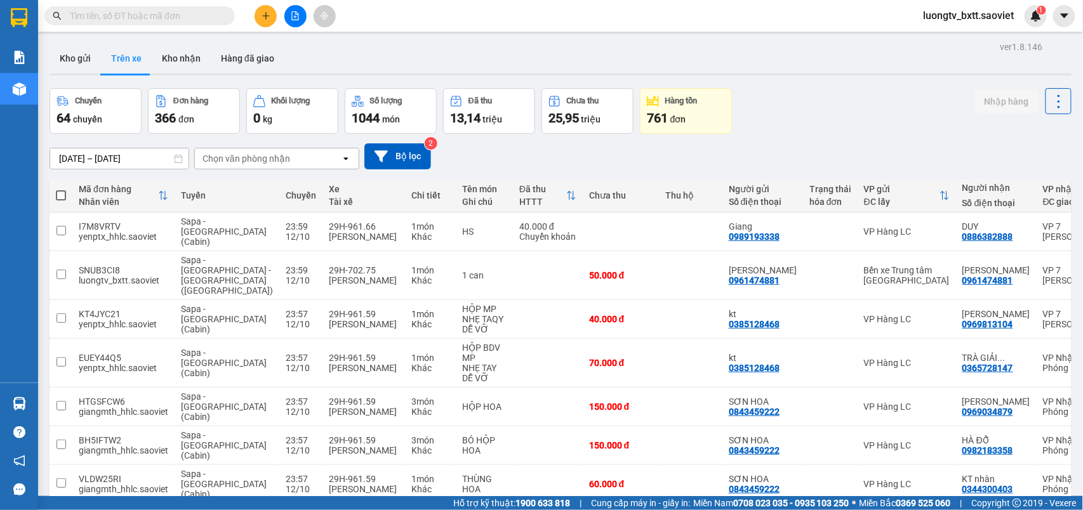
click at [286, 160] on div "Chọn văn phòng nhận" at bounding box center [246, 158] width 88 height 13
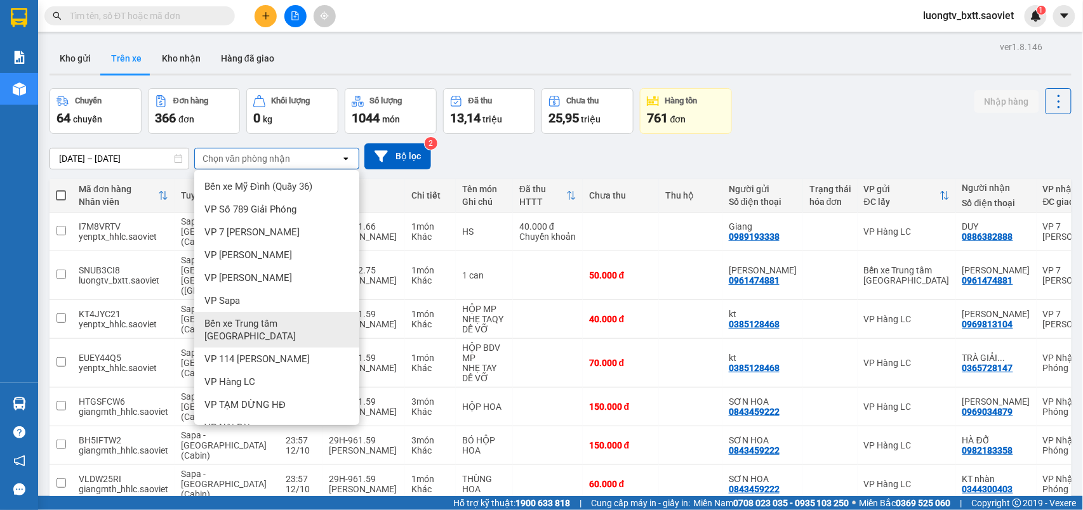
click at [284, 325] on span "Bến xe Trung tâm [GEOGRAPHIC_DATA]" at bounding box center [279, 329] width 150 height 25
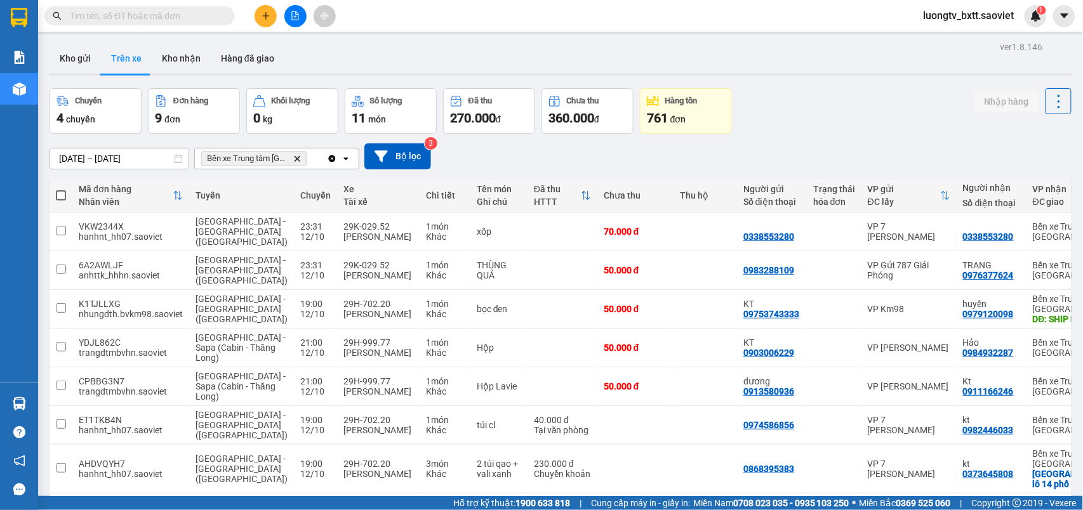
click at [849, 113] on div "Chuyến 4 chuyến Đơn hàng 9 đơn Khối lượng 0 kg Số lượng 11 món Đã thu 270.000 đ…" at bounding box center [560, 111] width 1022 height 46
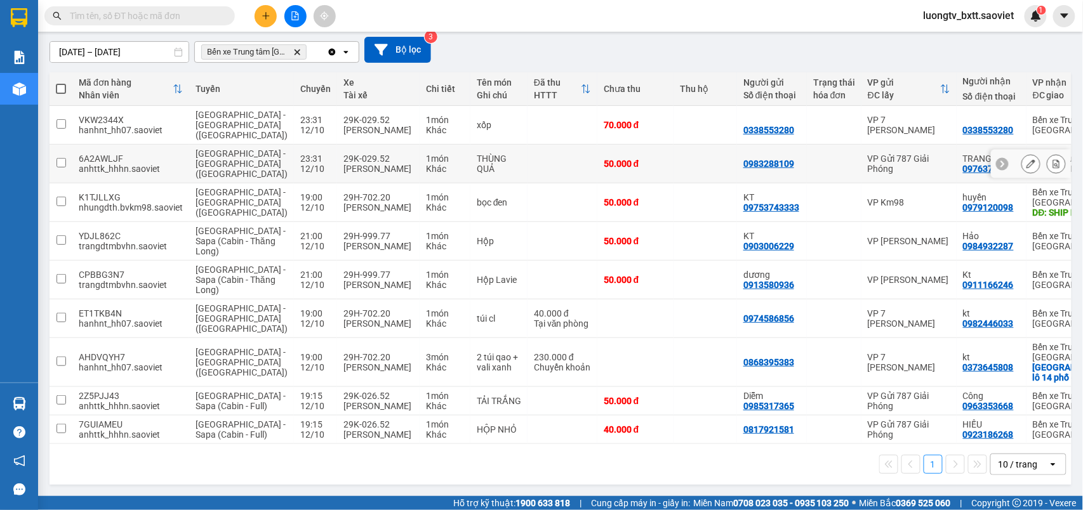
scroll to position [155, 0]
click at [1053, 358] on icon at bounding box center [1056, 362] width 7 height 9
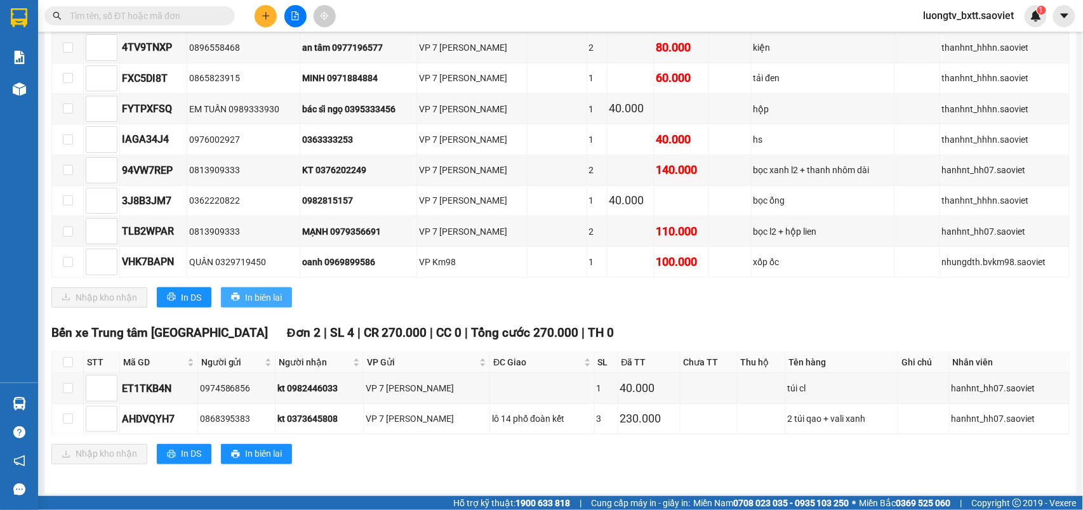
scroll to position [393, 0]
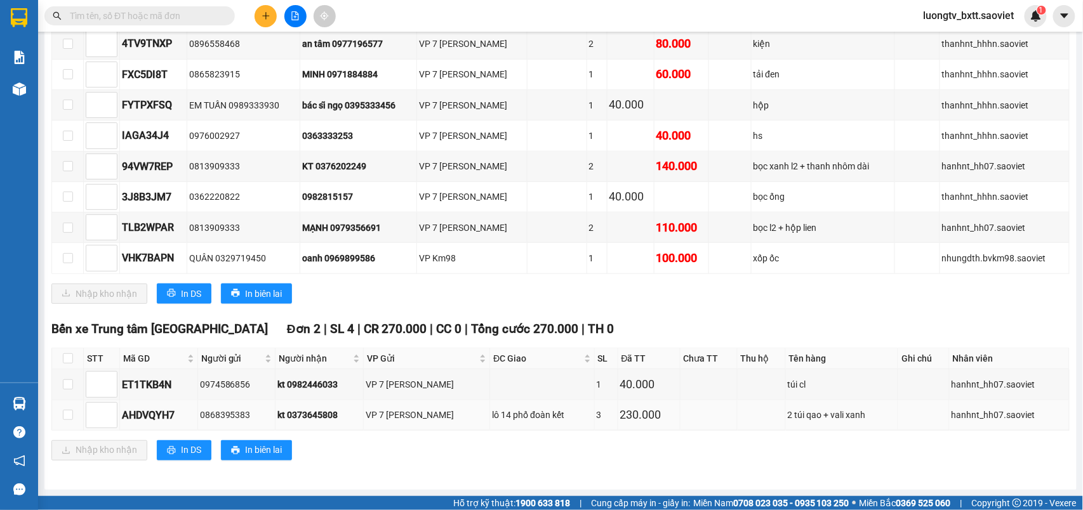
click at [694, 417] on td at bounding box center [708, 415] width 57 height 30
click at [69, 416] on input "checkbox" at bounding box center [68, 415] width 10 height 10
checkbox input "true"
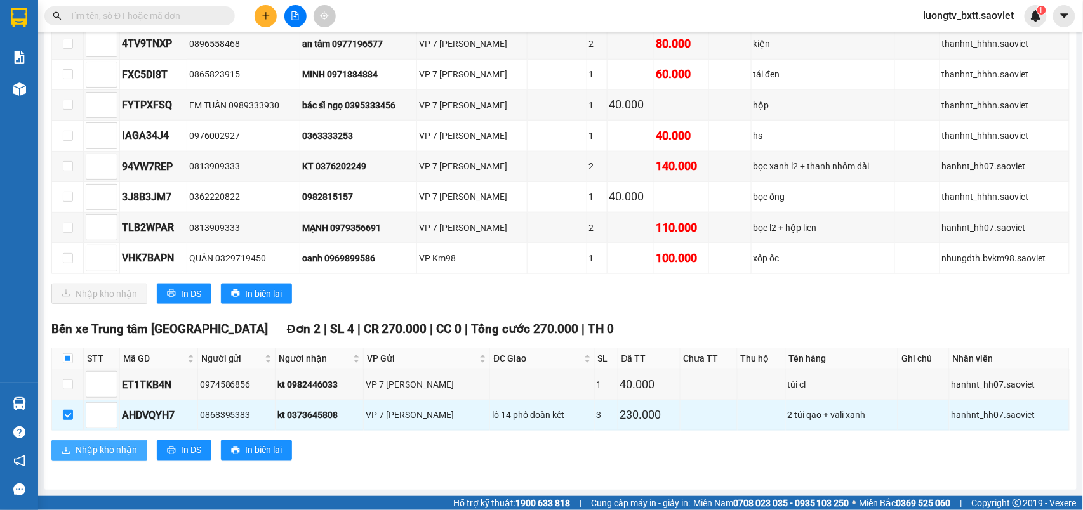
click at [92, 448] on span "Nhập kho nhận" at bounding box center [107, 451] width 62 height 14
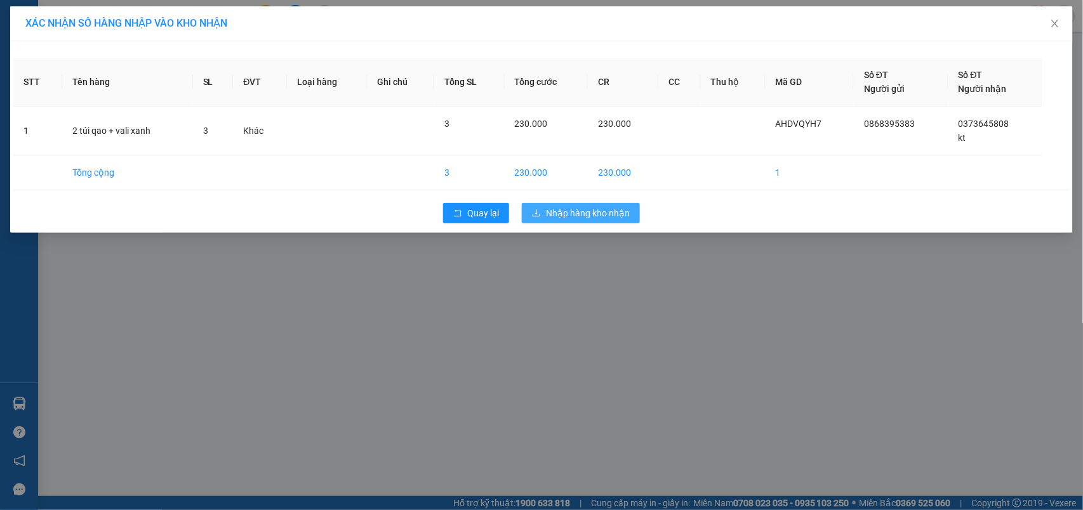
click at [618, 218] on span "Nhập hàng kho nhận" at bounding box center [588, 213] width 84 height 14
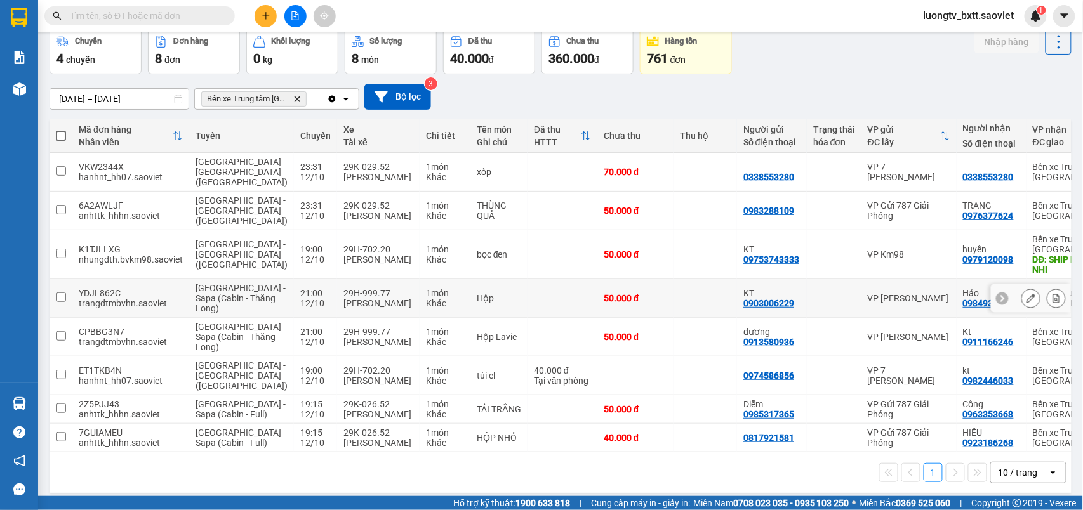
scroll to position [107, 0]
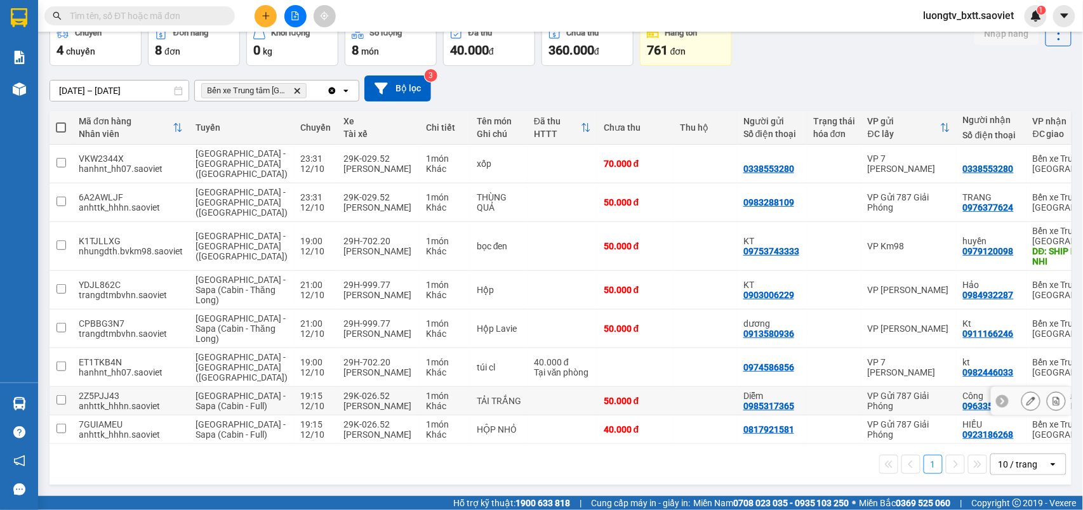
click at [673, 387] on td at bounding box center [704, 401] width 63 height 29
checkbox input "true"
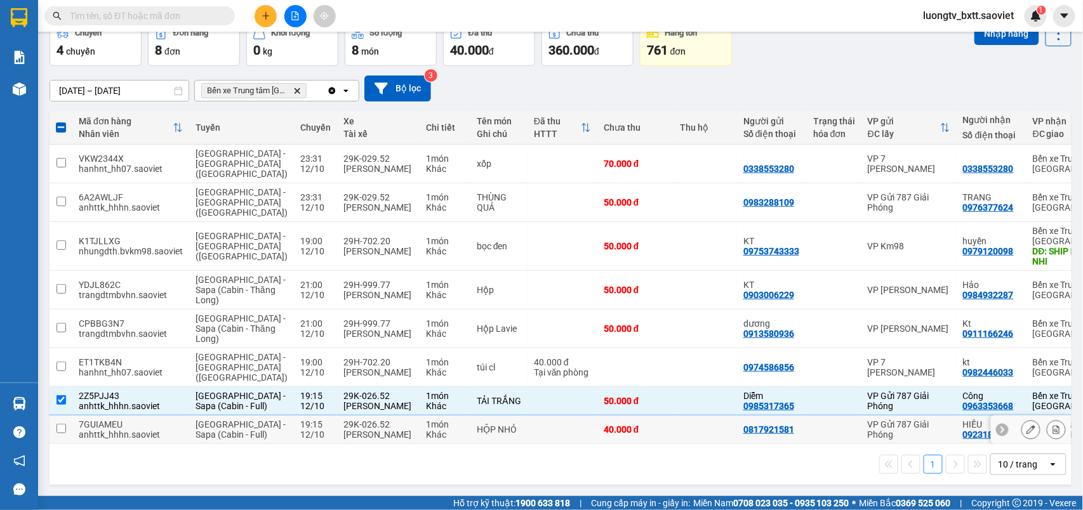
click at [673, 416] on td at bounding box center [704, 430] width 63 height 29
checkbox input "true"
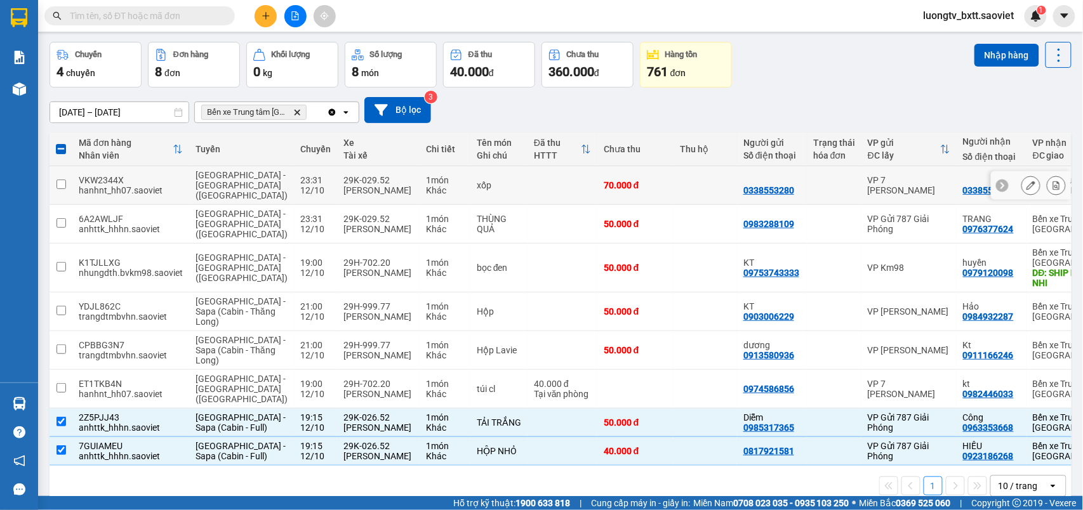
scroll to position [0, 0]
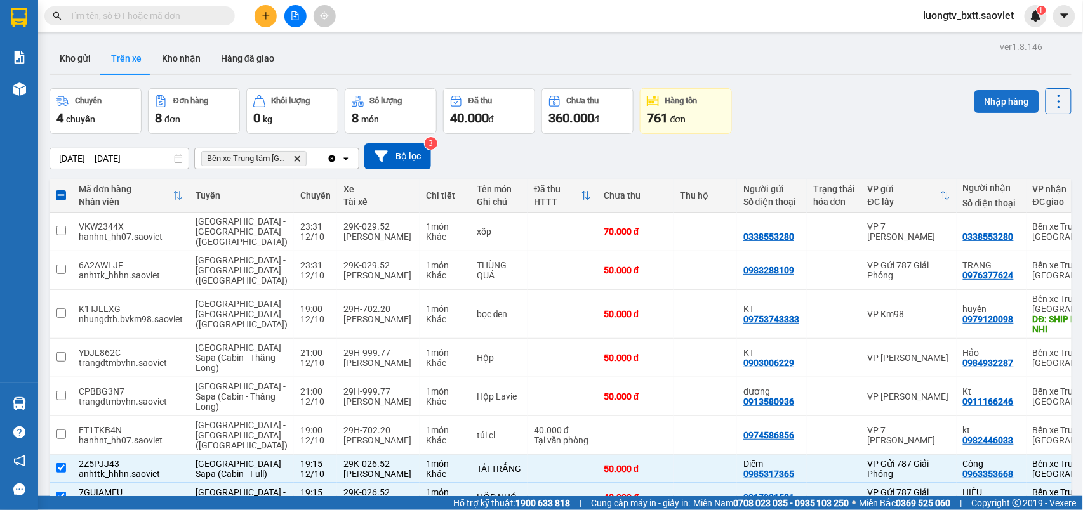
click at [980, 97] on button "Nhập hàng" at bounding box center [1006, 101] width 65 height 23
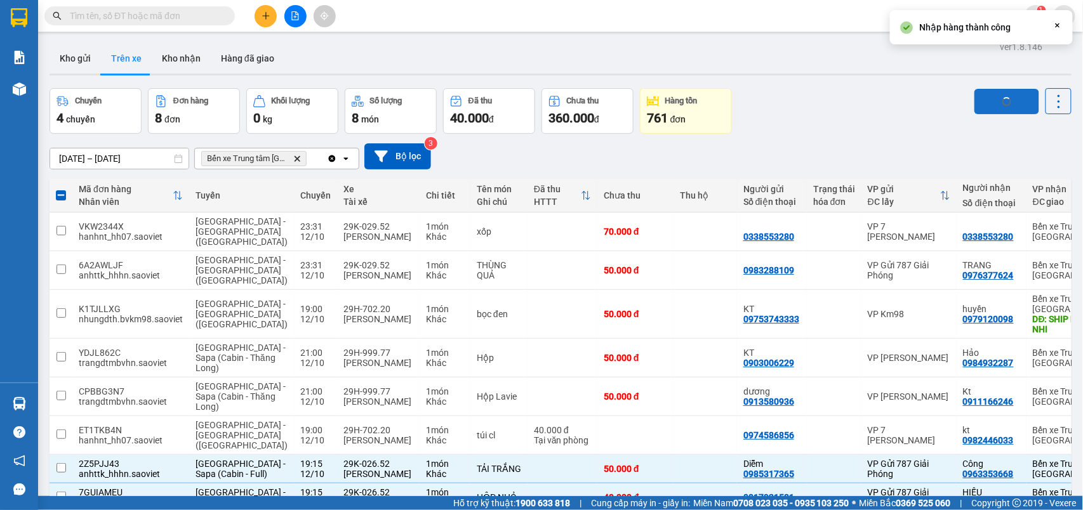
checkbox input "false"
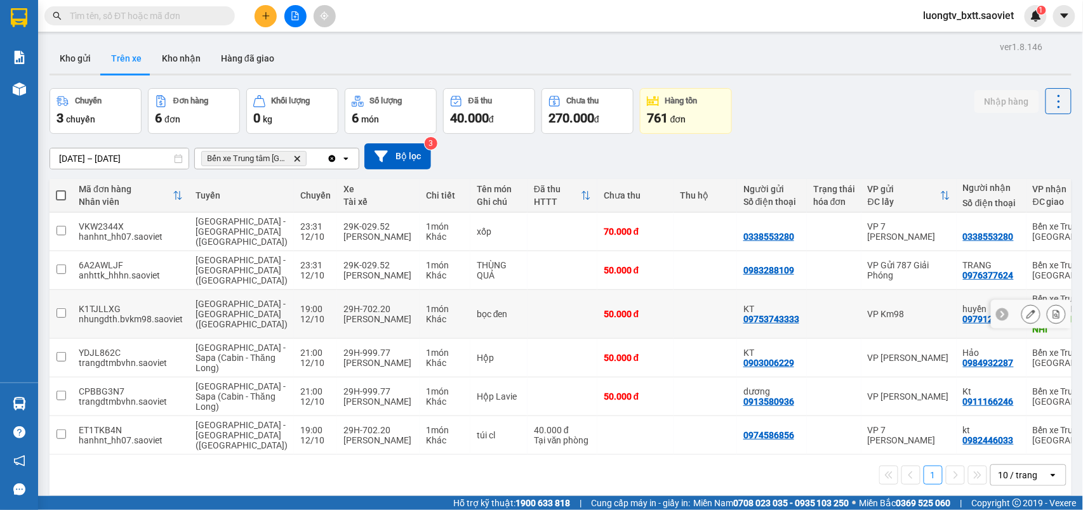
click at [527, 319] on td at bounding box center [562, 314] width 70 height 49
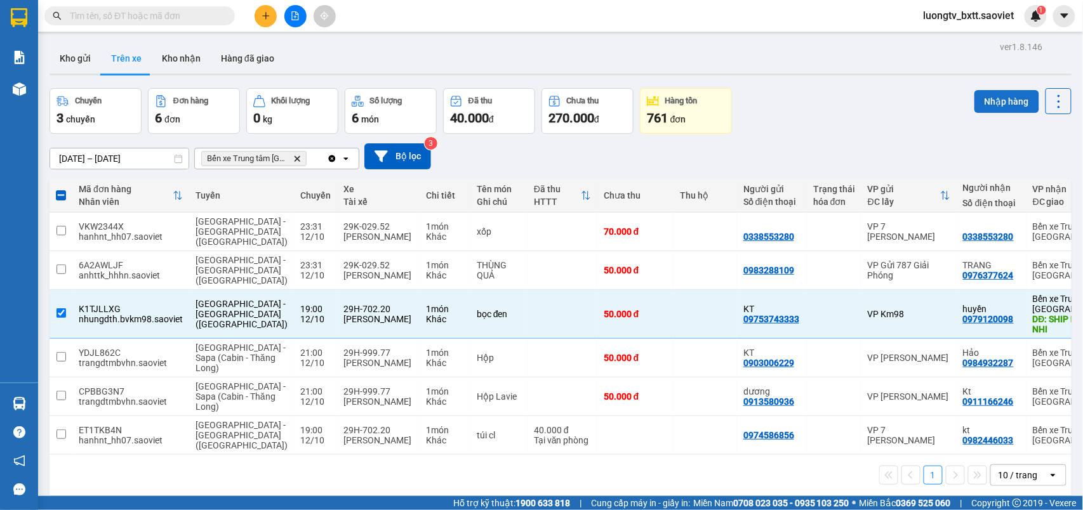
click at [975, 95] on button "Nhập hàng" at bounding box center [1006, 101] width 65 height 23
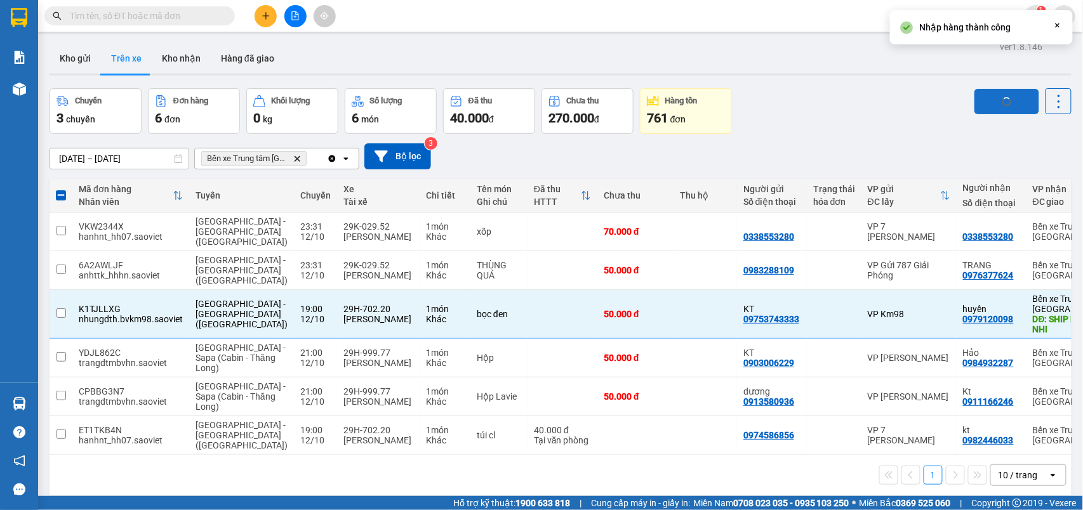
checkbox input "false"
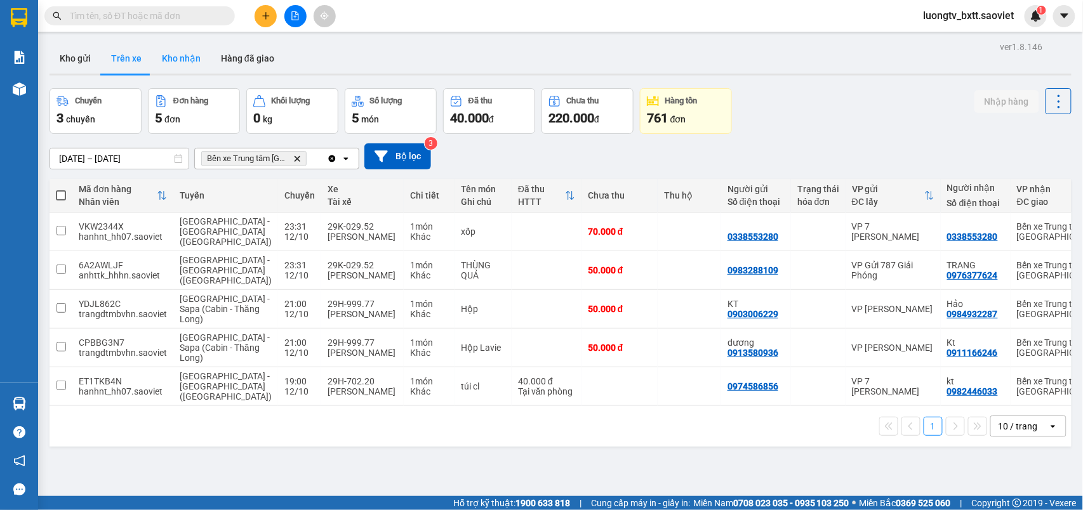
click at [183, 60] on button "Kho nhận" at bounding box center [181, 58] width 59 height 30
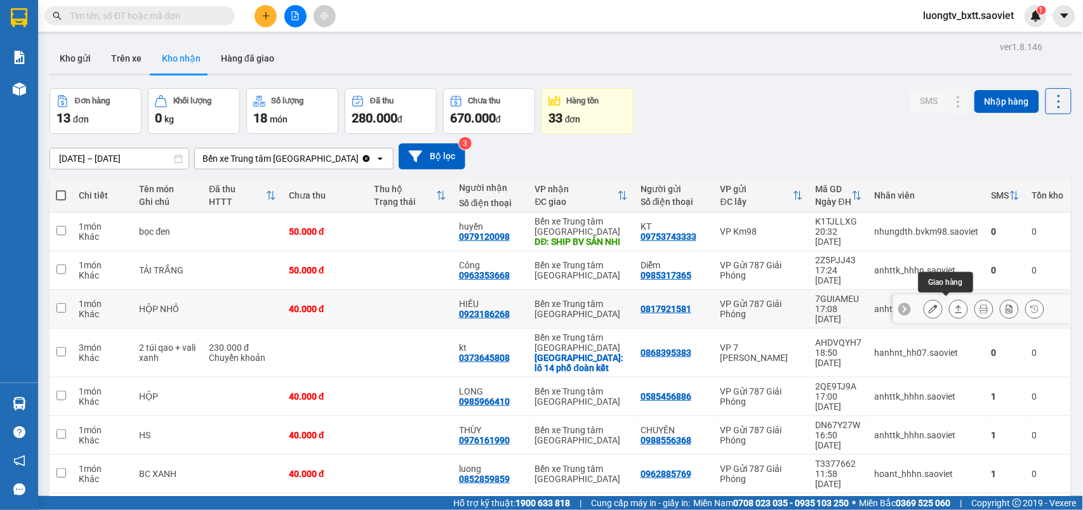
click at [928, 308] on icon at bounding box center [932, 309] width 9 height 9
click at [924, 308] on main "ver 1.8.146 Kho gửi Trên xe Kho nhận Hàng đã giao Đơn hàng 13 đơn Khối lượng 0 …" at bounding box center [541, 248] width 1083 height 496
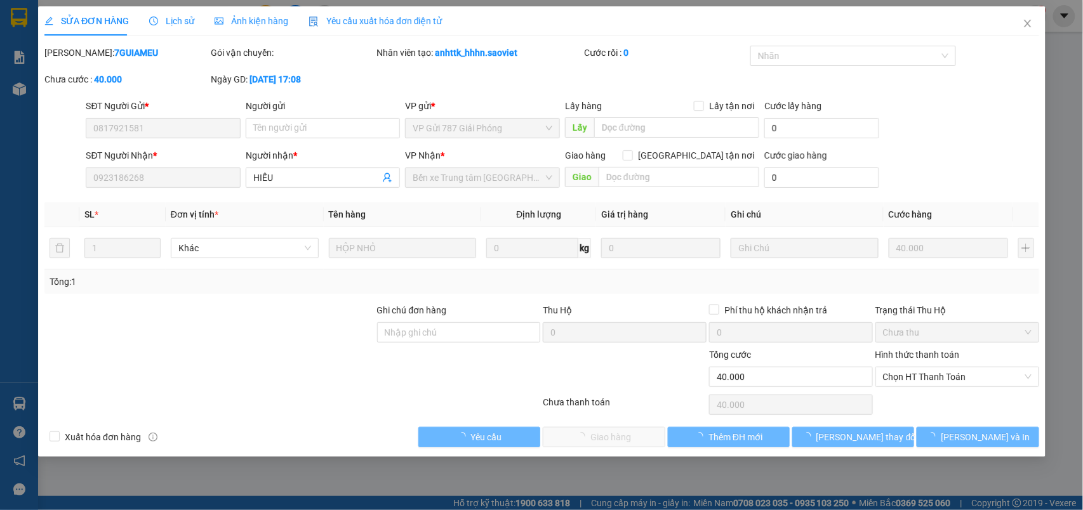
type input "0817921581"
type input "0923186268"
type input "HIẾU"
type input "0"
type input "40.000"
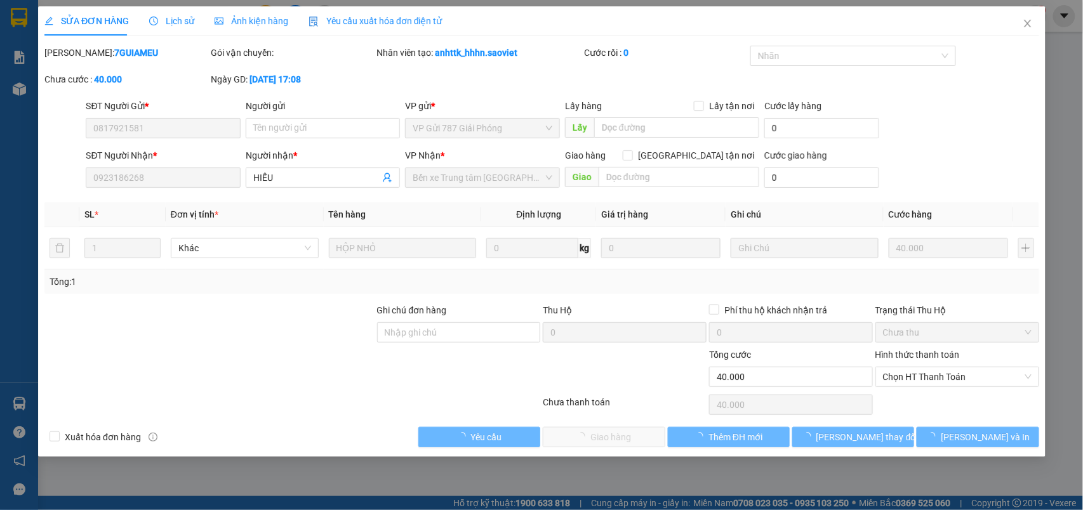
type input "40.000"
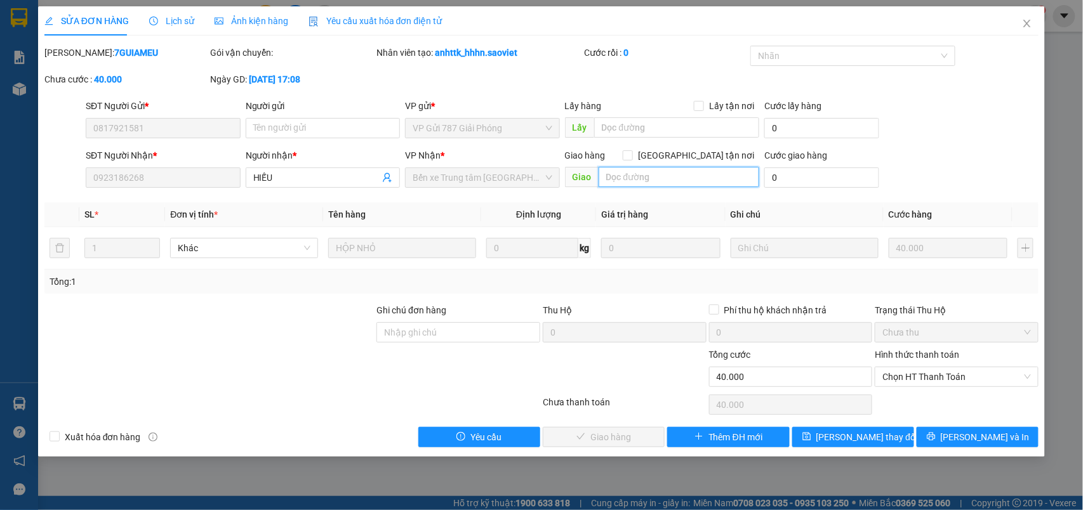
click at [636, 179] on input "text" at bounding box center [678, 177] width 161 height 20
type input "lượng"
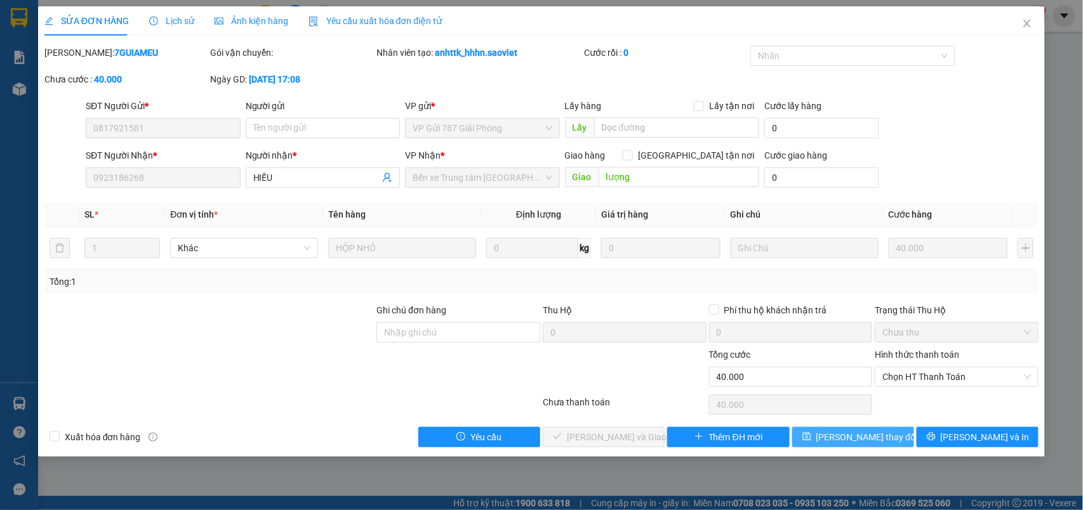
click at [848, 440] on span "[PERSON_NAME] thay đổi" at bounding box center [867, 437] width 102 height 14
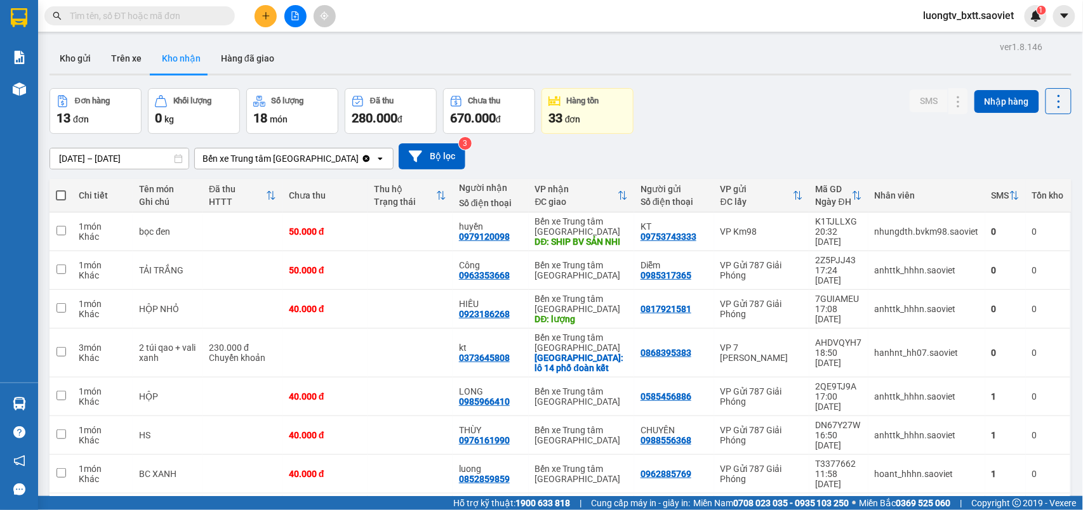
click at [760, 120] on div "Đơn hàng 13 đơn Khối lượng 0 kg Số lượng 18 món Đã thu 280.000 đ Chưa thu 670.0…" at bounding box center [560, 111] width 1022 height 46
